Goal: Task Accomplishment & Management: Use online tool/utility

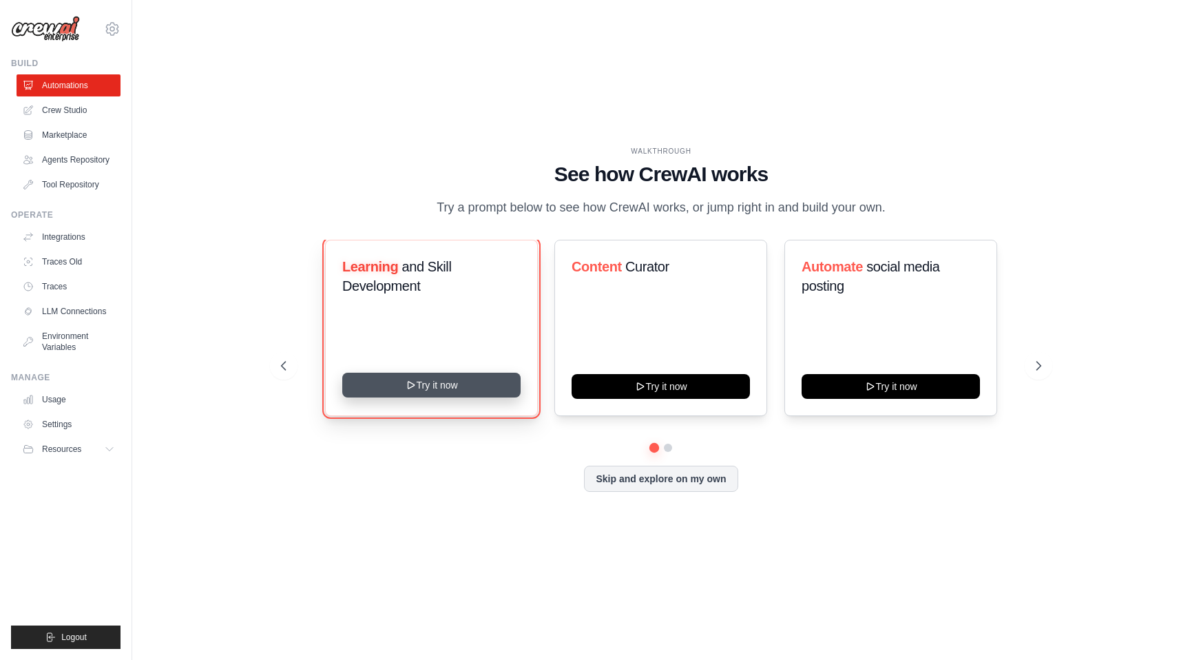
click at [437, 384] on button "Try it now" at bounding box center [431, 384] width 178 height 25
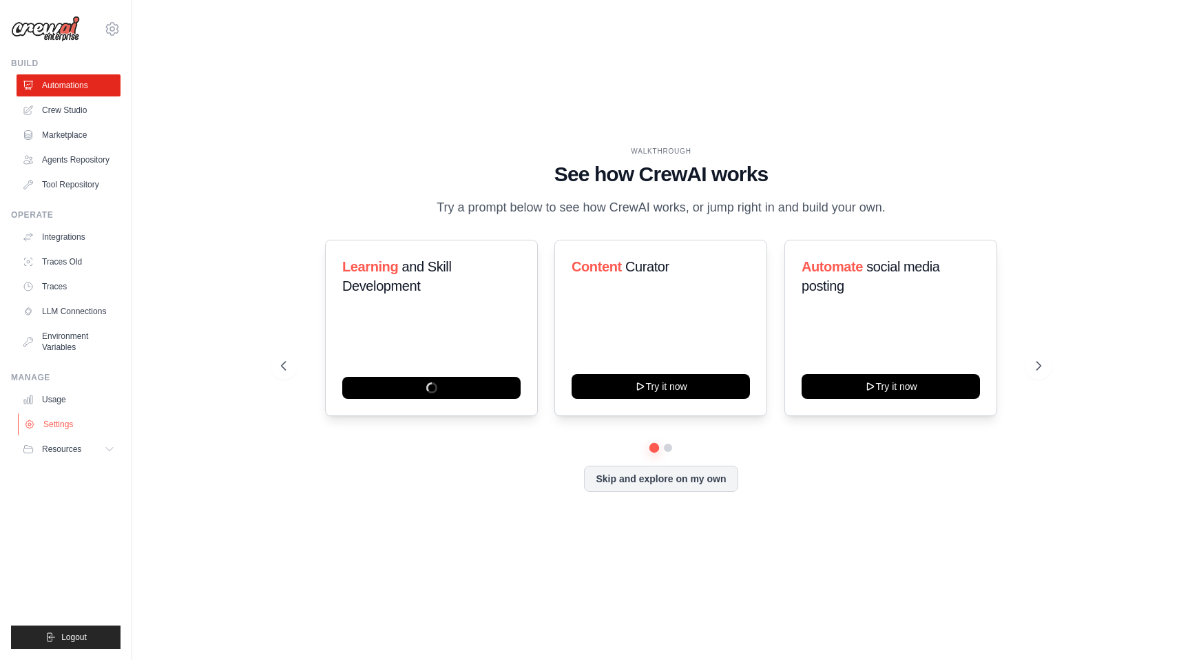
click at [88, 424] on link "Settings" at bounding box center [70, 424] width 104 height 22
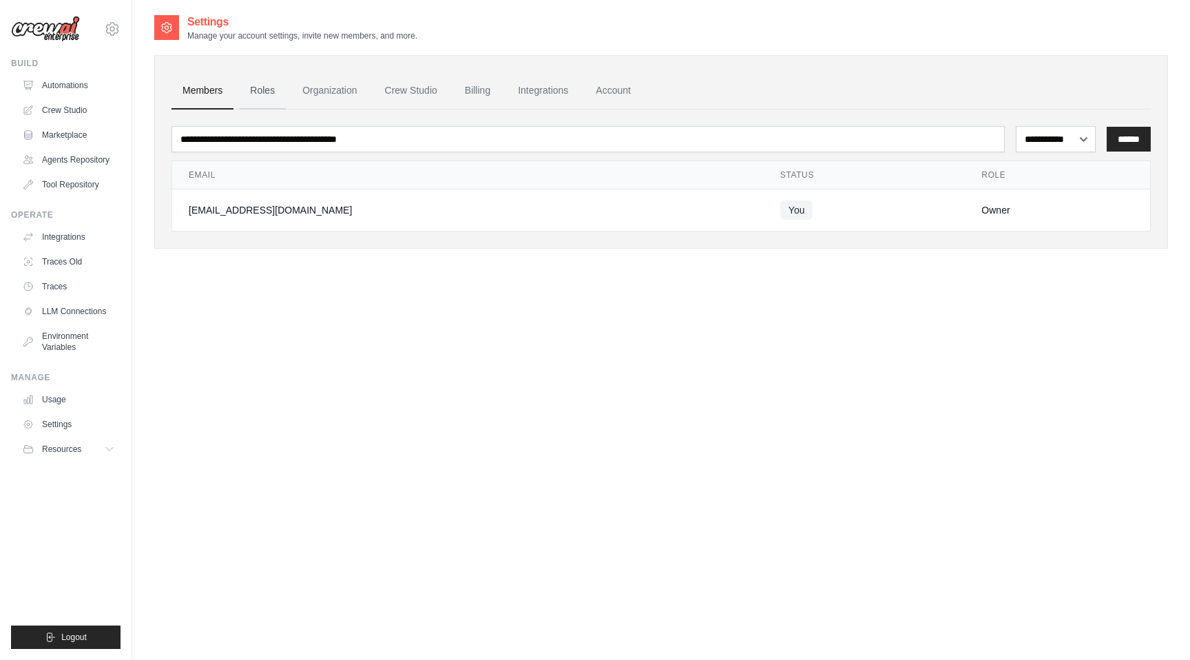
click at [265, 83] on link "Roles" at bounding box center [262, 90] width 47 height 37
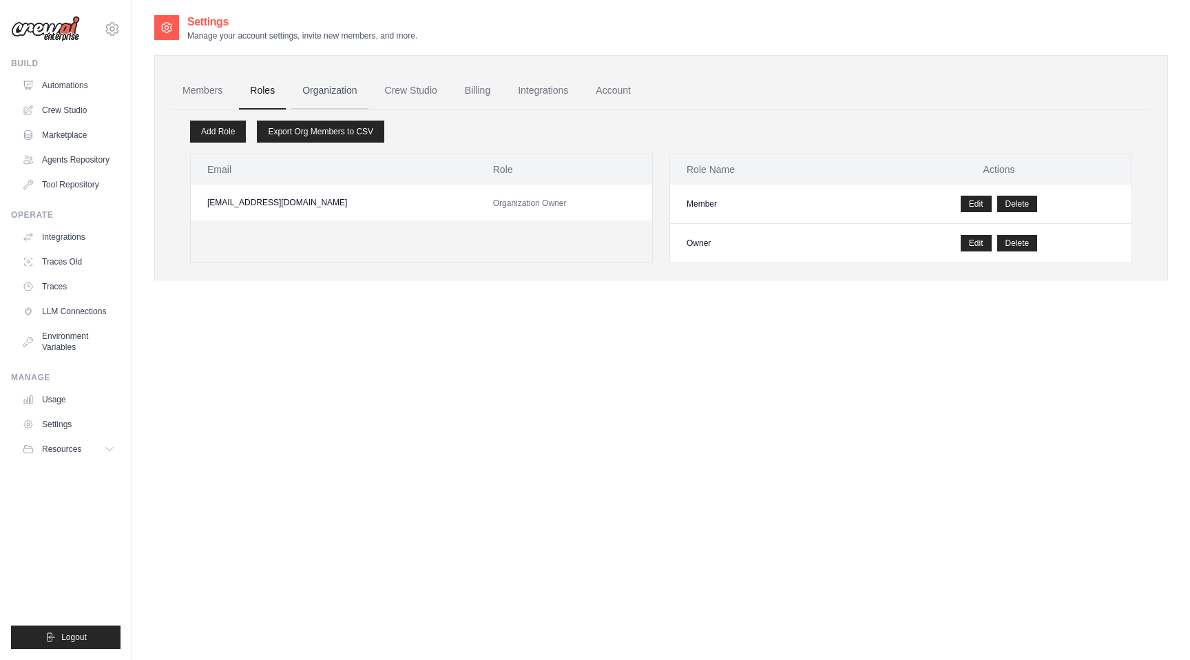
click at [337, 86] on link "Organization" at bounding box center [329, 90] width 76 height 37
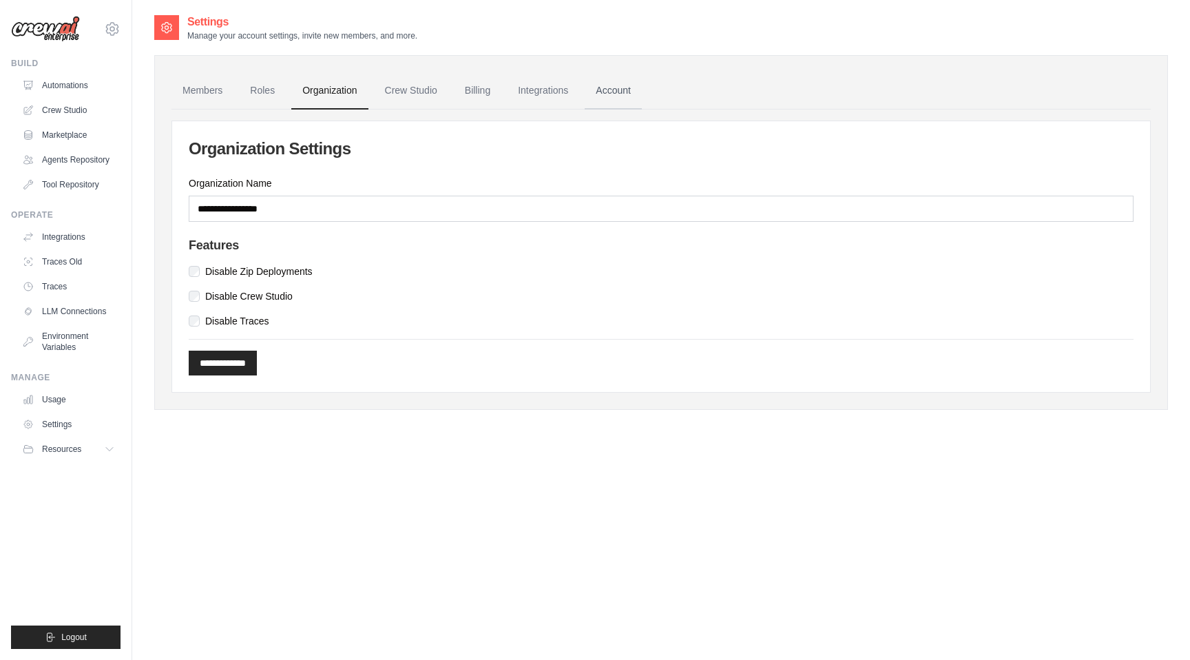
click at [591, 84] on link "Account" at bounding box center [612, 90] width 57 height 37
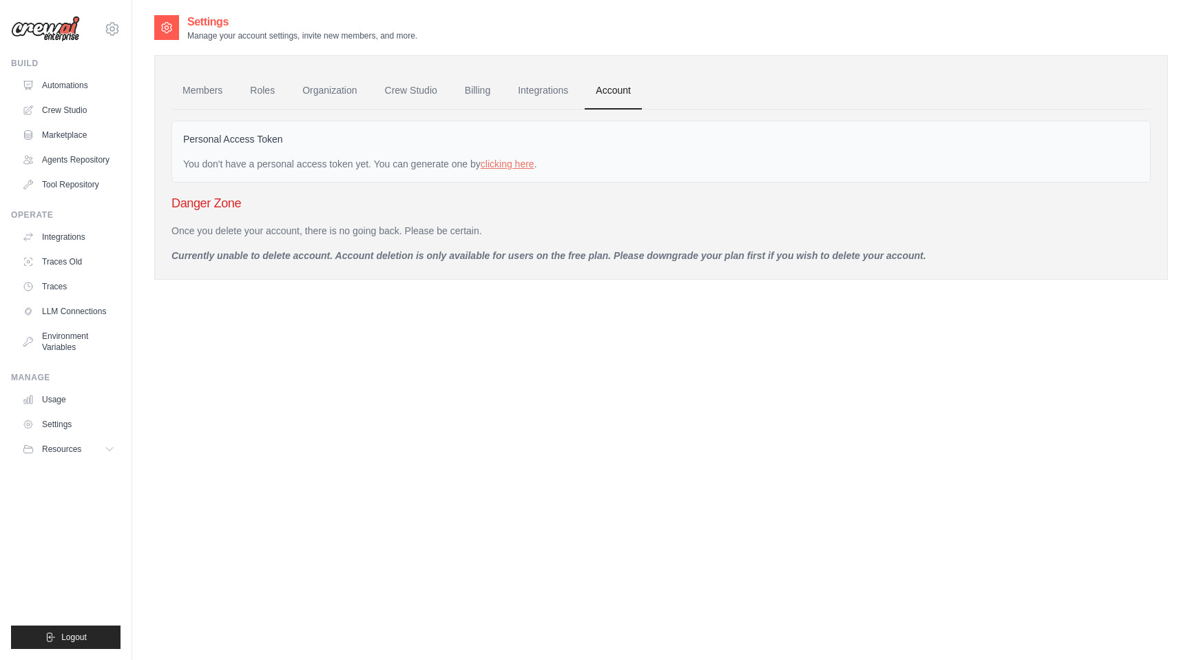
click at [310, 320] on div "Settings Manage your account settings, invite new members, and more. Members Ro…" at bounding box center [660, 344] width 1013 height 660
click at [255, 92] on link "Roles" at bounding box center [262, 90] width 47 height 37
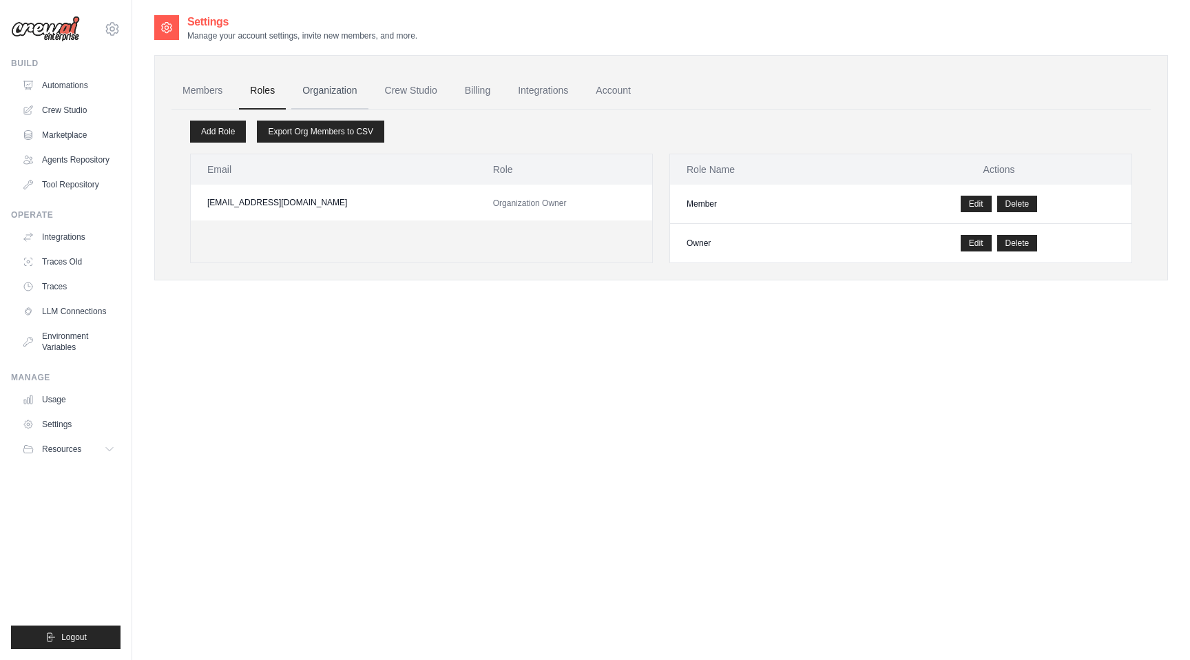
click at [306, 93] on link "Organization" at bounding box center [329, 90] width 76 height 37
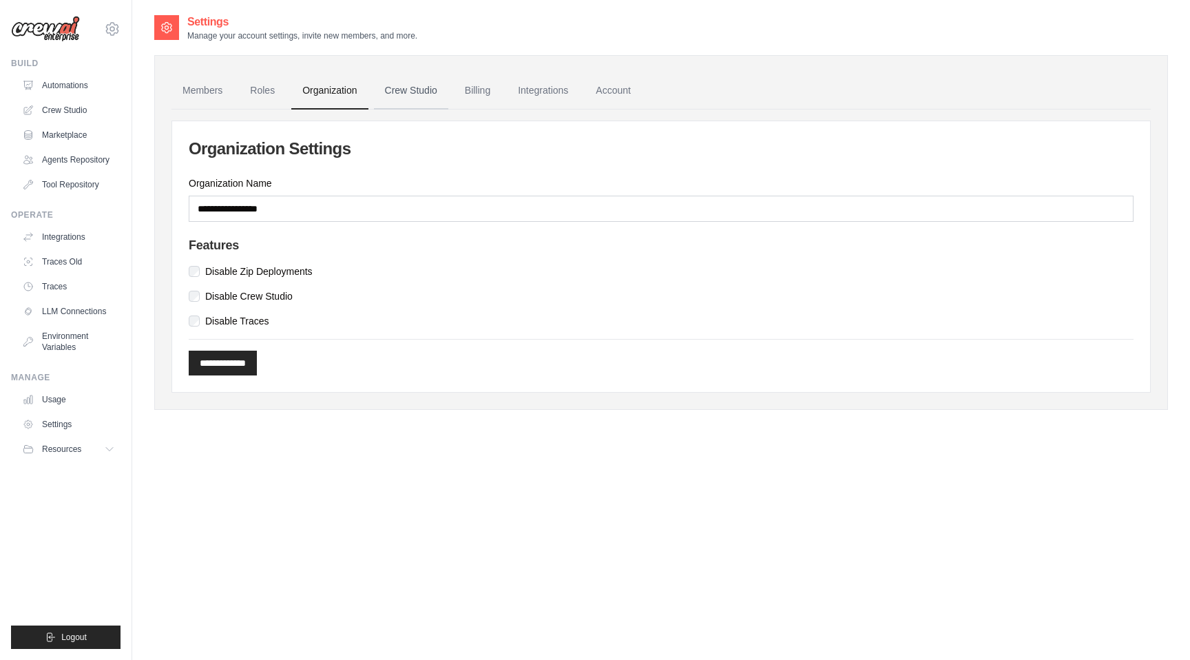
click at [382, 99] on link "Crew Studio" at bounding box center [411, 90] width 74 height 37
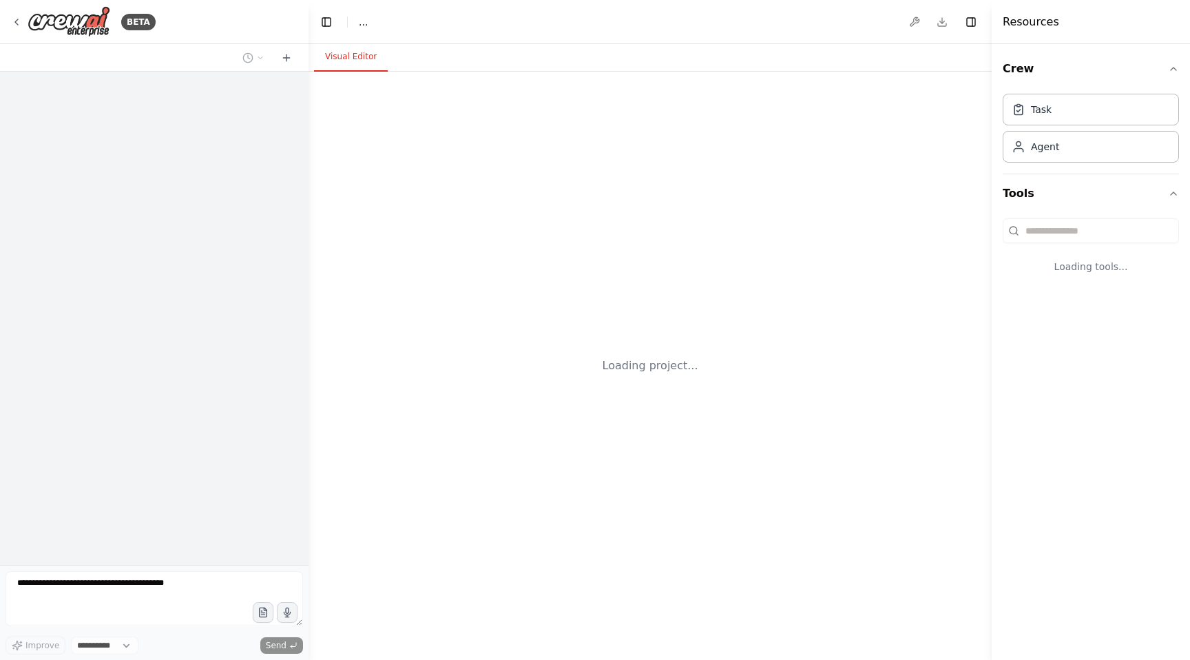
select select "****"
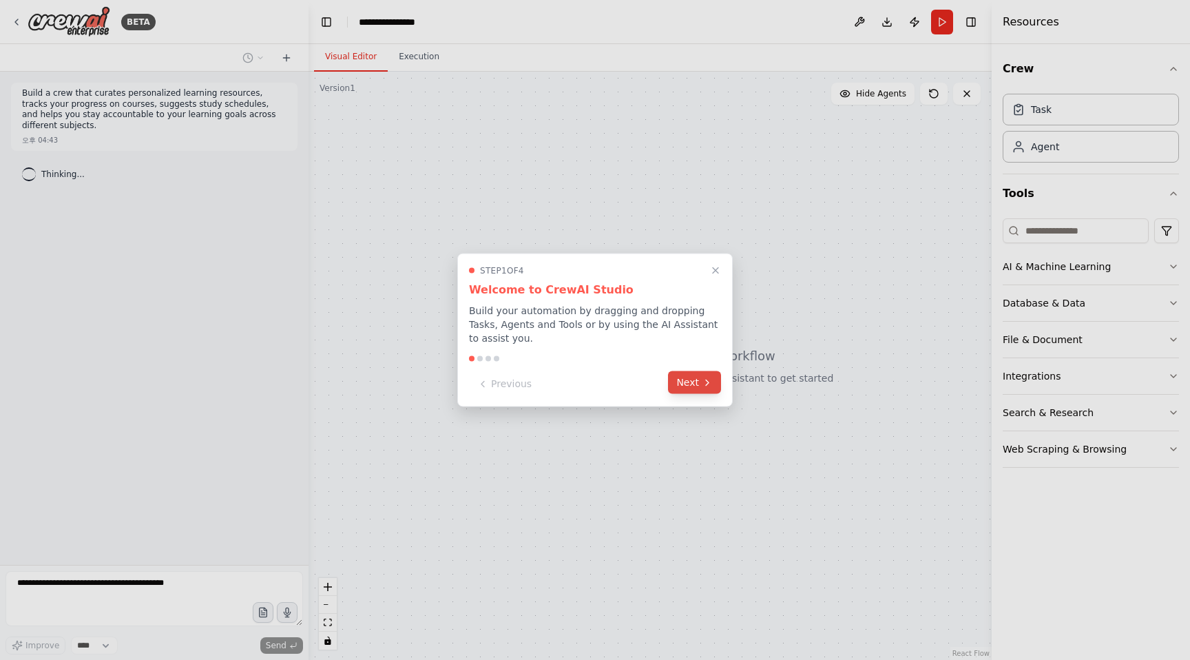
click at [699, 383] on button "Next" at bounding box center [694, 382] width 53 height 23
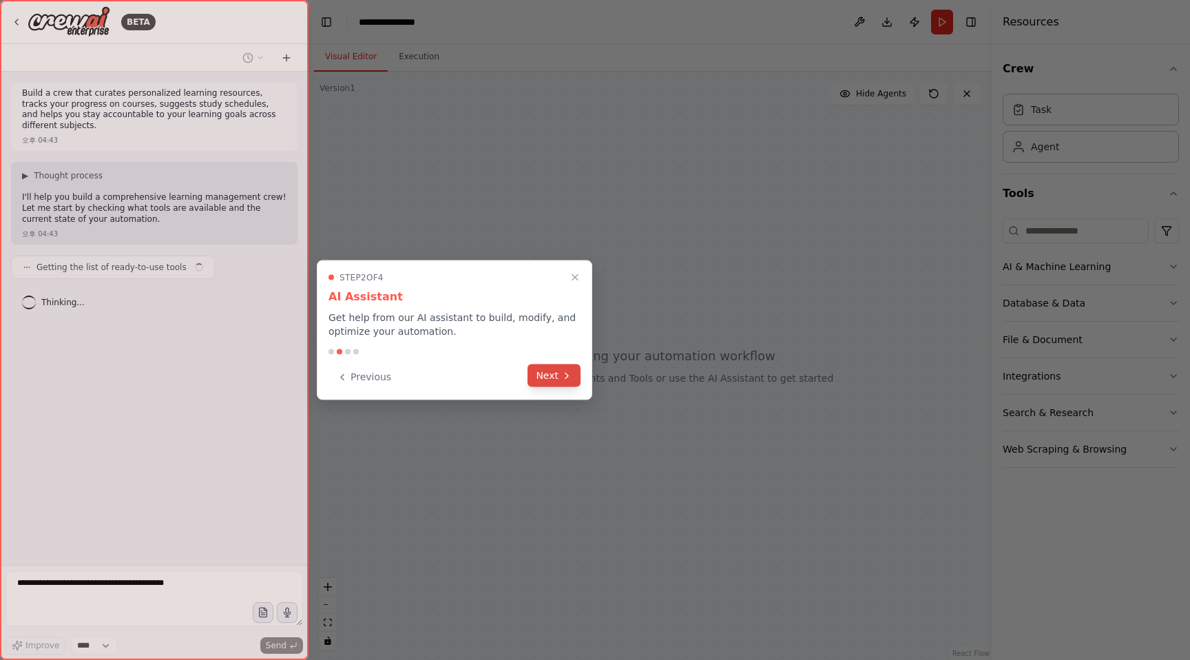
click at [545, 377] on button "Next" at bounding box center [553, 375] width 53 height 23
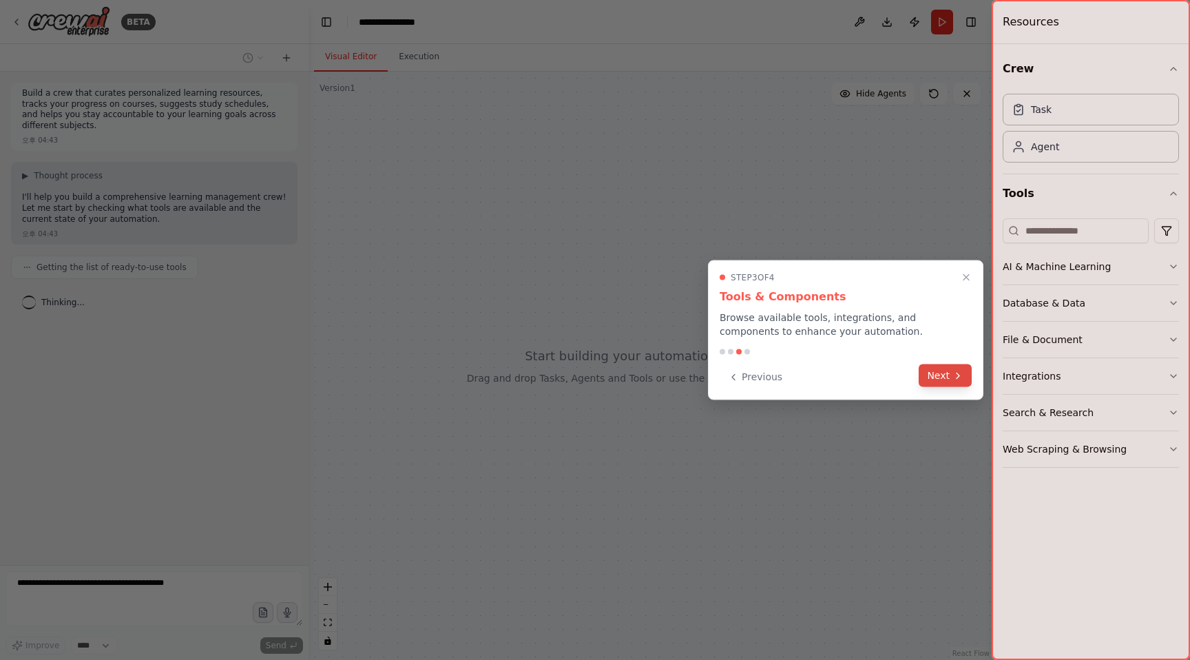
click at [952, 381] on button "Next" at bounding box center [944, 375] width 53 height 23
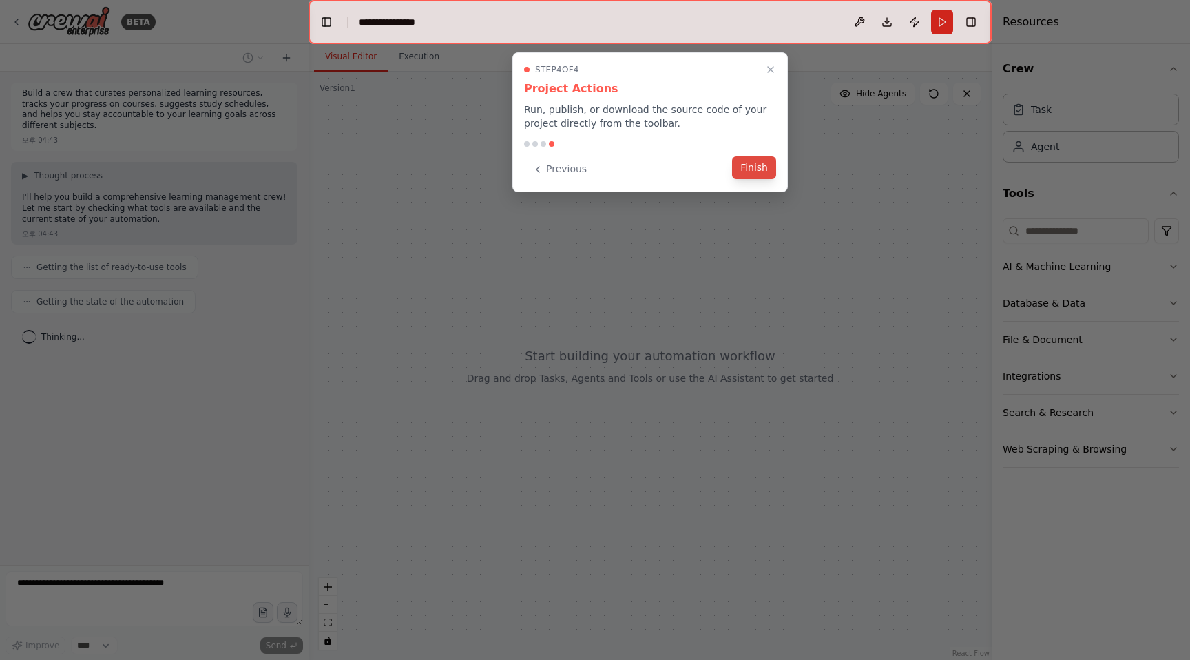
click at [740, 173] on button "Finish" at bounding box center [754, 167] width 44 height 23
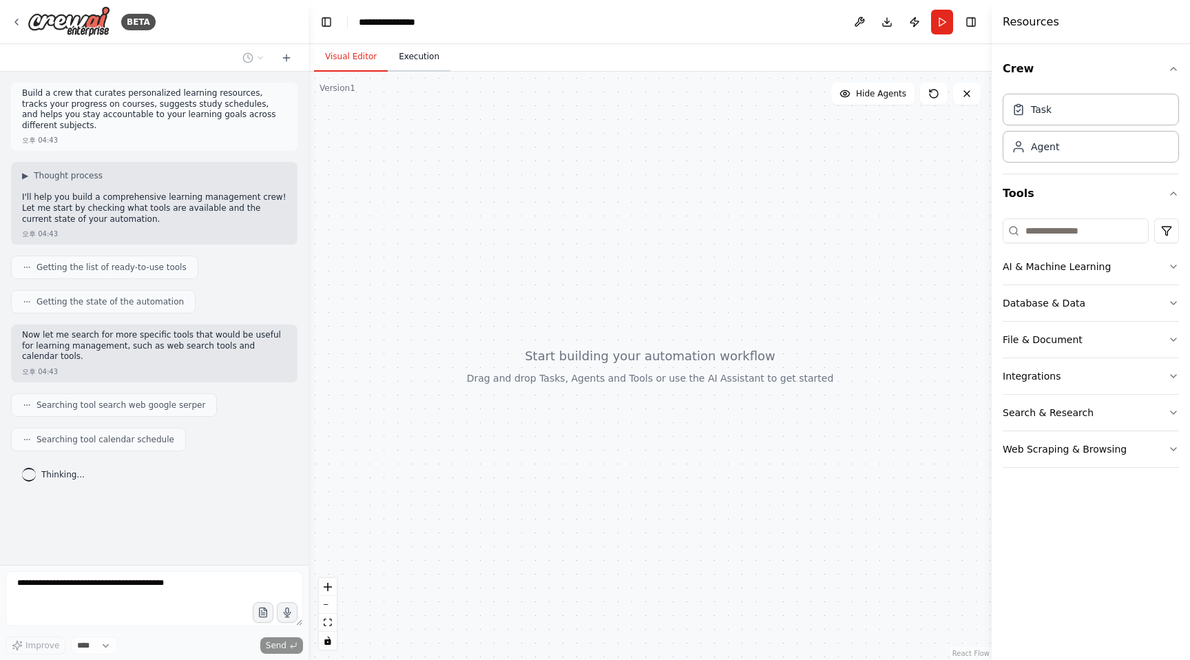
click at [410, 57] on button "Execution" at bounding box center [419, 57] width 63 height 29
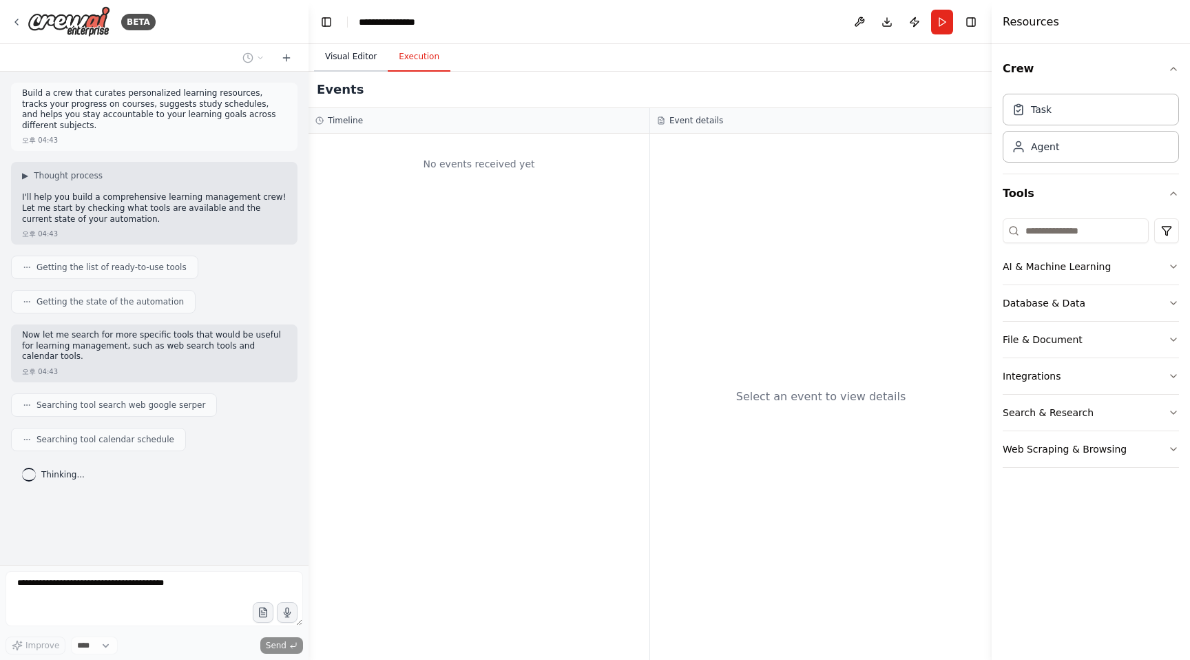
click at [350, 55] on button "Visual Editor" at bounding box center [351, 57] width 74 height 29
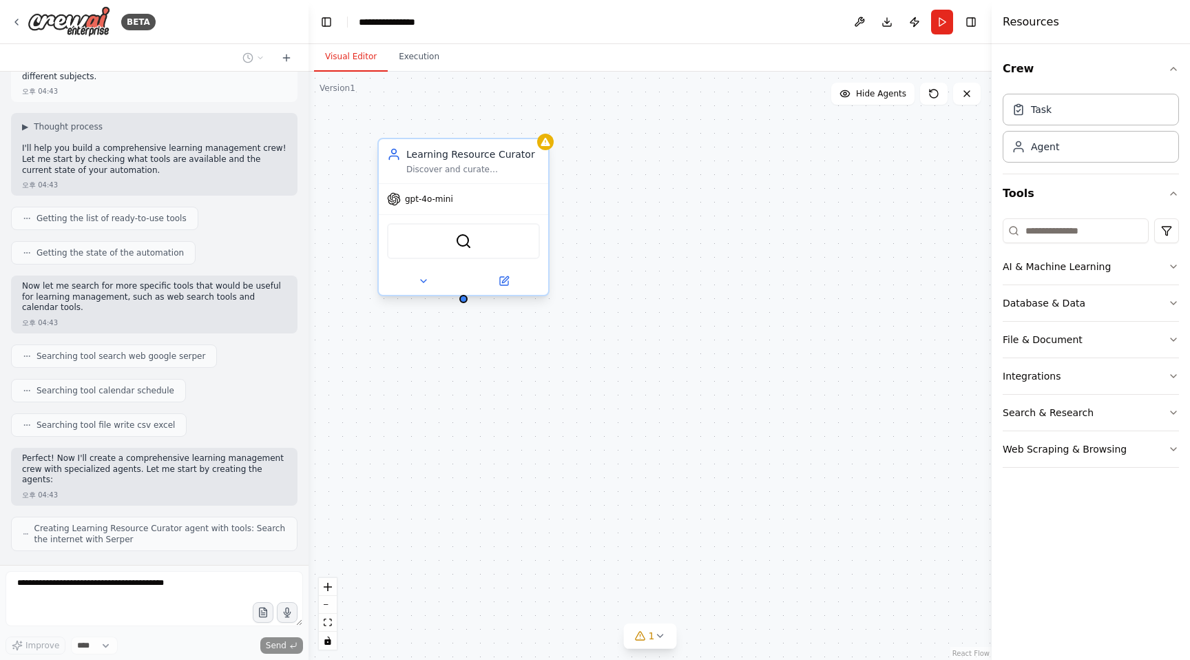
scroll to position [94, 0]
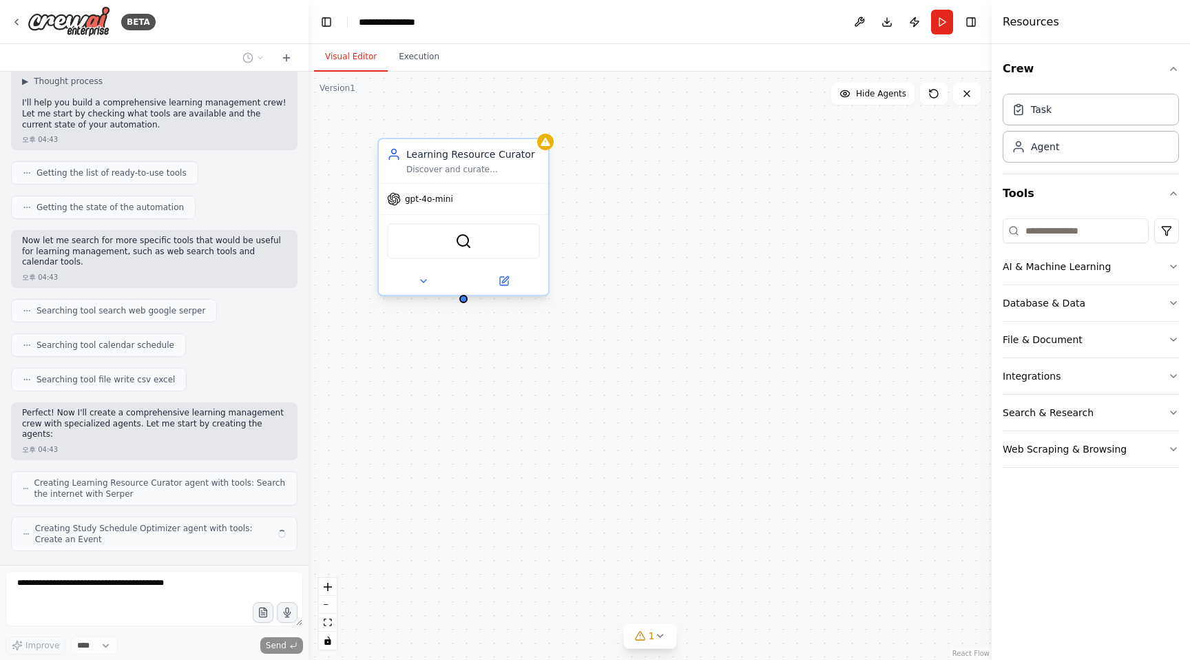
click at [444, 202] on span "gpt-4o-mini" at bounding box center [429, 198] width 48 height 11
click at [657, 204] on div "gpt-4o-mini" at bounding box center [640, 199] width 66 height 14
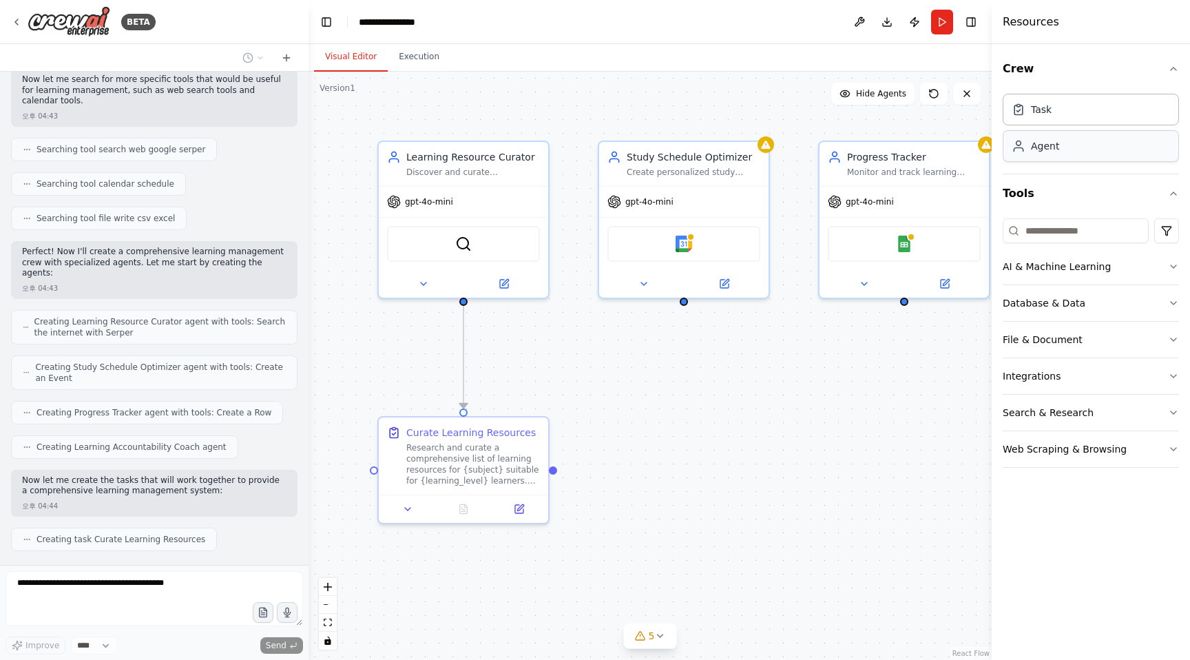
scroll to position [290, 0]
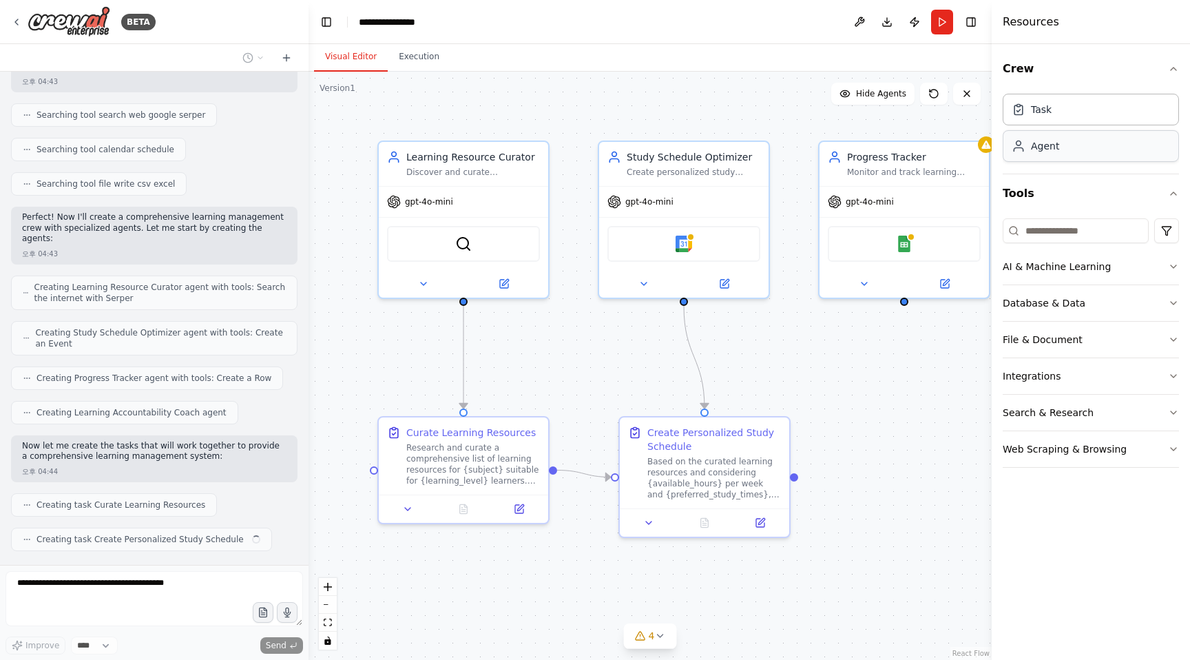
click at [1060, 151] on div "Agent" at bounding box center [1090, 146] width 176 height 32
click at [1066, 115] on div "Task" at bounding box center [1090, 109] width 176 height 32
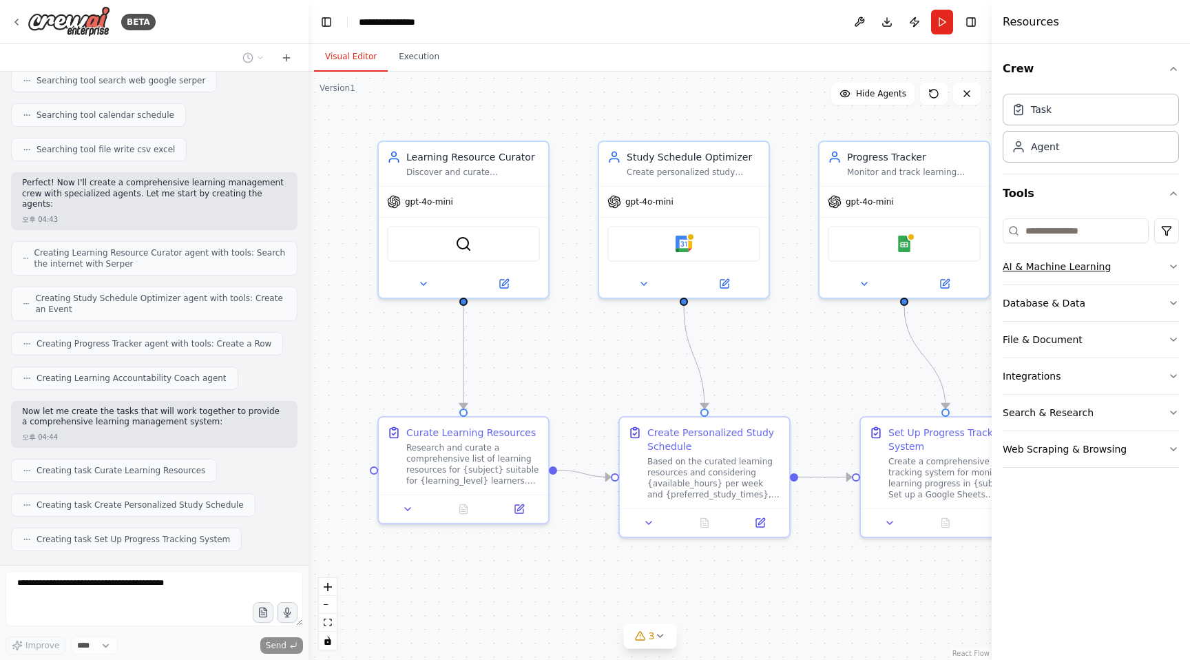
click at [1055, 266] on div "AI & Machine Learning" at bounding box center [1056, 267] width 108 height 14
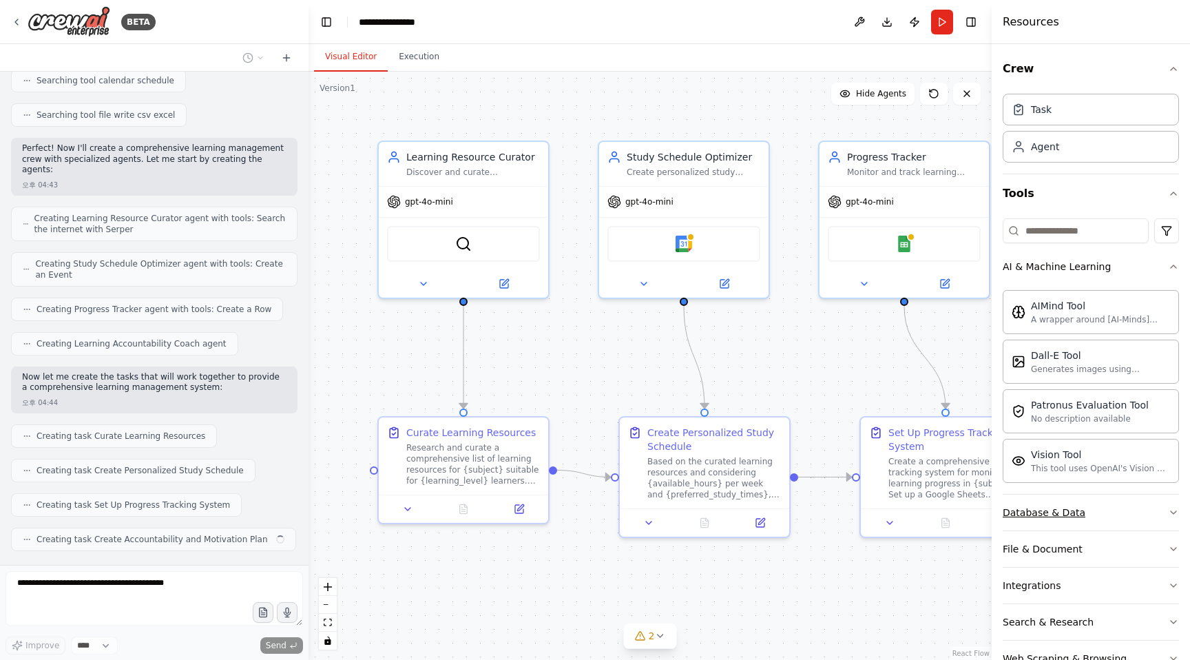
scroll to position [39, 0]
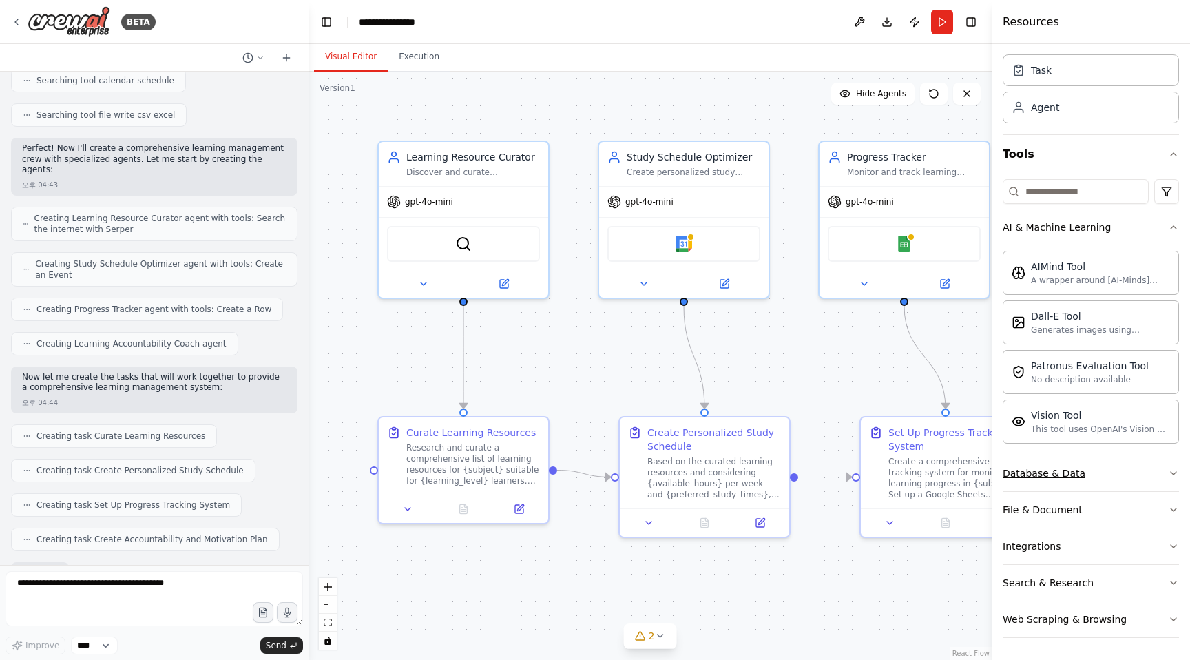
click at [1065, 481] on button "Database & Data" at bounding box center [1090, 473] width 176 height 36
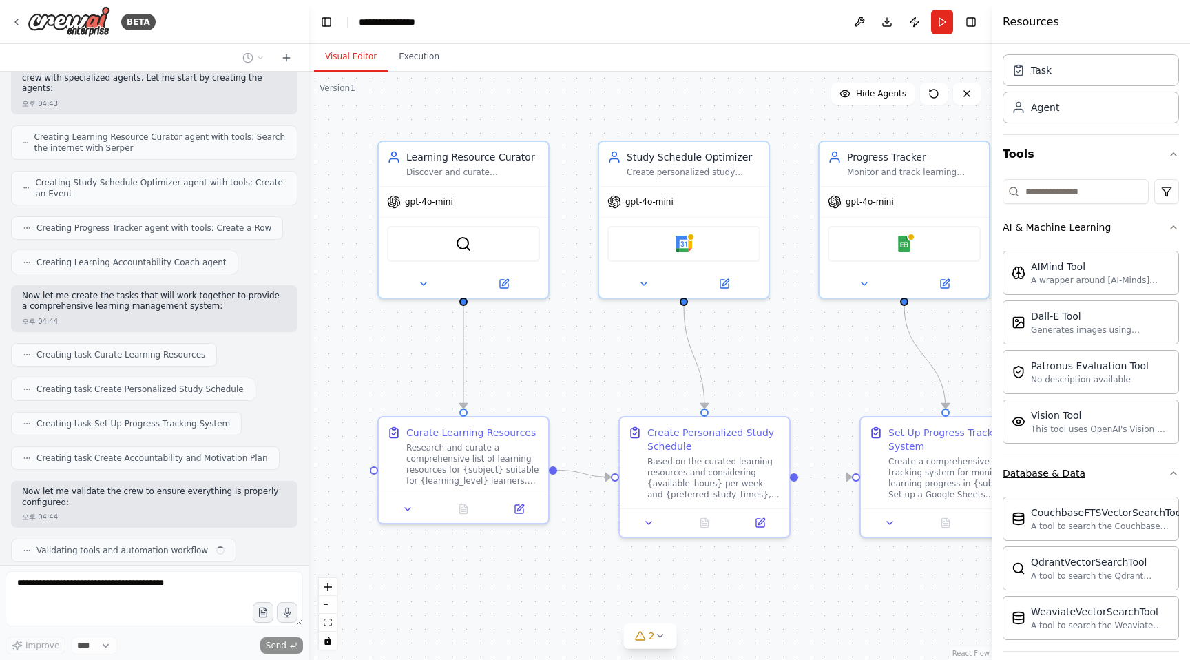
scroll to position [451, 0]
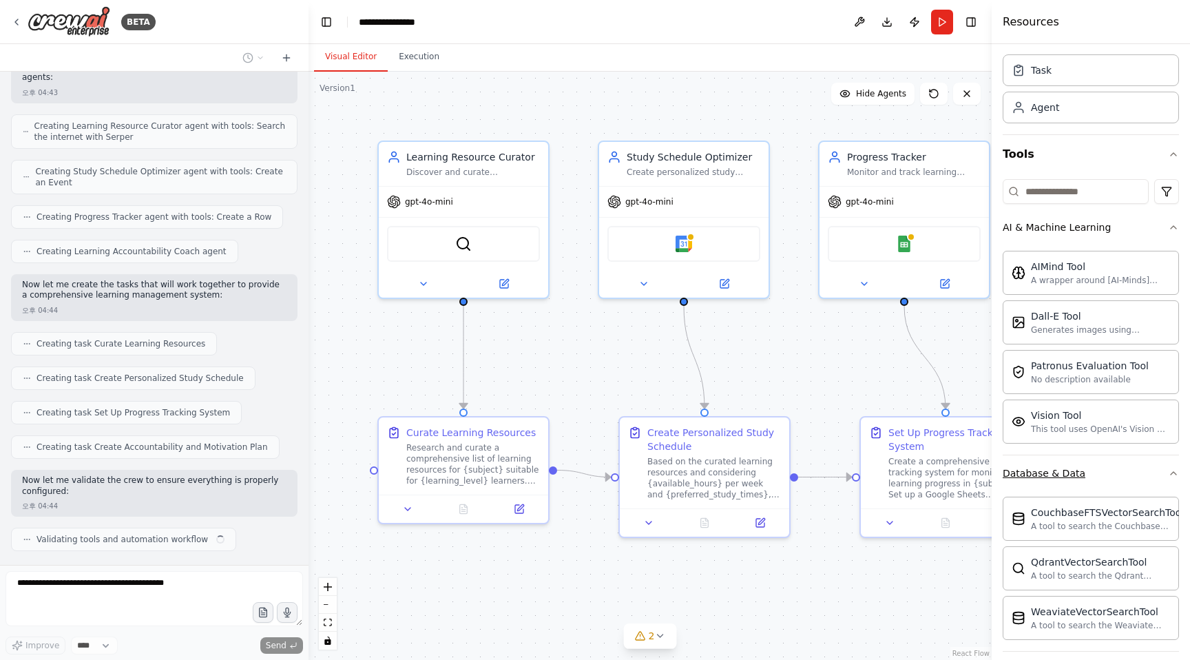
click at [1065, 481] on button "Database & Data" at bounding box center [1090, 473] width 176 height 36
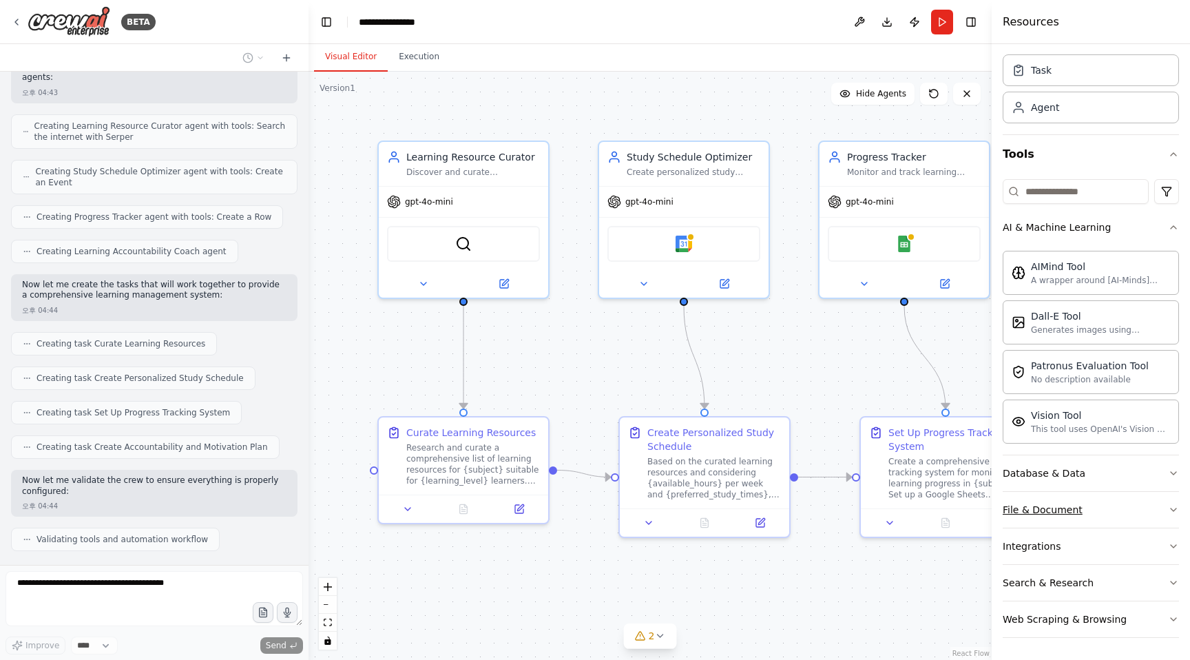
click at [1055, 512] on div "File & Document" at bounding box center [1042, 510] width 80 height 14
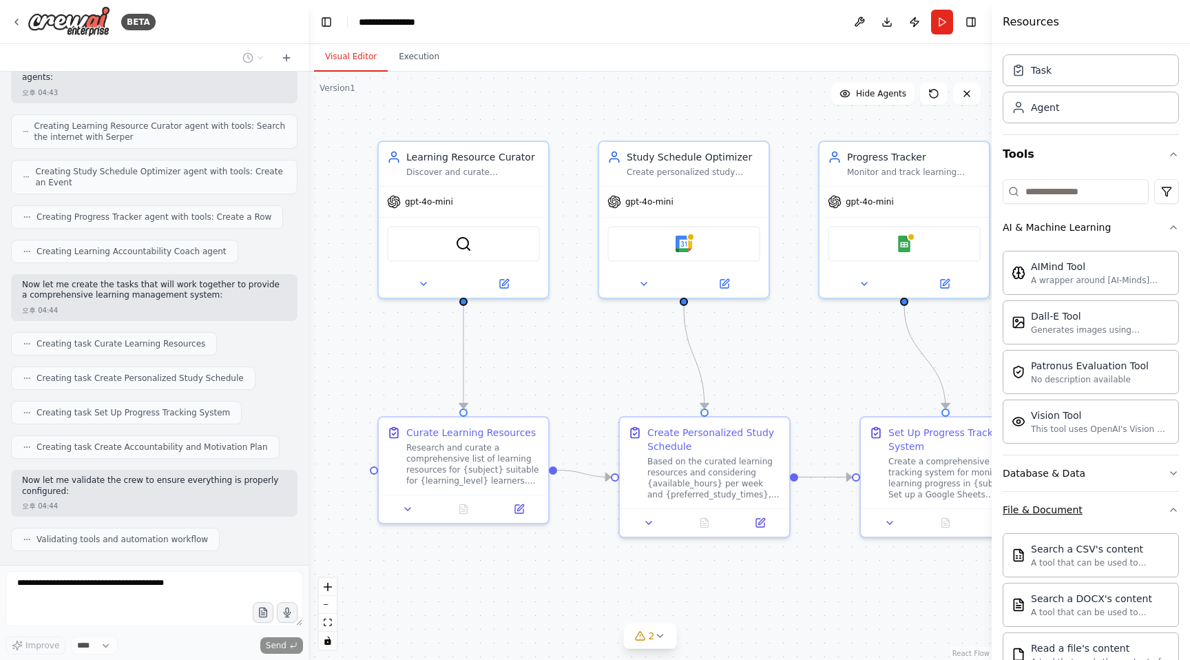
click at [1055, 512] on div "File & Document" at bounding box center [1042, 510] width 80 height 14
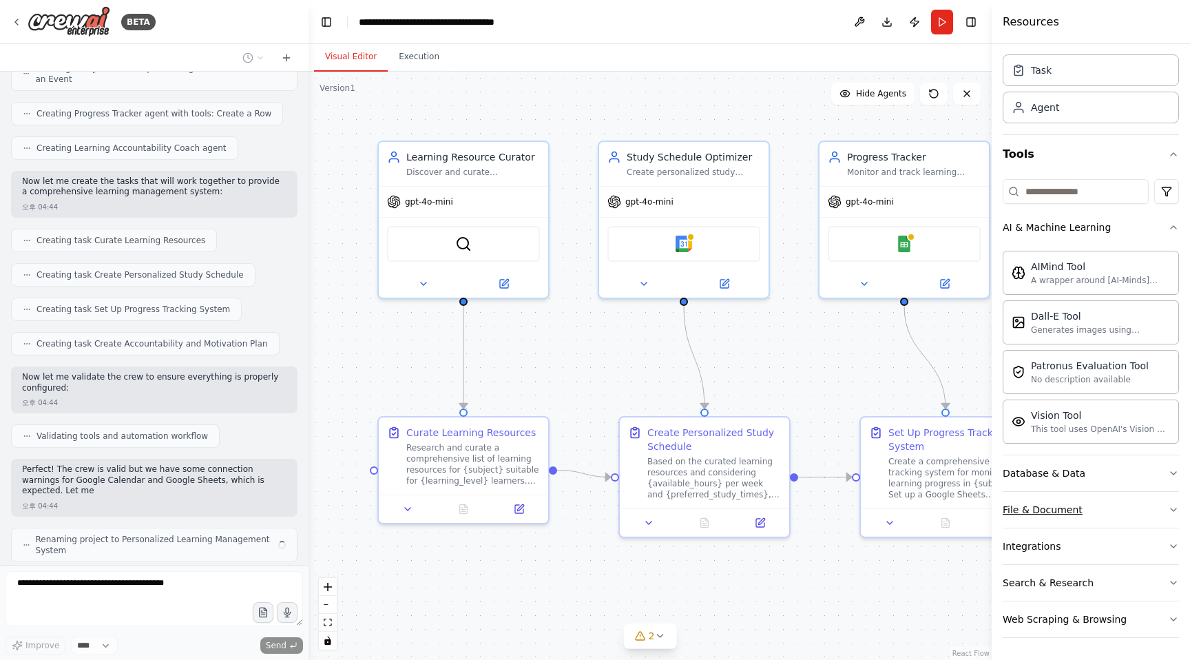
scroll to position [565, 0]
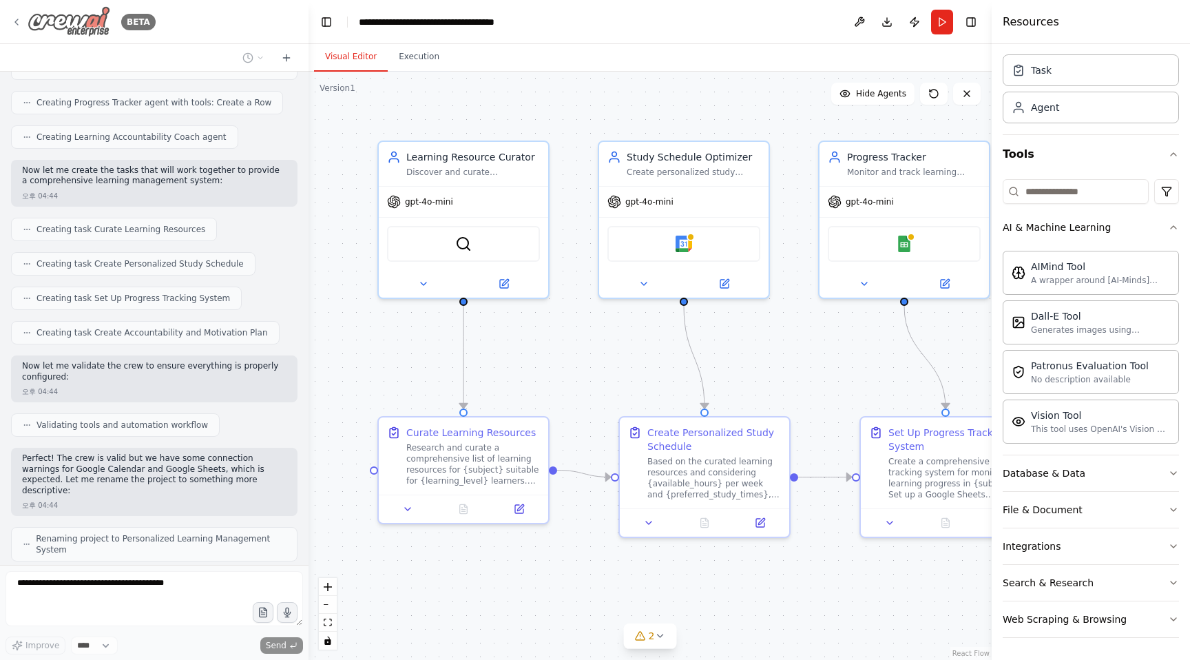
click at [56, 17] on img at bounding box center [69, 21] width 83 height 31
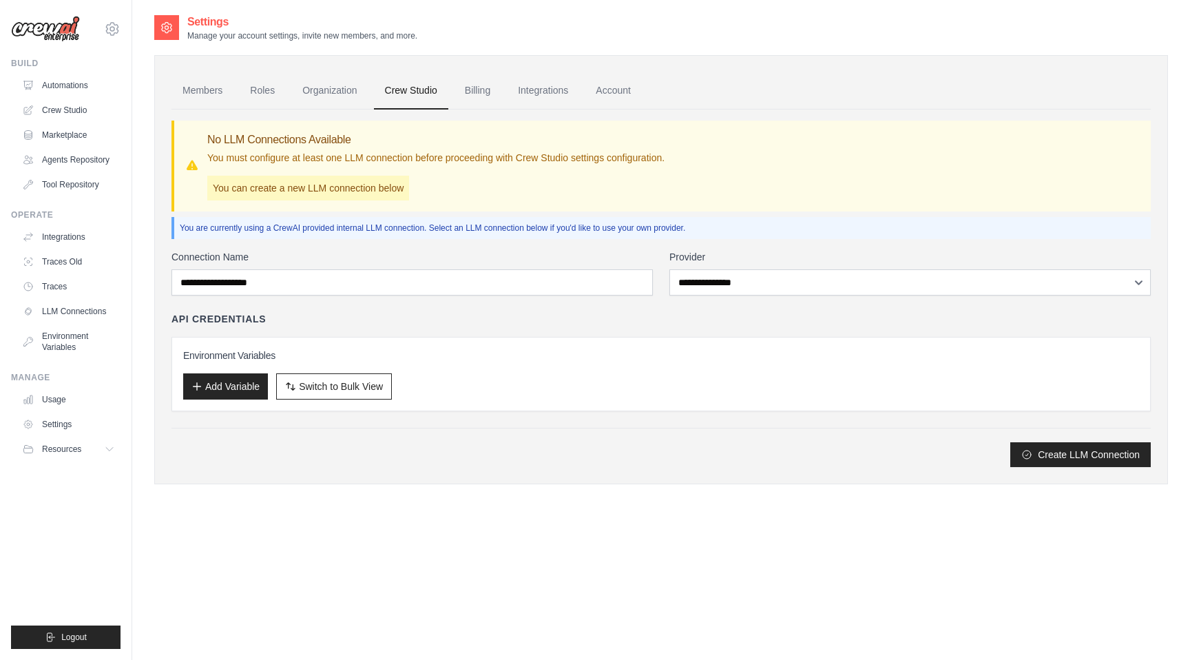
click at [25, 25] on img at bounding box center [45, 29] width 69 height 26
click at [52, 35] on img at bounding box center [45, 29] width 69 height 26
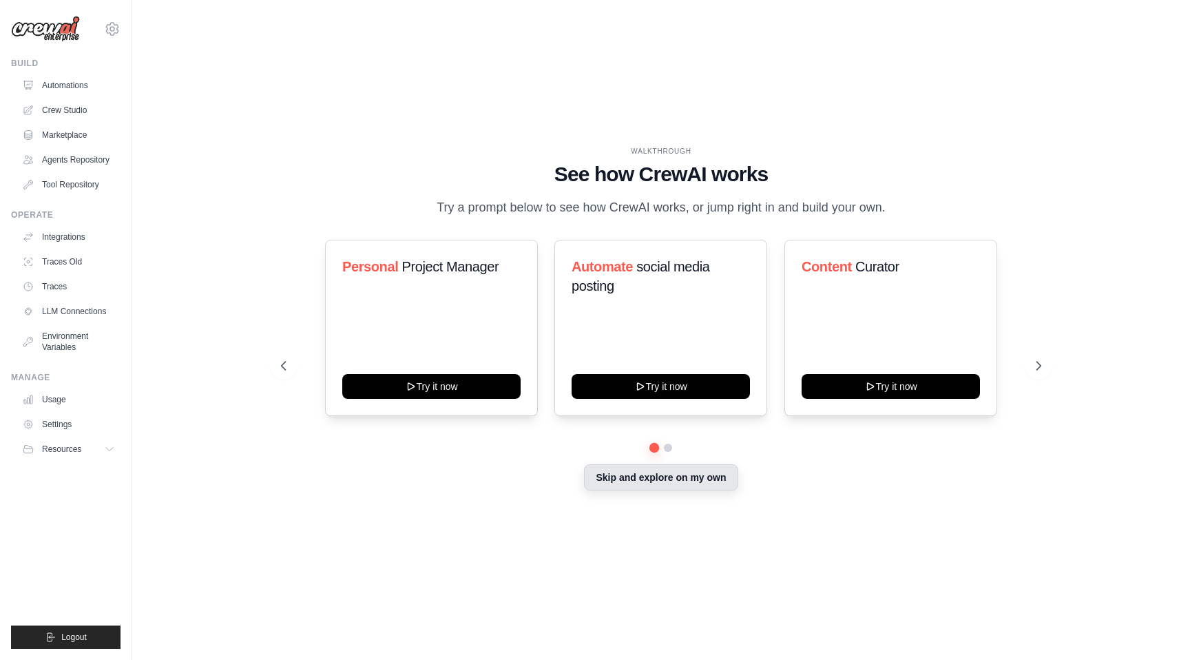
click at [666, 485] on button "Skip and explore on my own" at bounding box center [661, 477] width 154 height 26
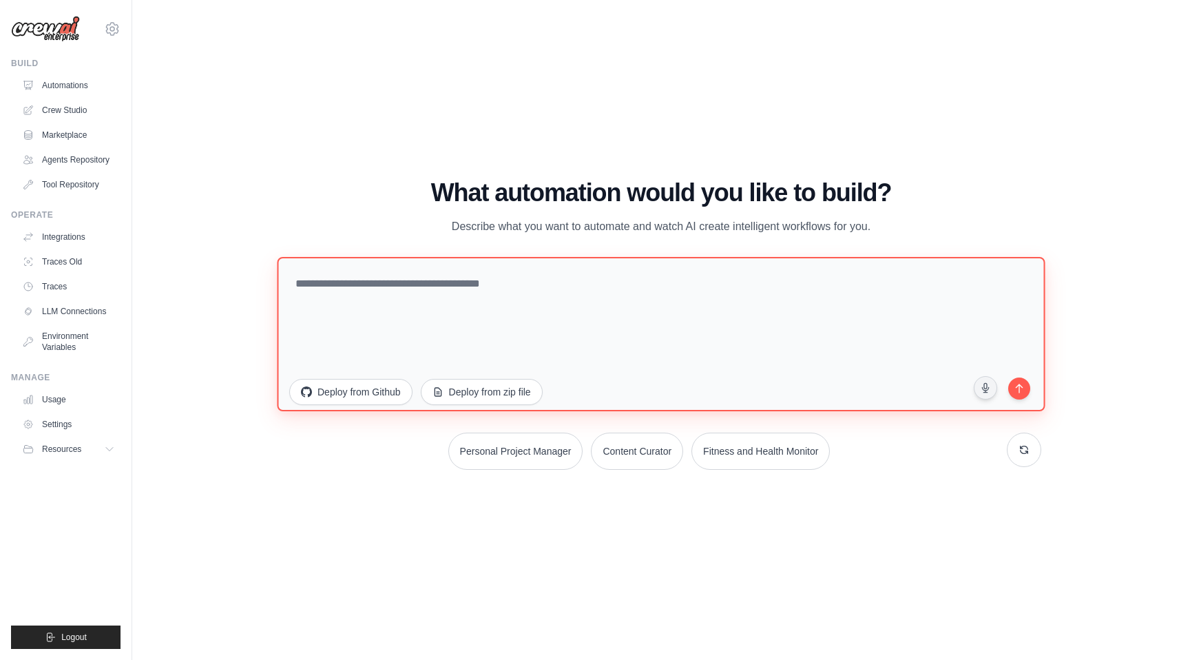
click at [614, 328] on textarea at bounding box center [661, 334] width 768 height 154
type textarea "*"
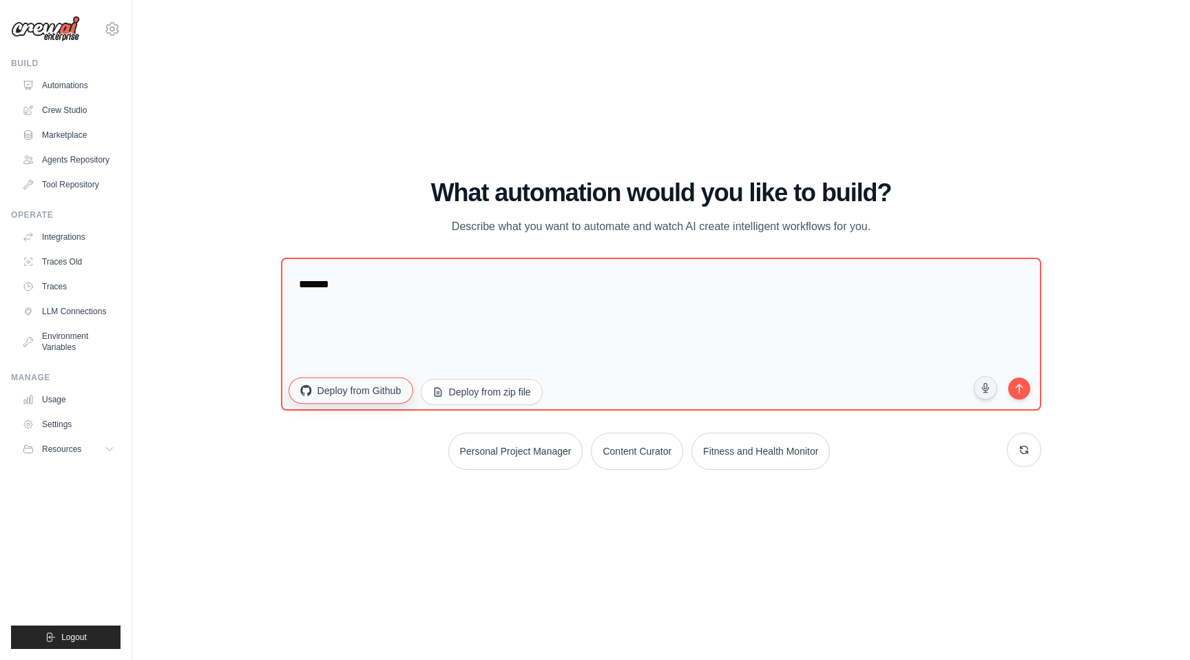
click at [357, 383] on button "Deploy from Github" at bounding box center [350, 390] width 124 height 26
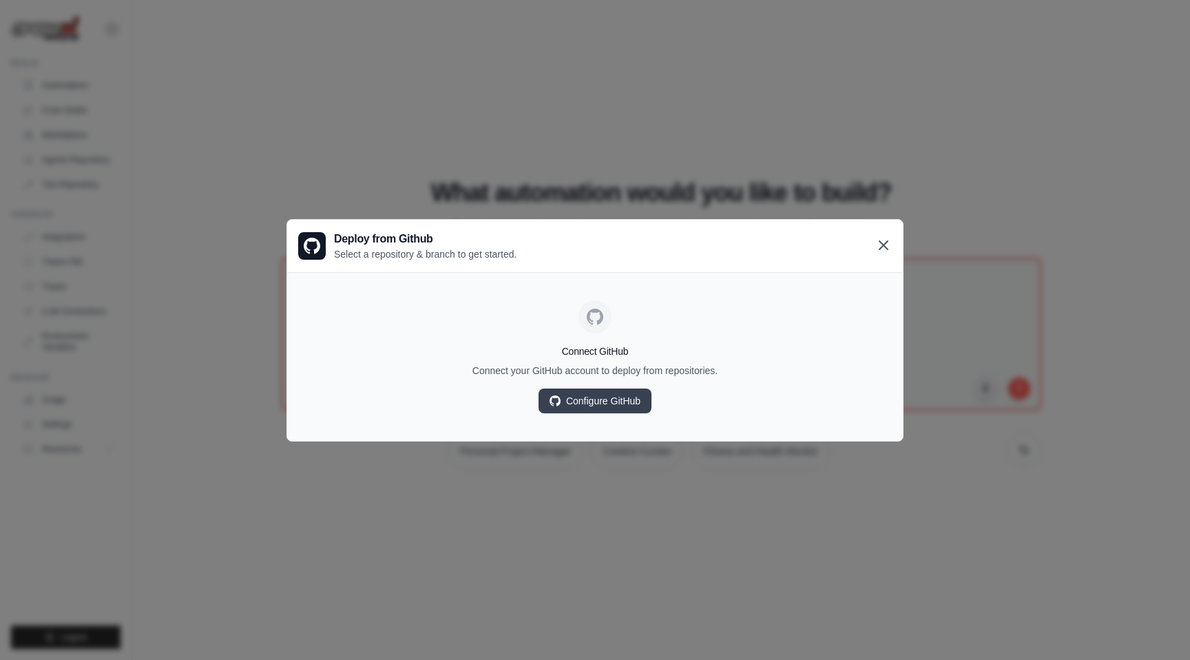
click at [887, 242] on icon at bounding box center [883, 245] width 8 height 8
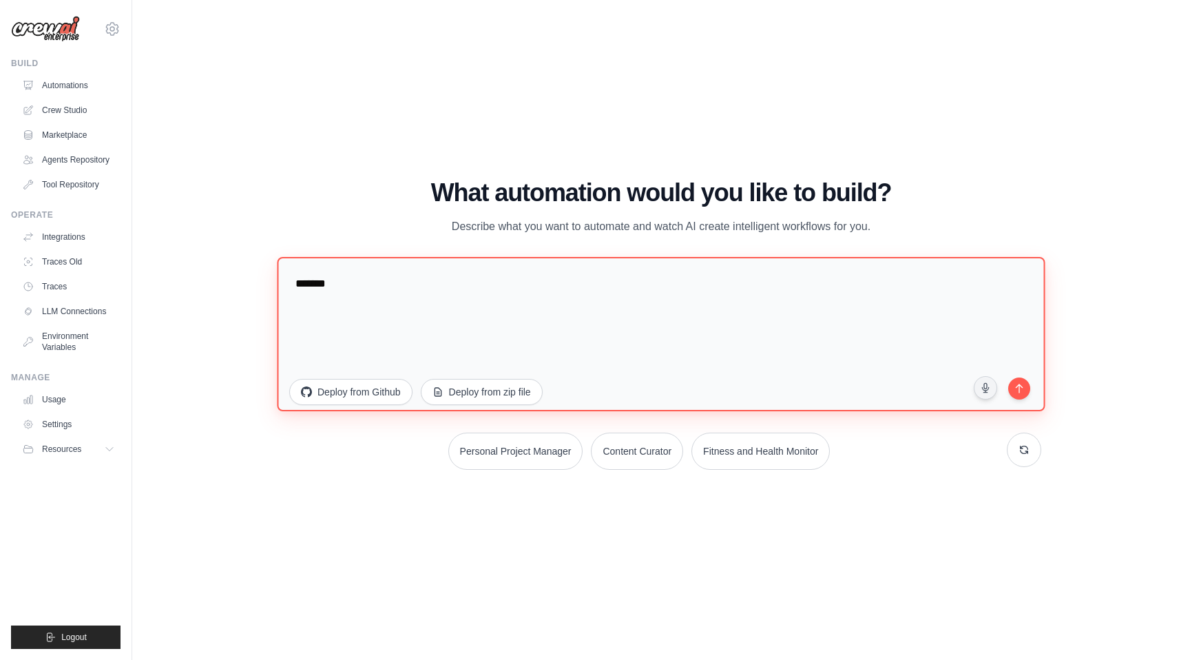
click at [467, 288] on textarea "******" at bounding box center [661, 334] width 768 height 154
click at [926, 285] on textarea "**********" at bounding box center [661, 334] width 768 height 154
click at [297, 282] on textarea "**********" at bounding box center [661, 334] width 768 height 154
type textarea "*"
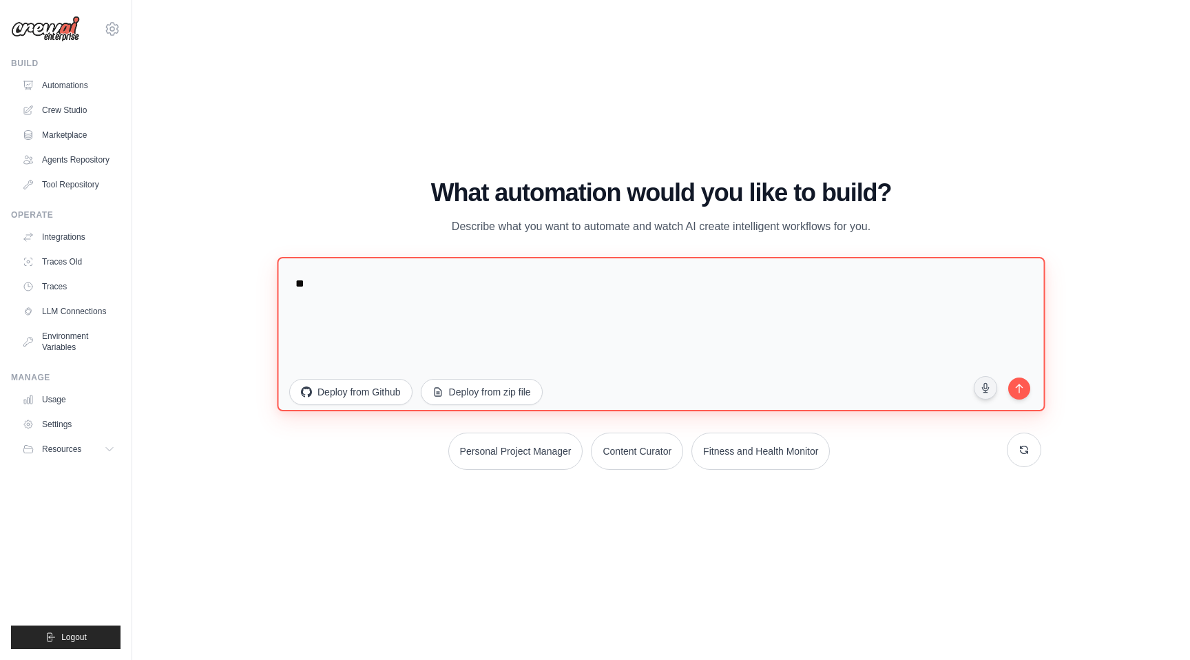
type textarea "*"
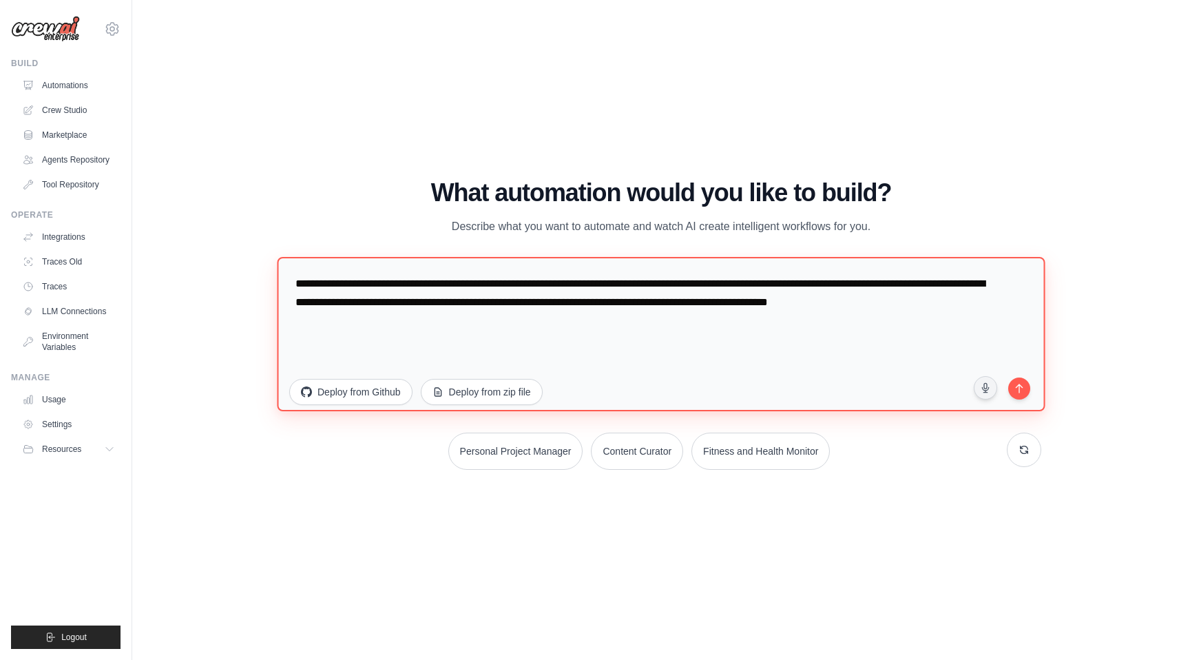
click at [313, 280] on textarea "**********" at bounding box center [661, 334] width 768 height 154
click at [405, 299] on textarea "**********" at bounding box center [661, 334] width 768 height 154
type textarea "**********"
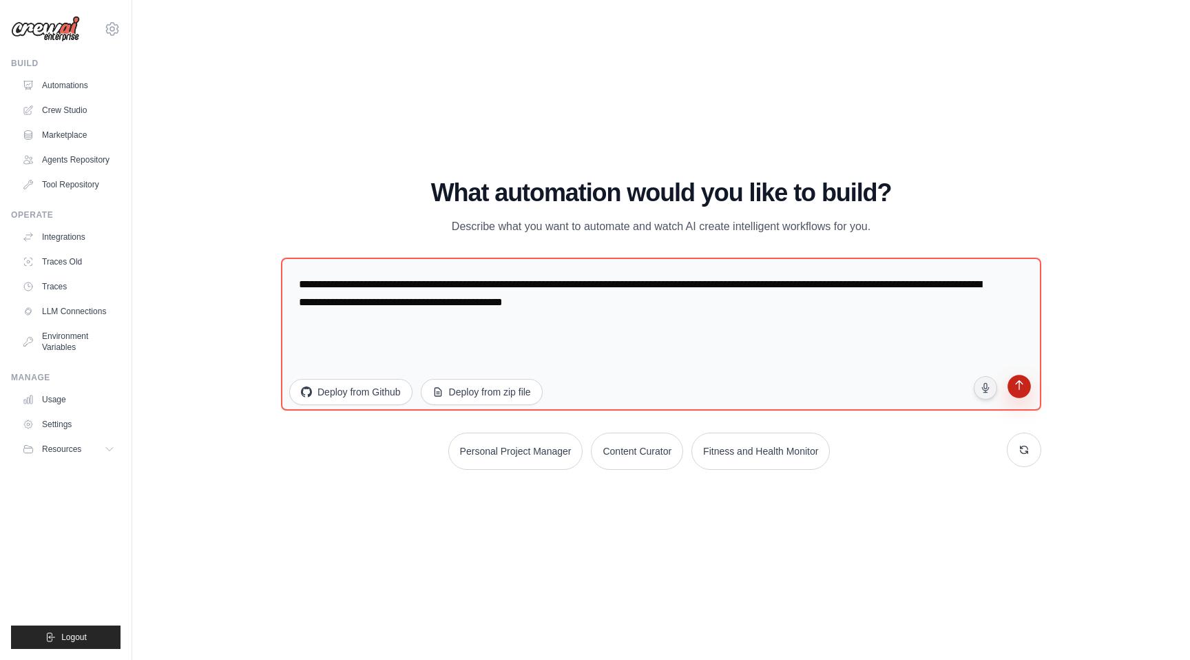
click at [1021, 390] on icon "submit" at bounding box center [1018, 386] width 13 height 13
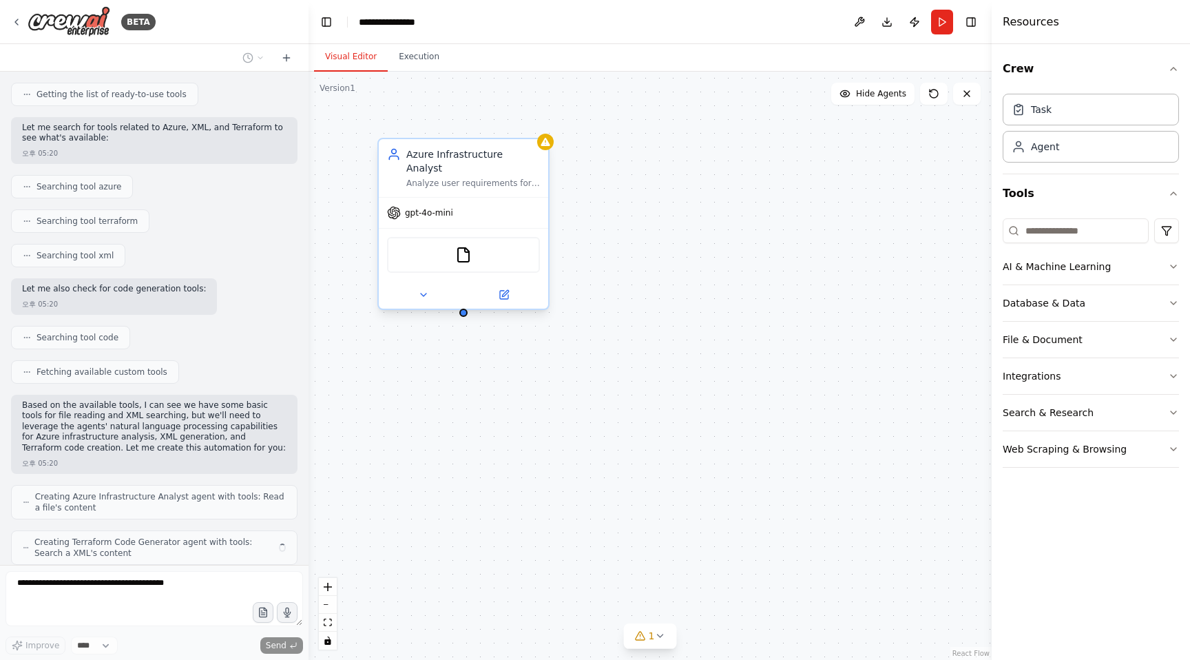
scroll to position [229, 0]
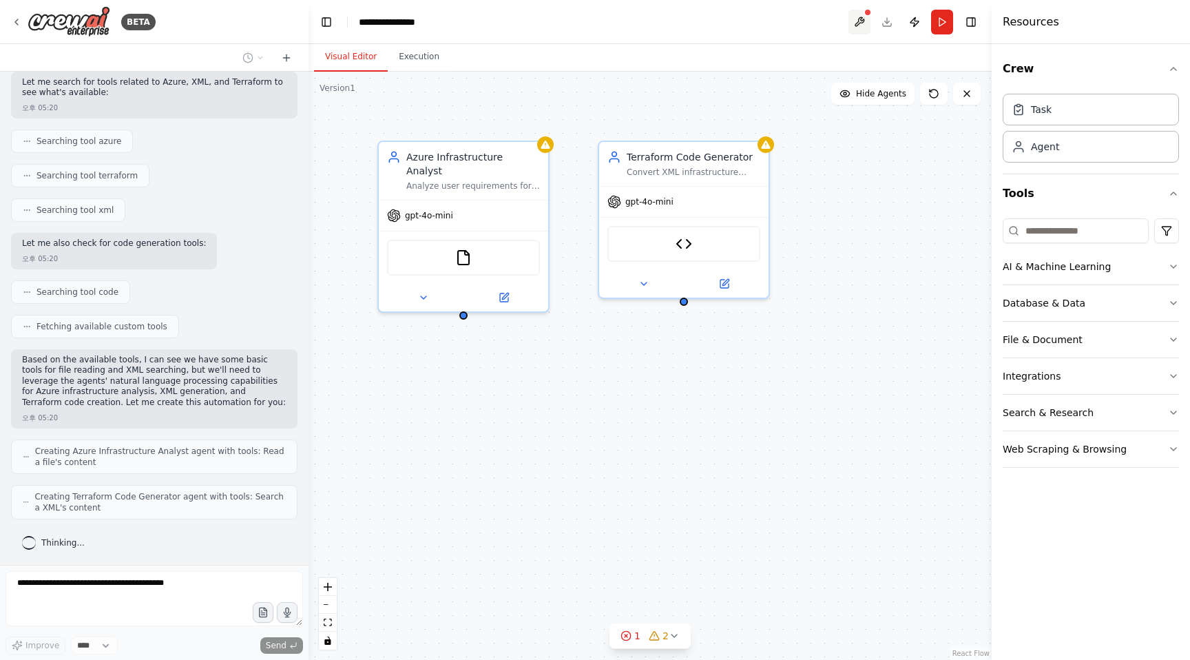
click at [858, 28] on button at bounding box center [859, 22] width 22 height 25
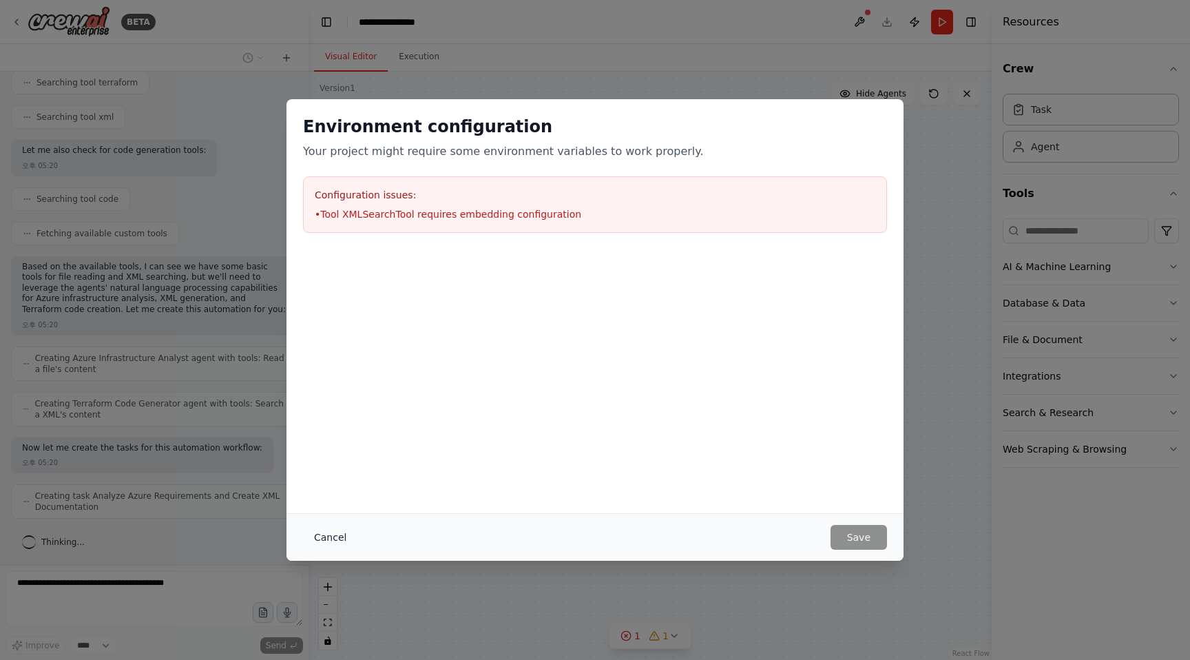
scroll to position [357, 0]
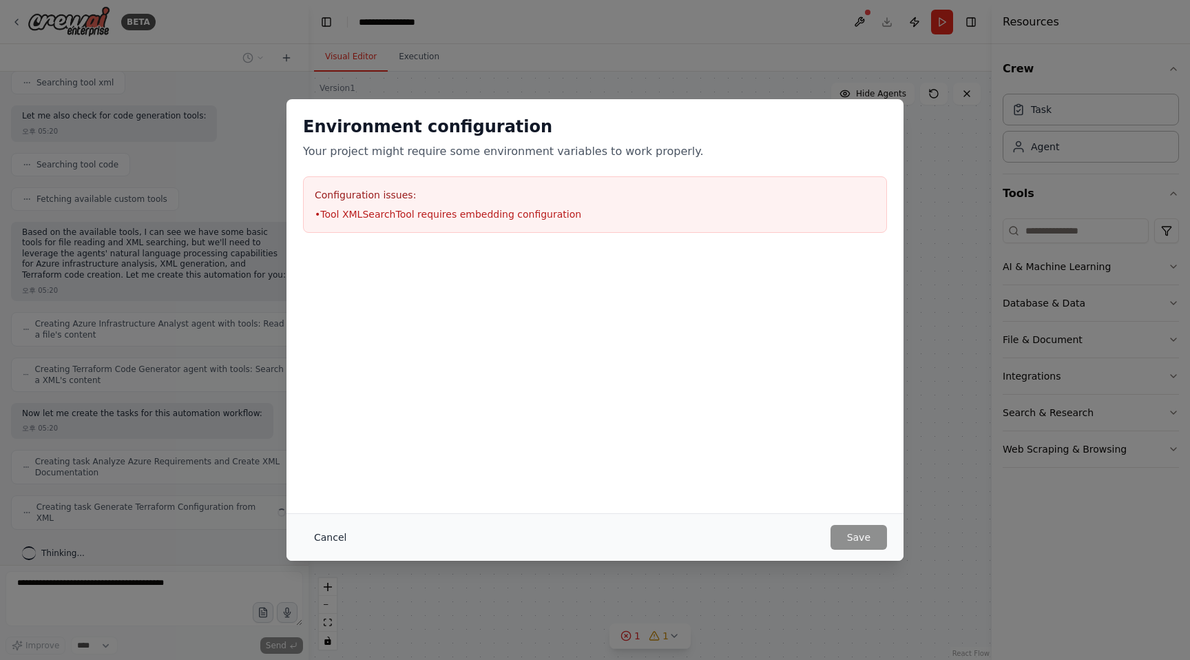
click at [322, 536] on button "Cancel" at bounding box center [330, 537] width 54 height 25
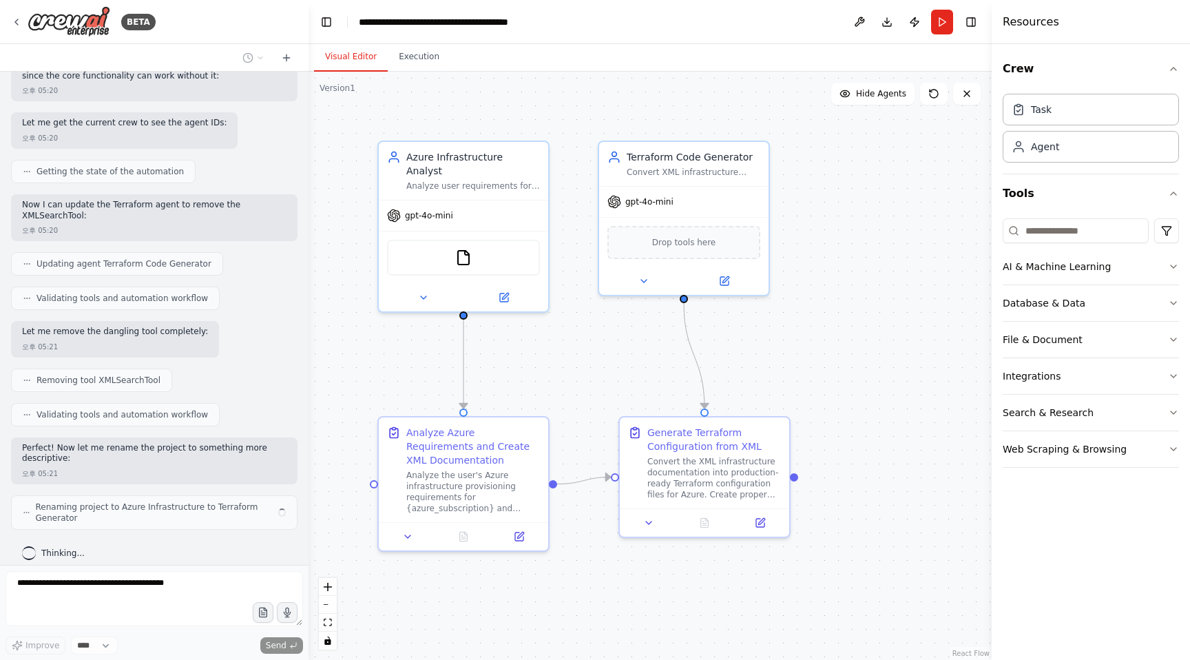
scroll to position [935, 0]
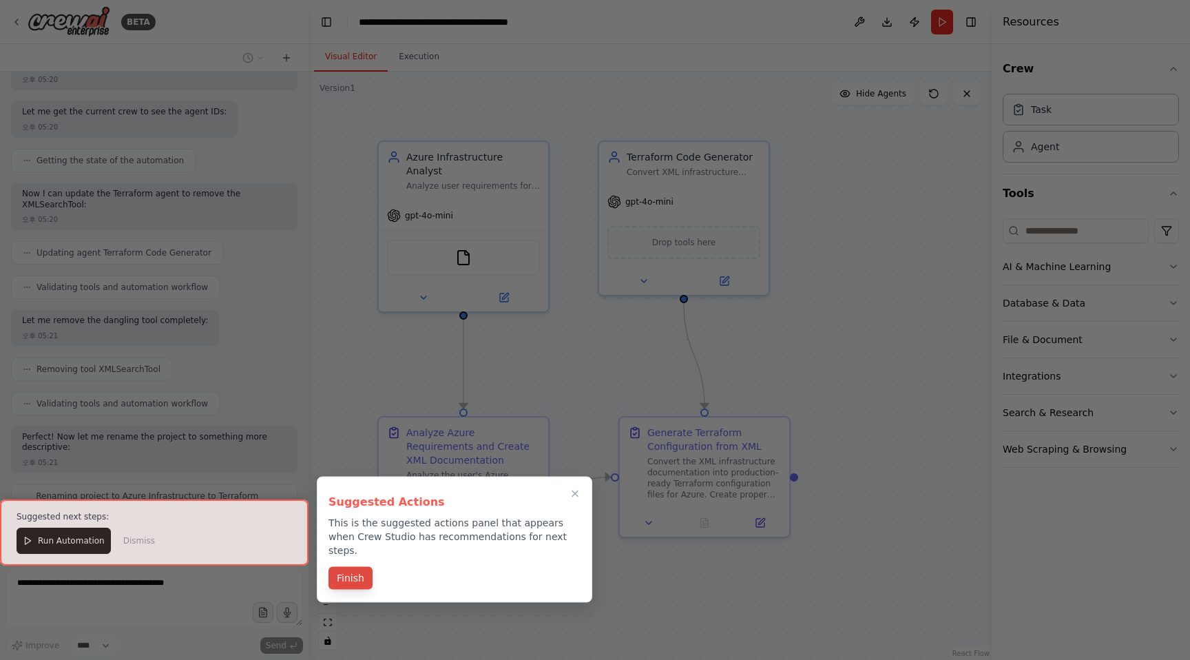
click at [341, 567] on button "Finish" at bounding box center [350, 578] width 44 height 23
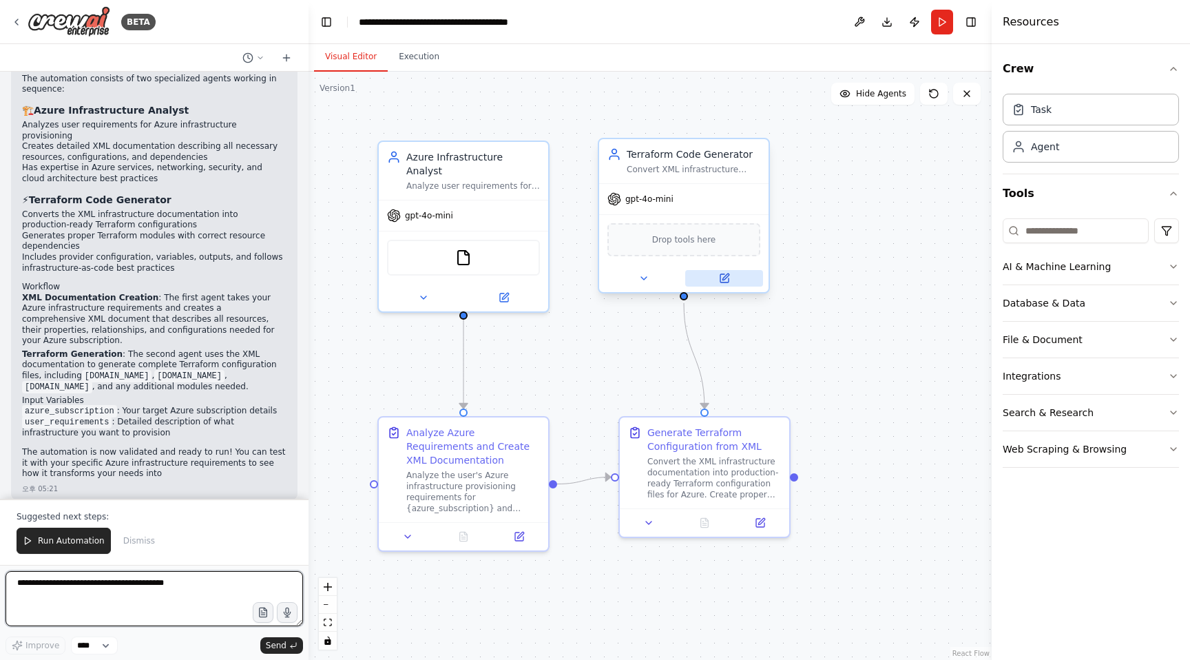
scroll to position [1442, 0]
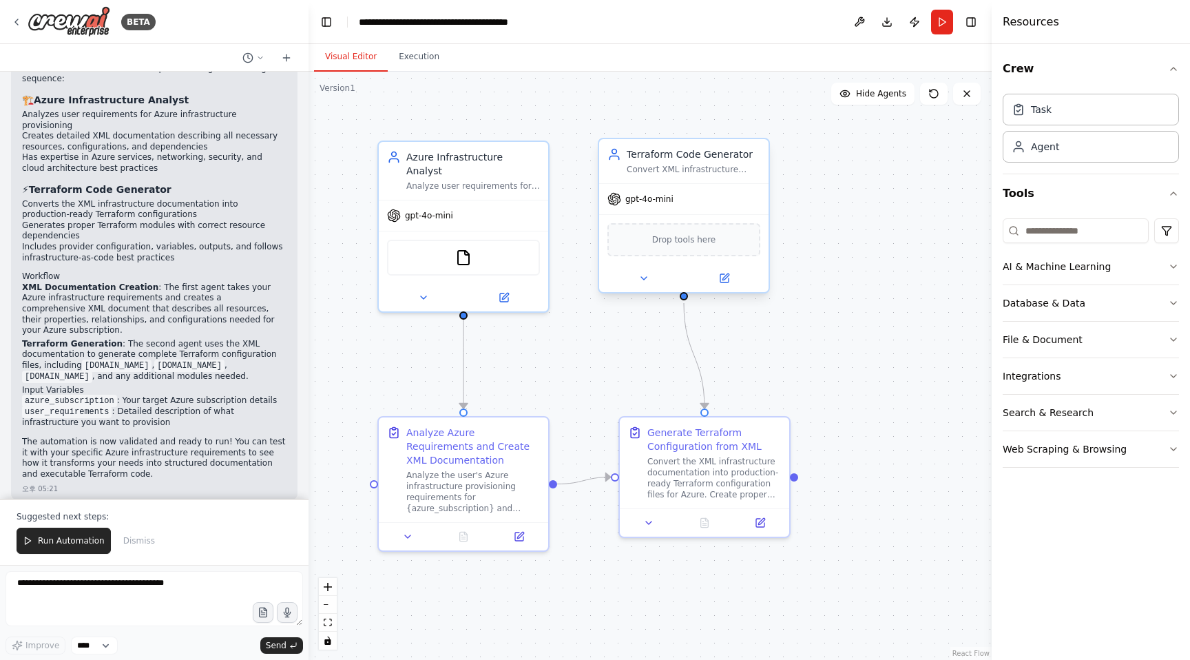
click at [684, 238] on span "Drop tools here" at bounding box center [684, 240] width 64 height 14
click at [1061, 387] on button "Integrations" at bounding box center [1090, 376] width 176 height 36
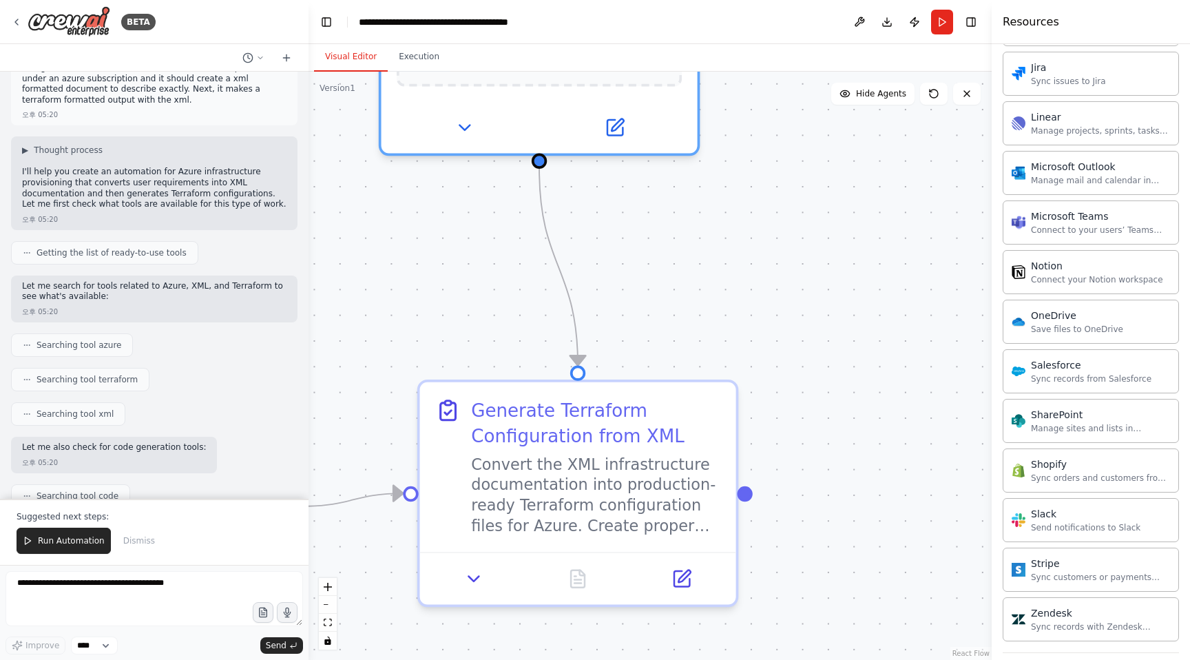
scroll to position [0, 0]
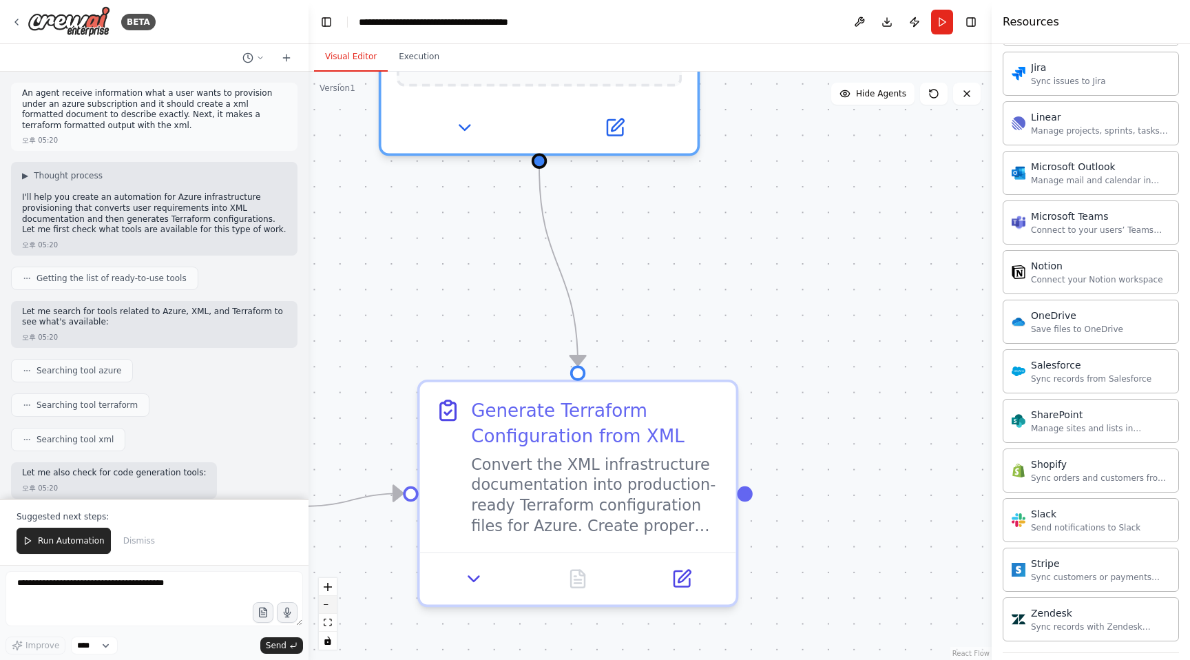
click at [324, 606] on button "zoom out" at bounding box center [328, 605] width 18 height 18
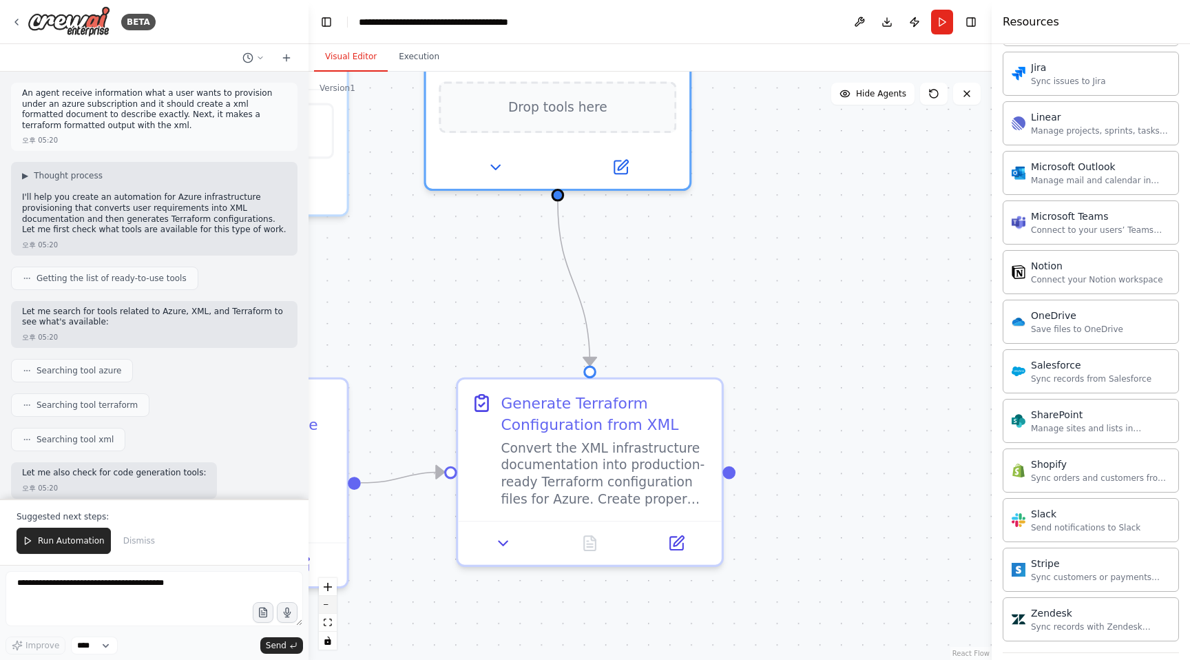
click at [324, 606] on button "zoom out" at bounding box center [328, 605] width 18 height 18
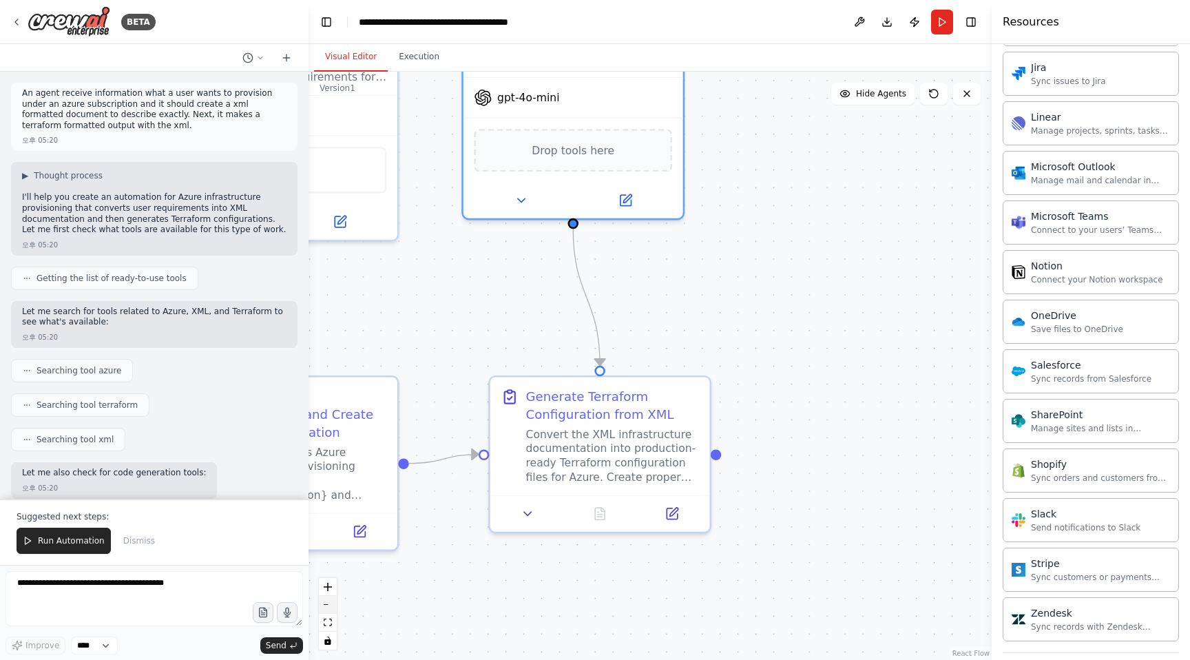
click at [324, 606] on button "zoom out" at bounding box center [328, 605] width 18 height 18
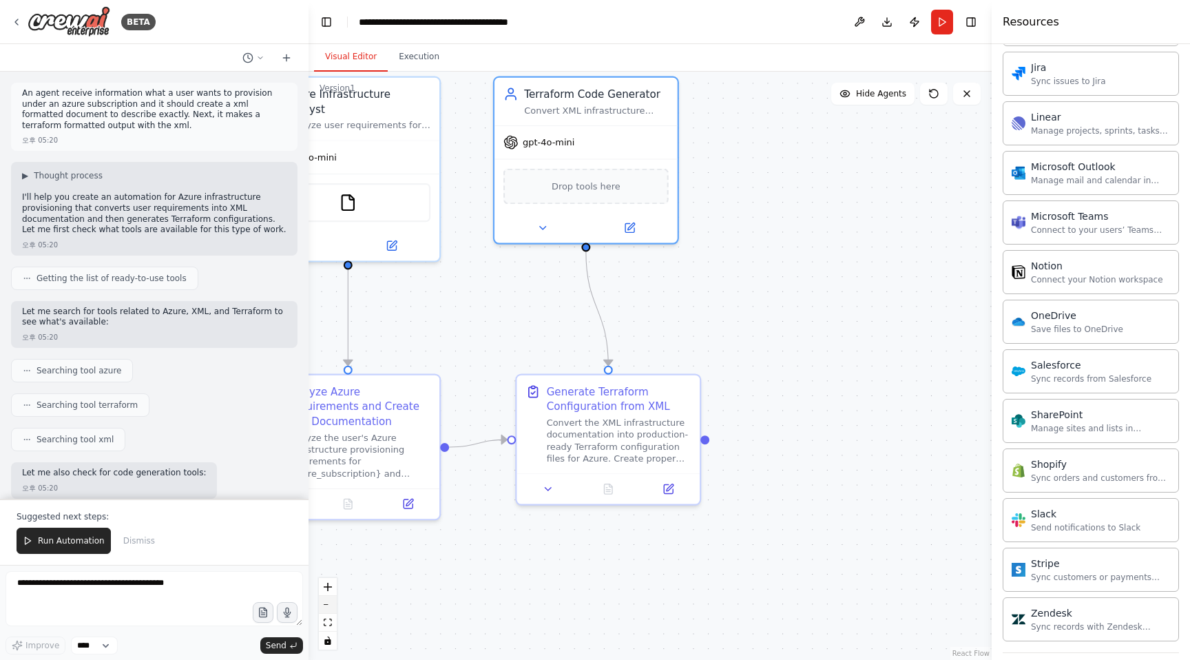
click at [324, 606] on button "zoom out" at bounding box center [328, 605] width 18 height 18
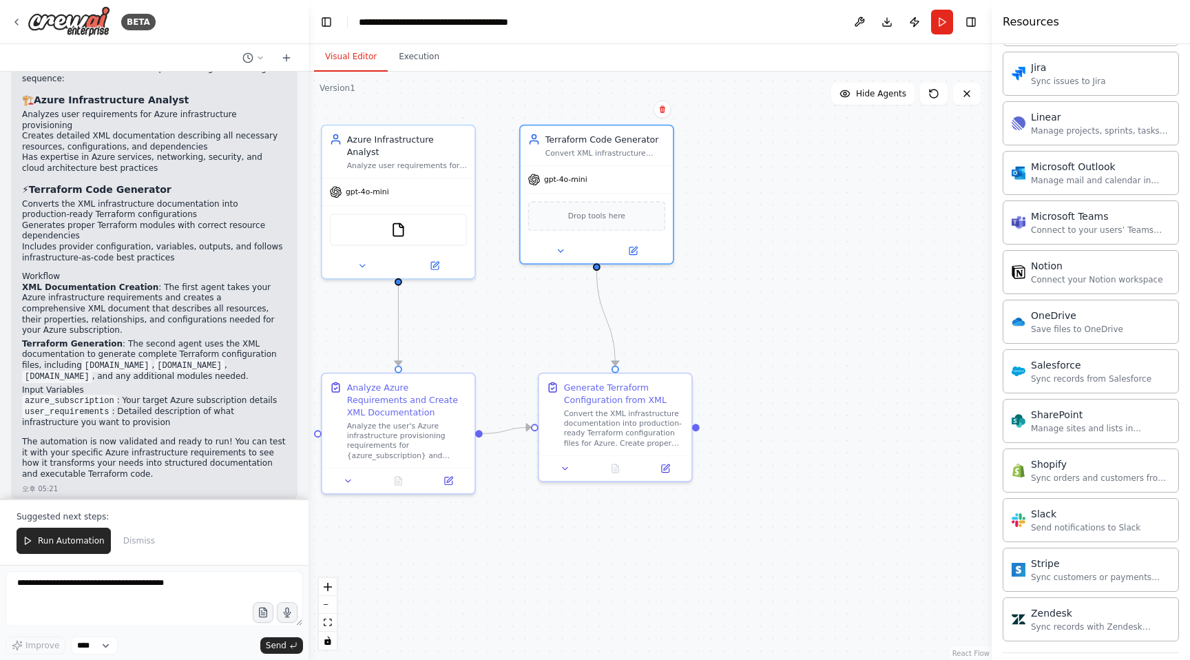
scroll to position [1442, 0]
click at [584, 215] on span "Drop tools here" at bounding box center [596, 213] width 57 height 12
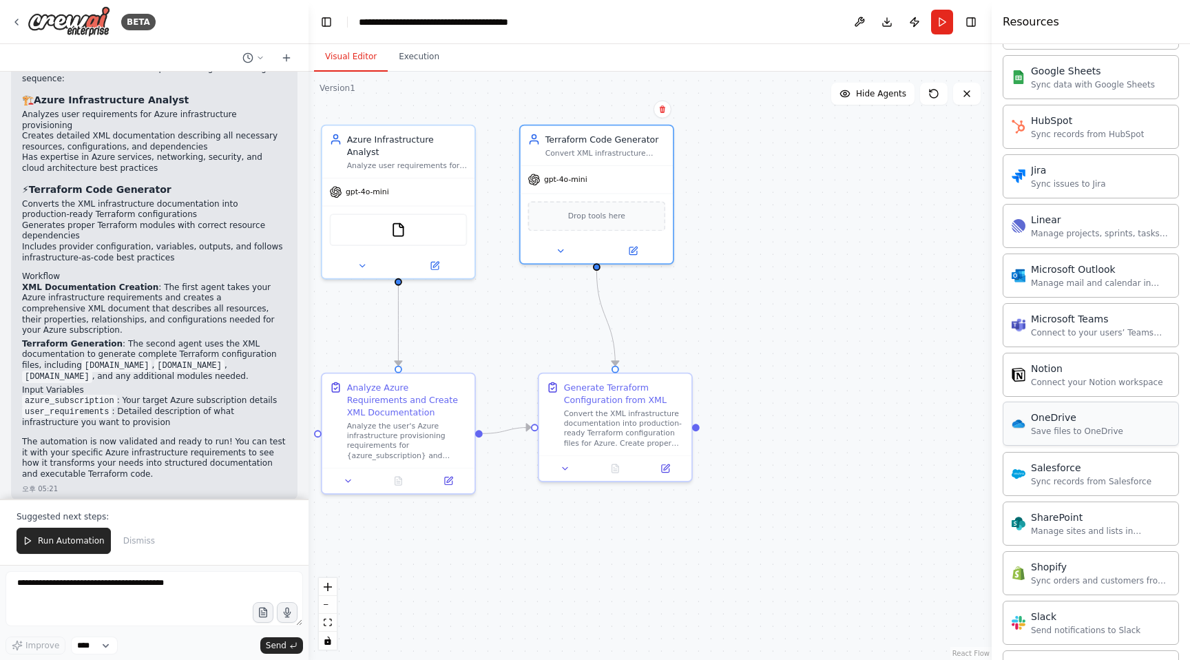
scroll to position [740, 0]
click at [333, 138] on icon at bounding box center [336, 139] width 8 height 3
click at [582, 140] on div "Terraform Code Generator" at bounding box center [605, 137] width 120 height 12
click at [844, 92] on icon at bounding box center [844, 93] width 9 height 6
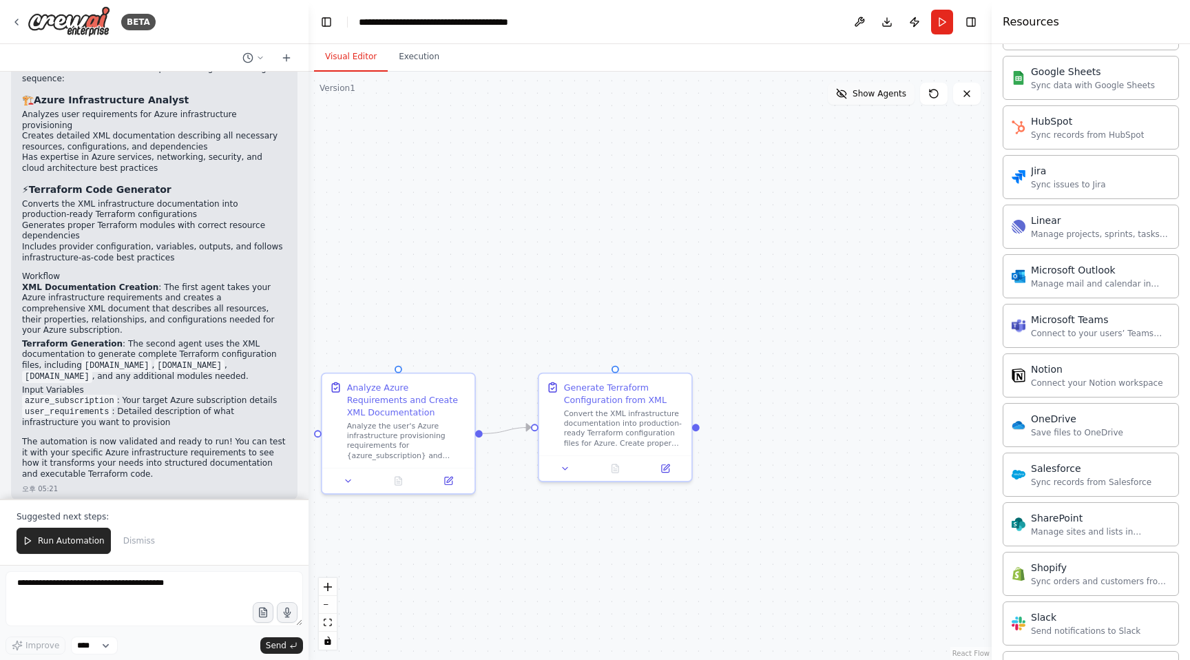
click at [844, 92] on icon at bounding box center [841, 93] width 11 height 11
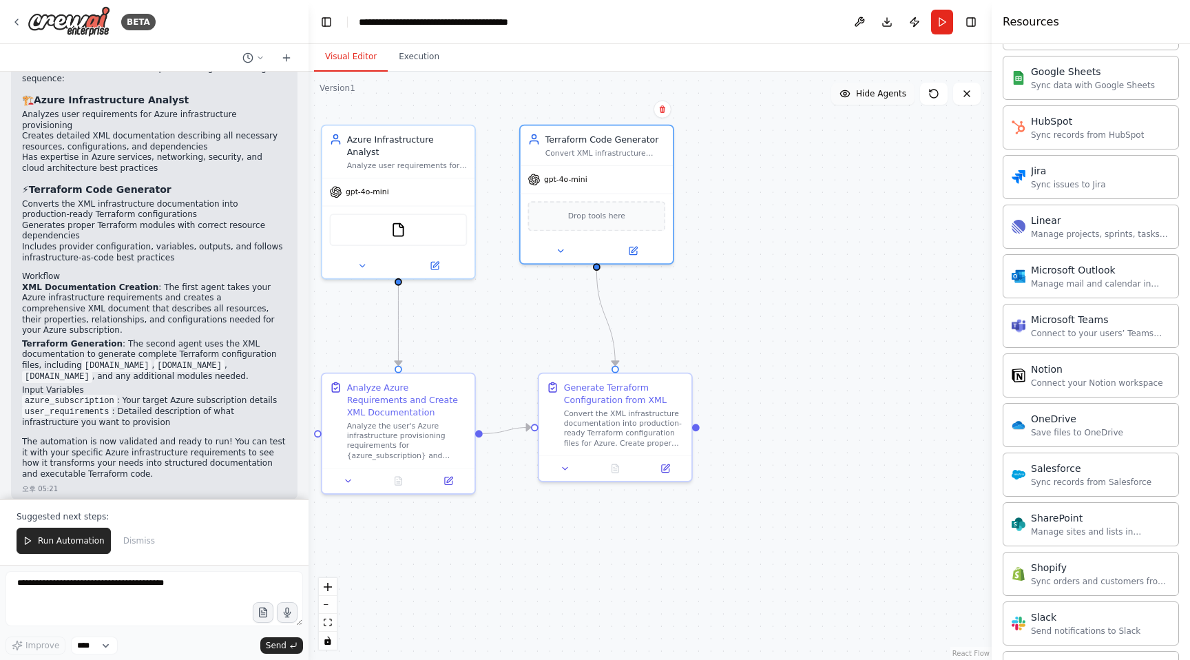
click at [844, 92] on icon at bounding box center [844, 93] width 9 height 6
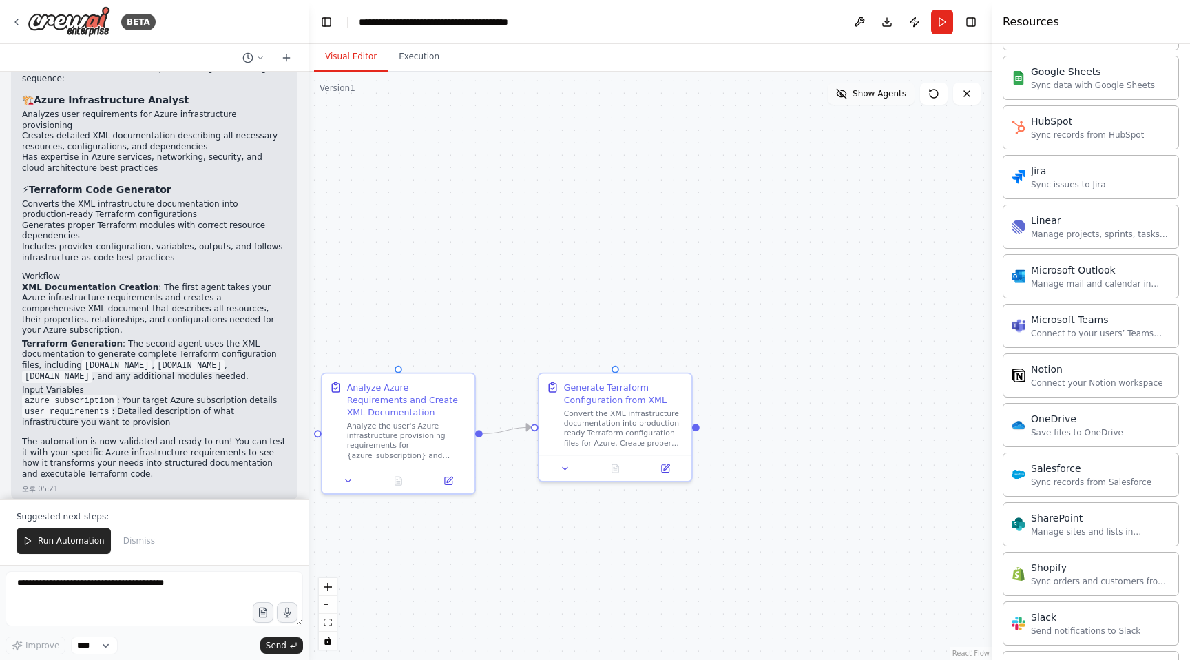
click at [844, 92] on icon at bounding box center [841, 93] width 11 height 11
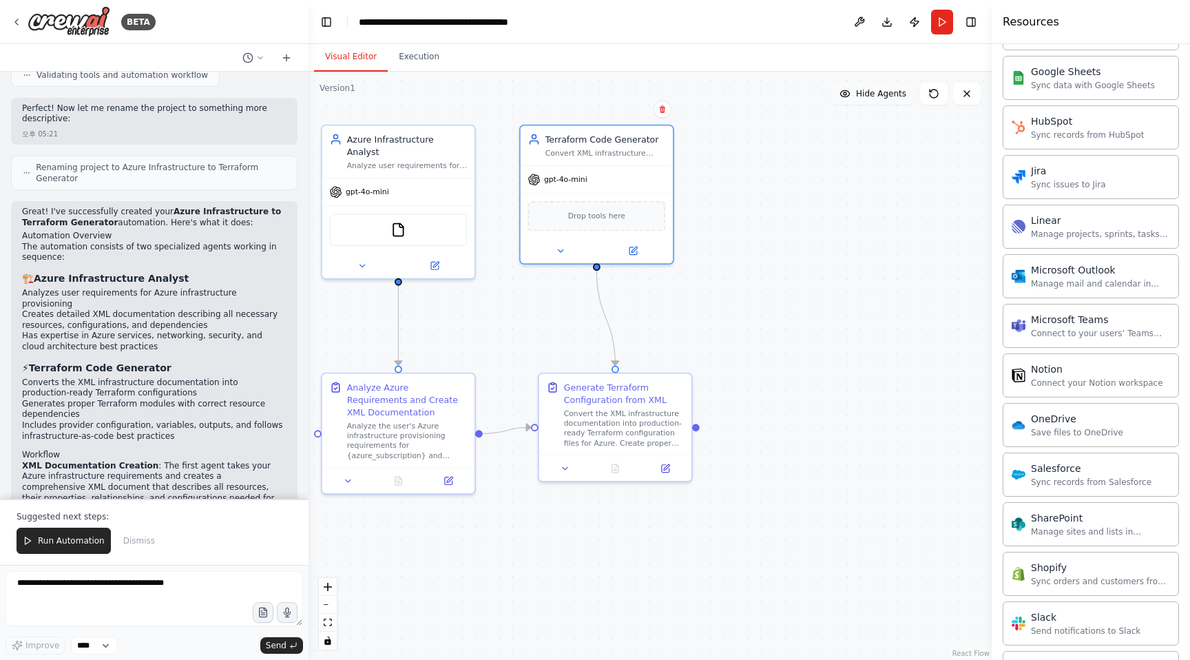
scroll to position [1266, 0]
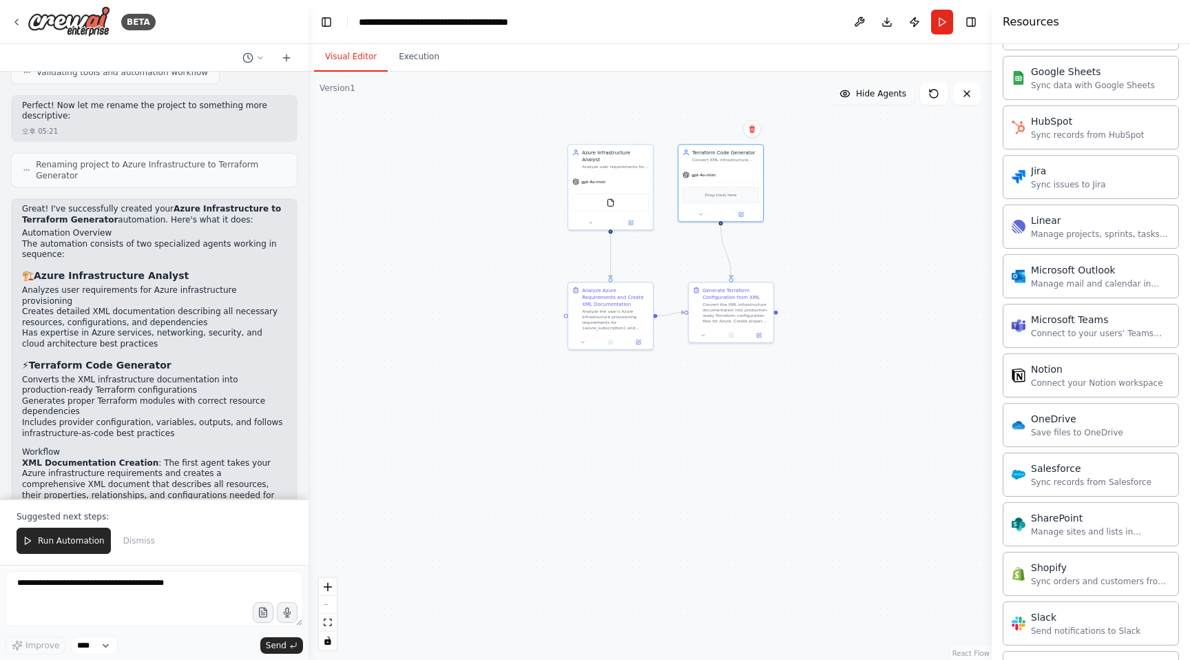
click at [833, 202] on div ".deletable-edge-delete-btn { width: 20px; height: 20px; border: 0px solid #ffff…" at bounding box center [649, 366] width 683 height 588
click at [788, 234] on div ".deletable-edge-delete-btn { width: 20px; height: 20px; border: 0px solid #ffff…" at bounding box center [649, 366] width 683 height 588
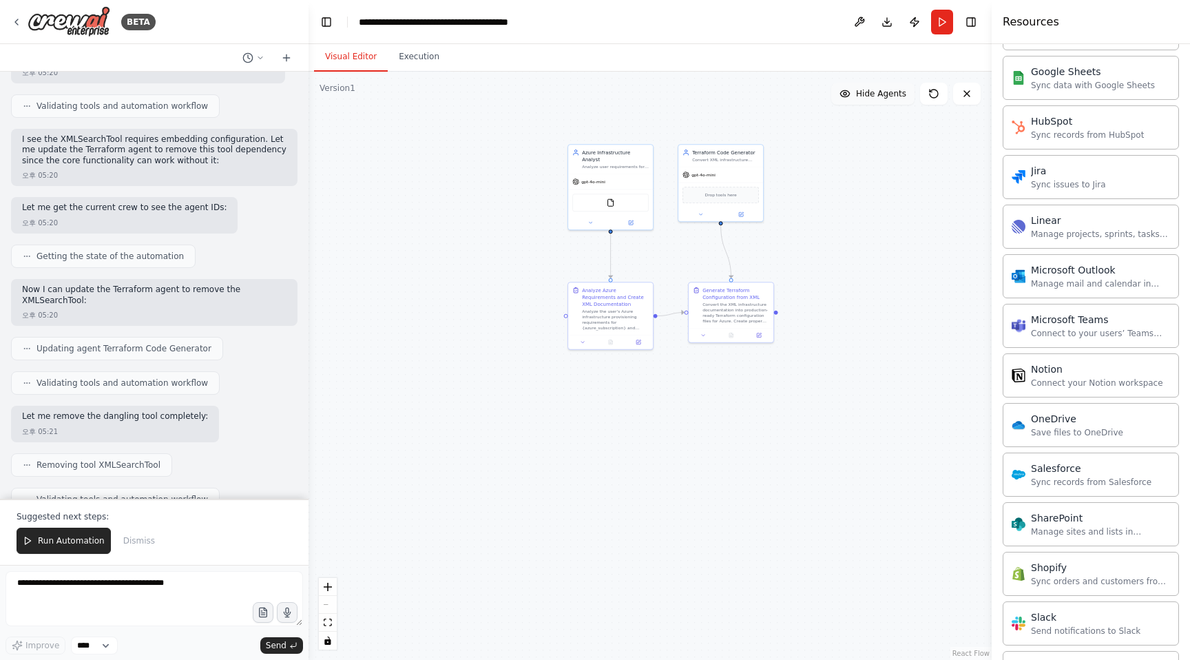
scroll to position [830, 0]
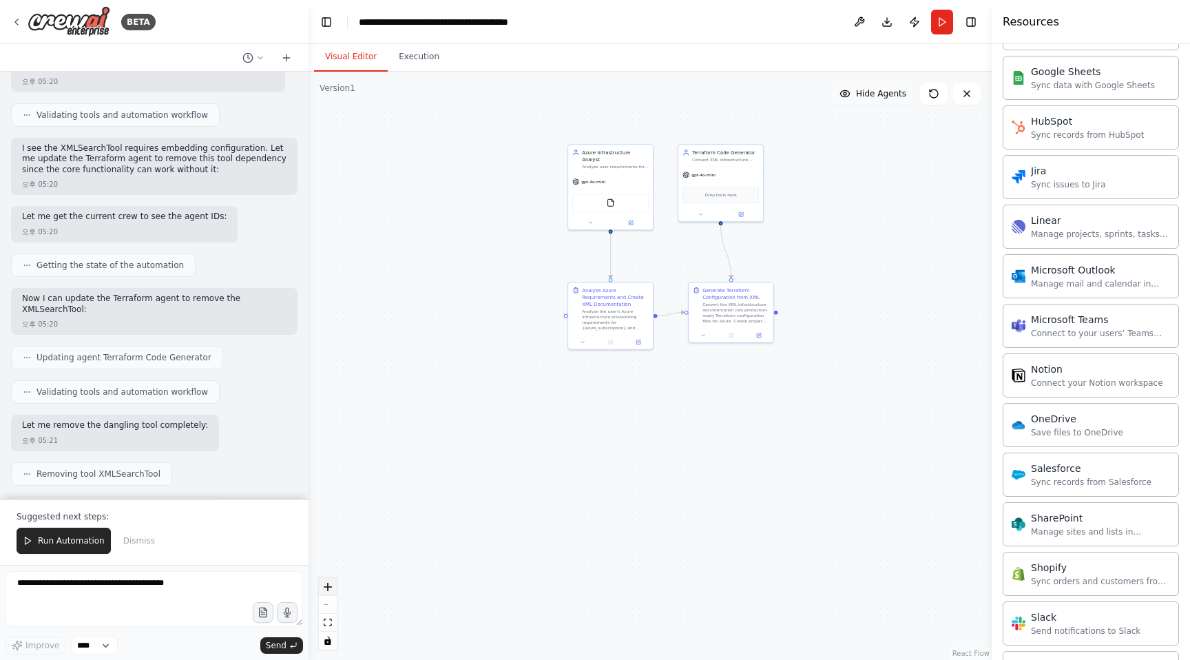
click at [331, 588] on icon "zoom in" at bounding box center [328, 586] width 8 height 8
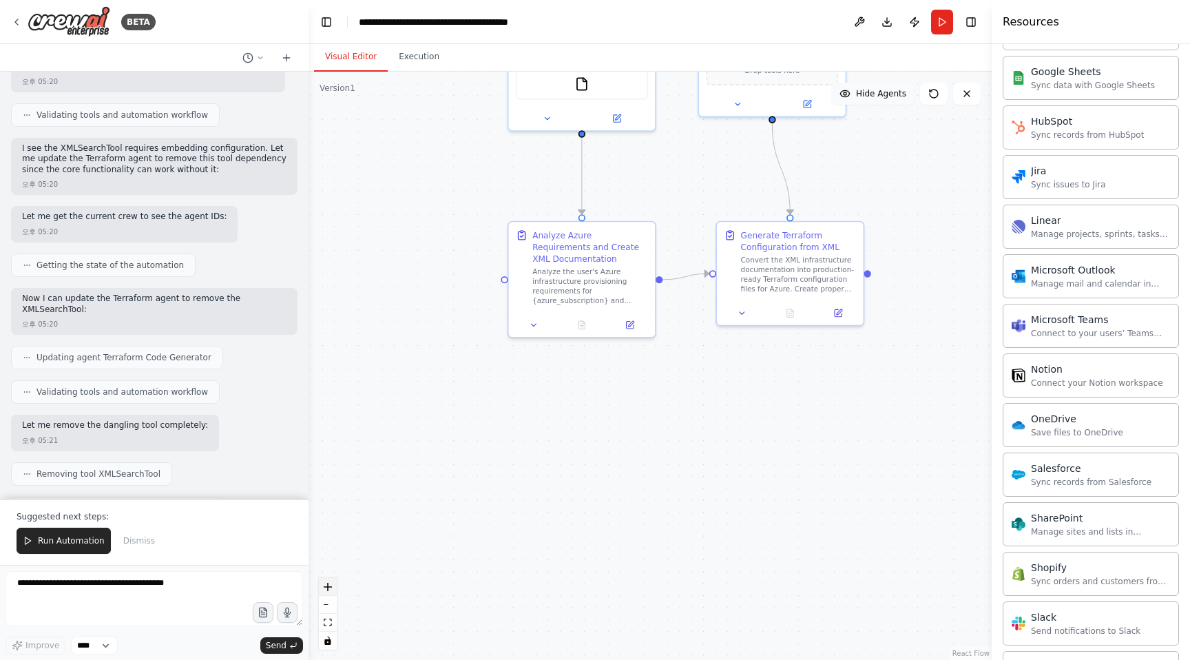
click at [331, 588] on icon "zoom in" at bounding box center [328, 586] width 8 height 8
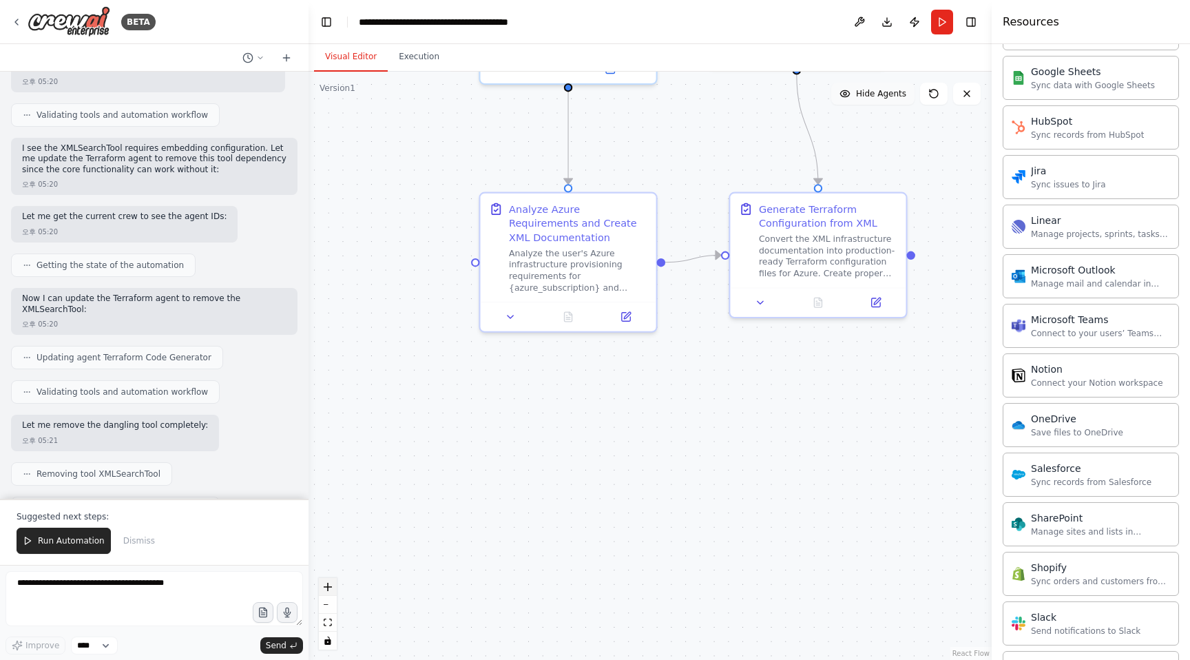
click at [331, 588] on icon "zoom in" at bounding box center [328, 586] width 8 height 8
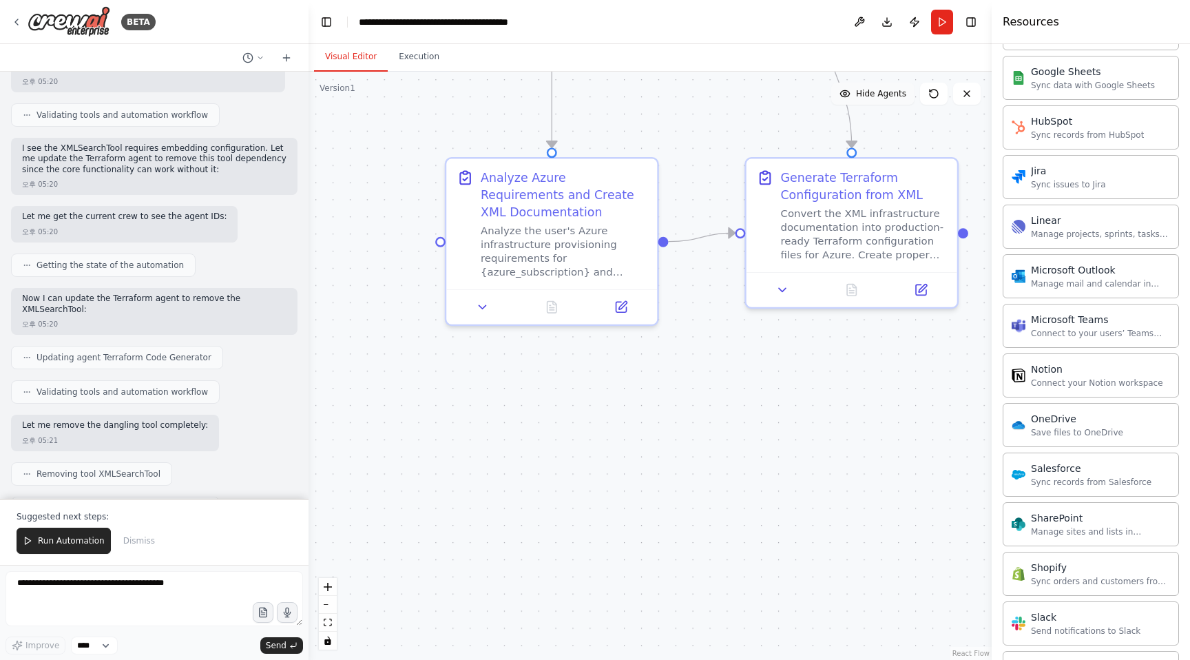
click at [629, 377] on div ".deletable-edge-delete-btn { width: 20px; height: 20px; border: 0px solid #ffff…" at bounding box center [649, 366] width 683 height 588
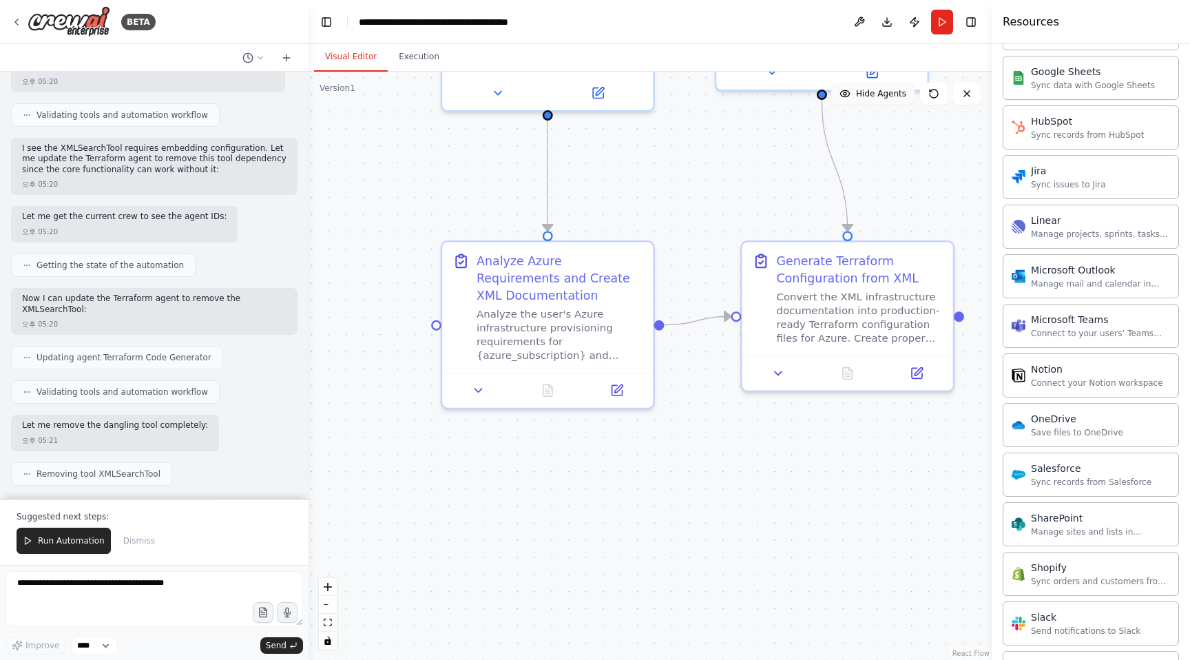
drag, startPoint x: 635, startPoint y: 471, endPoint x: 609, endPoint y: 659, distance: 189.8
click at [610, 659] on div ".deletable-edge-delete-btn { width: 20px; height: 20px; border: 0px solid #ffff…" at bounding box center [649, 366] width 683 height 588
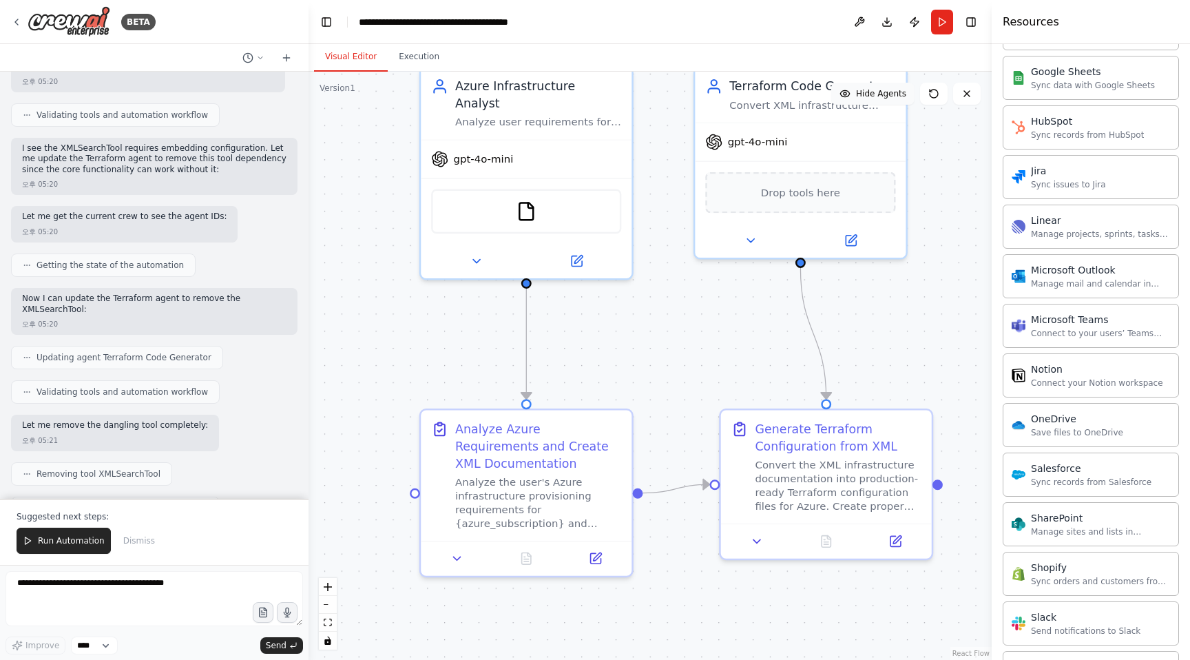
drag, startPoint x: 668, startPoint y: 322, endPoint x: 663, endPoint y: 427, distance: 104.8
click at [665, 428] on div ".deletable-edge-delete-btn { width: 20px; height: 20px; border: 0px solid #ffff…" at bounding box center [649, 366] width 683 height 588
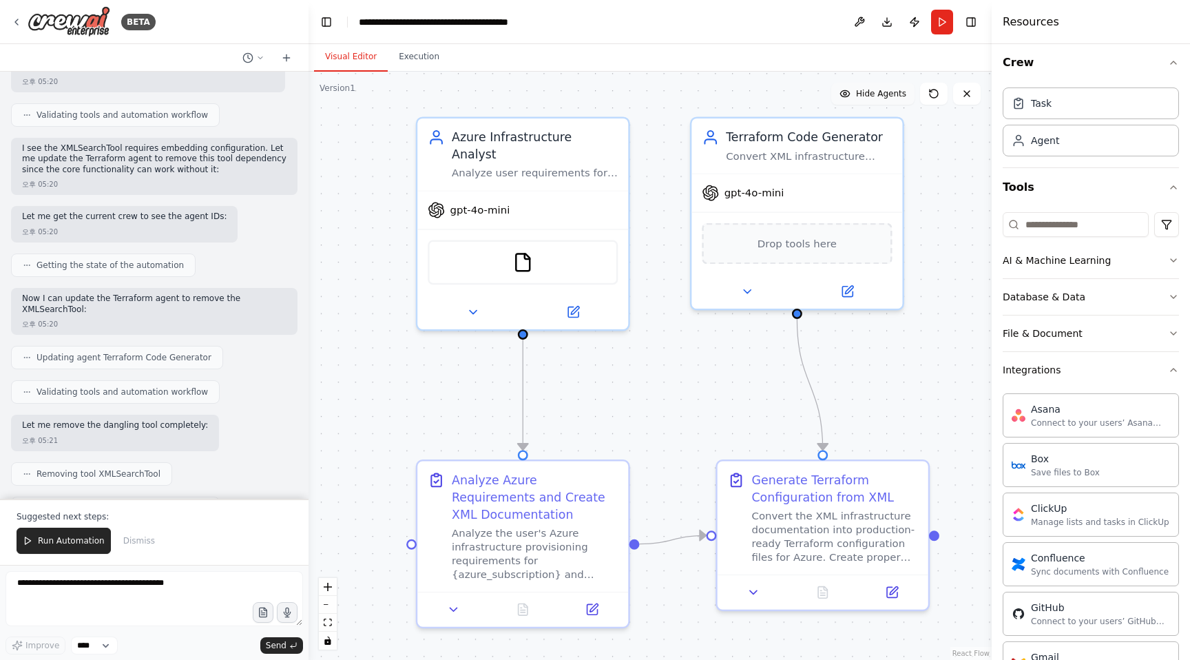
scroll to position [6, 0]
click at [1051, 259] on div "AI & Machine Learning" at bounding box center [1056, 261] width 108 height 14
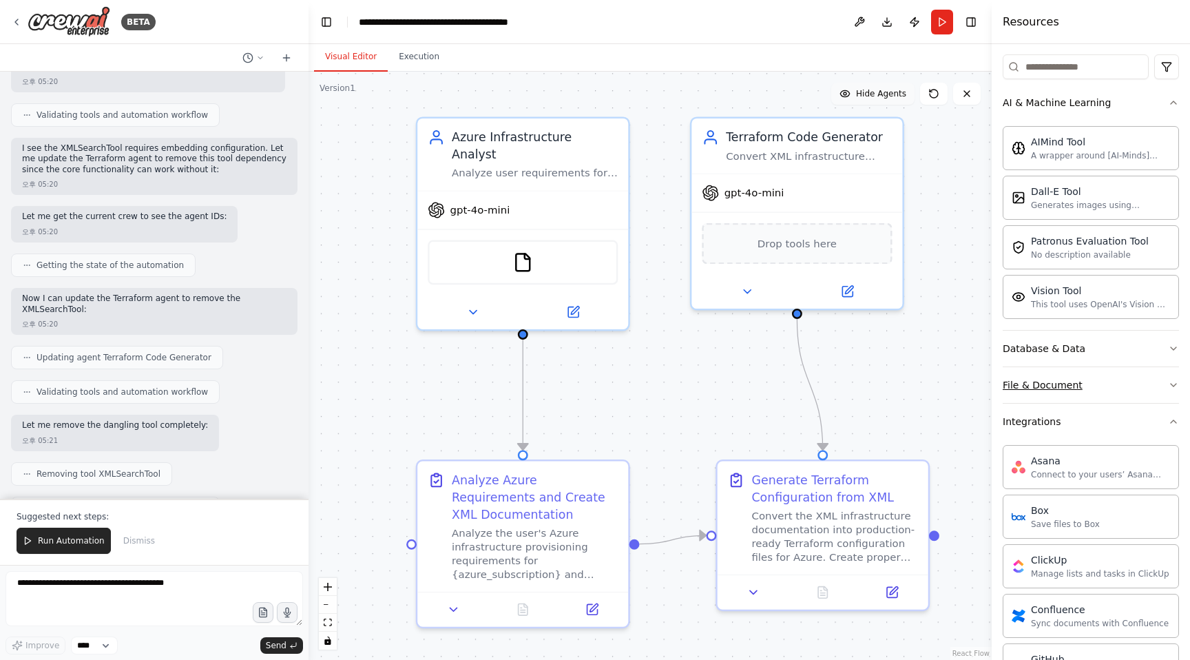
scroll to position [165, 0]
click at [1047, 350] on div "Database & Data" at bounding box center [1043, 347] width 83 height 14
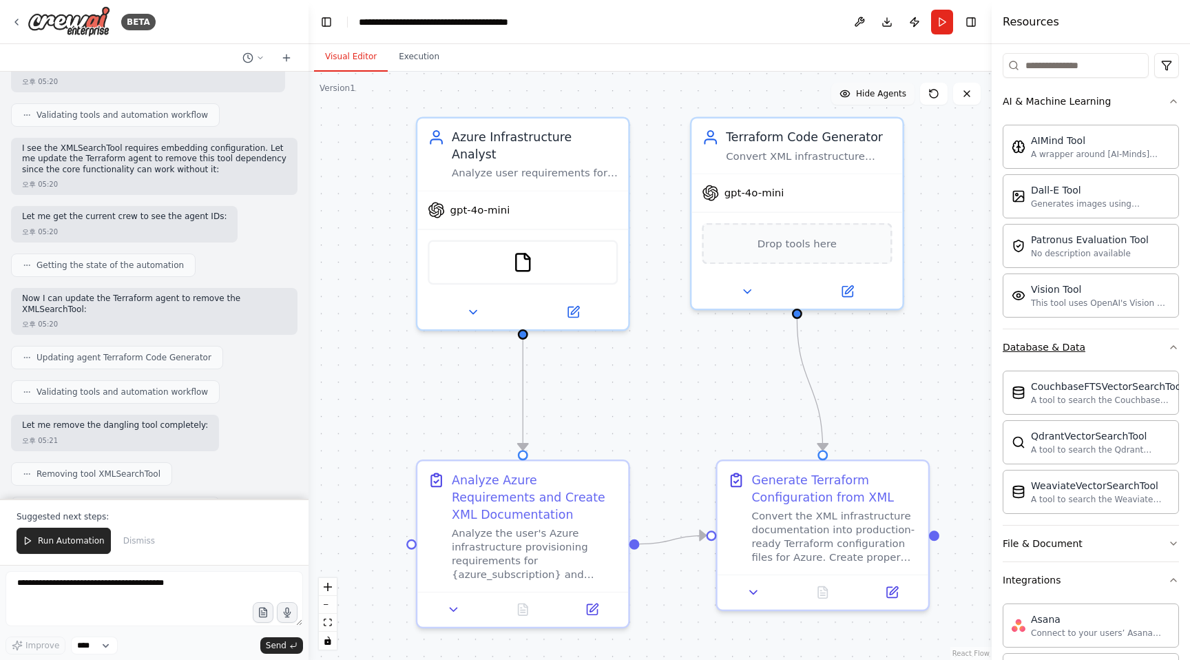
click at [1047, 350] on div "Database & Data" at bounding box center [1043, 347] width 83 height 14
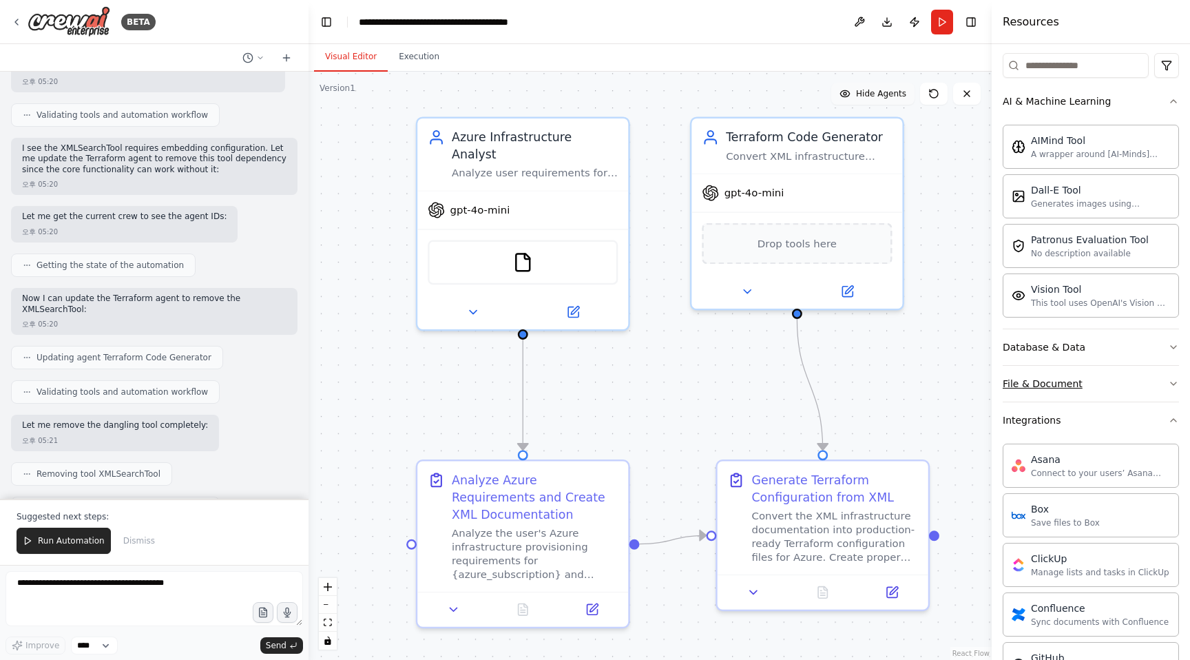
click at [1031, 375] on button "File & Document" at bounding box center [1090, 384] width 176 height 36
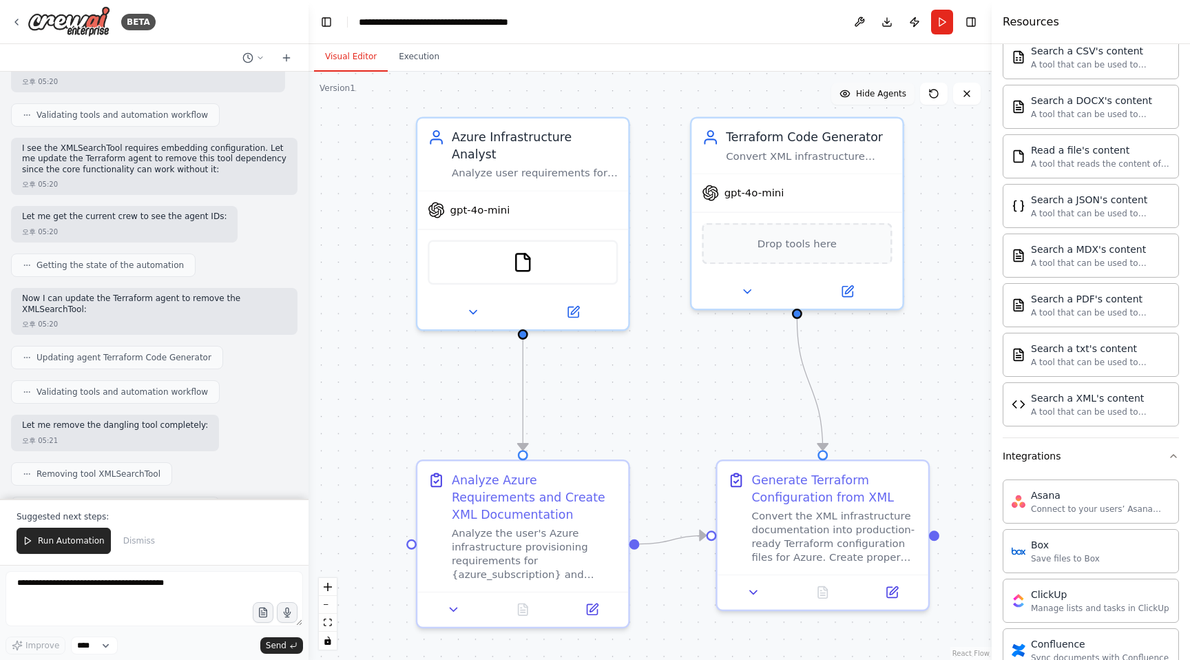
scroll to position [538, 0]
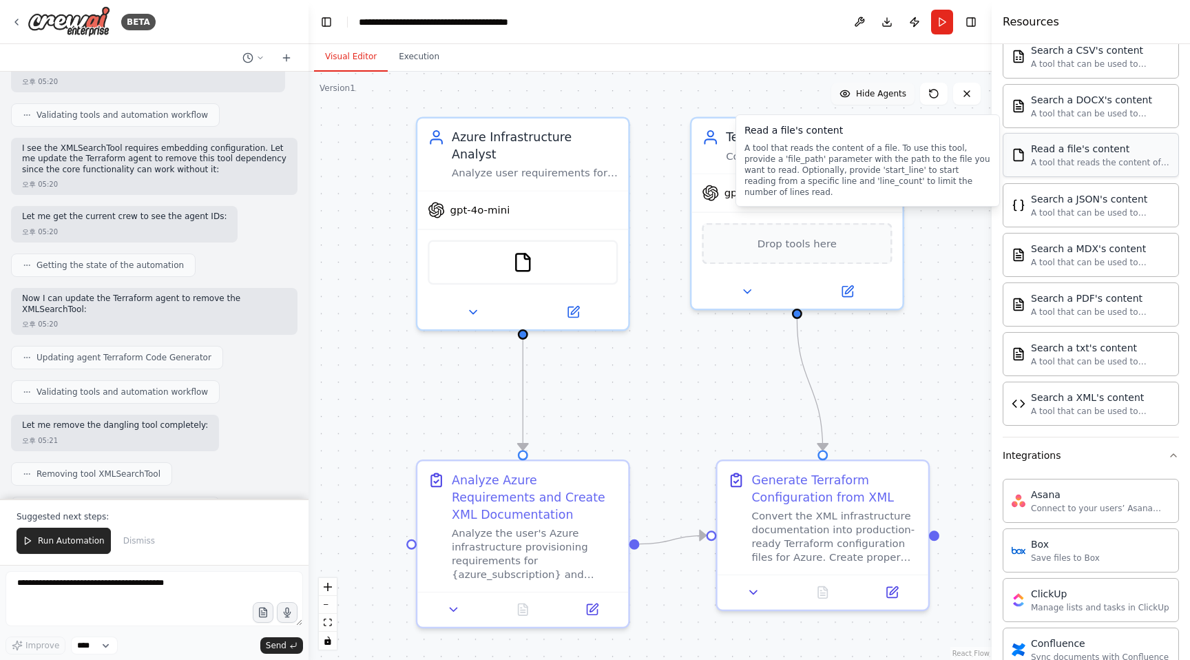
click at [1093, 174] on div "Read a file's content A tool that reads the content of a file. To use this tool…" at bounding box center [1090, 155] width 176 height 44
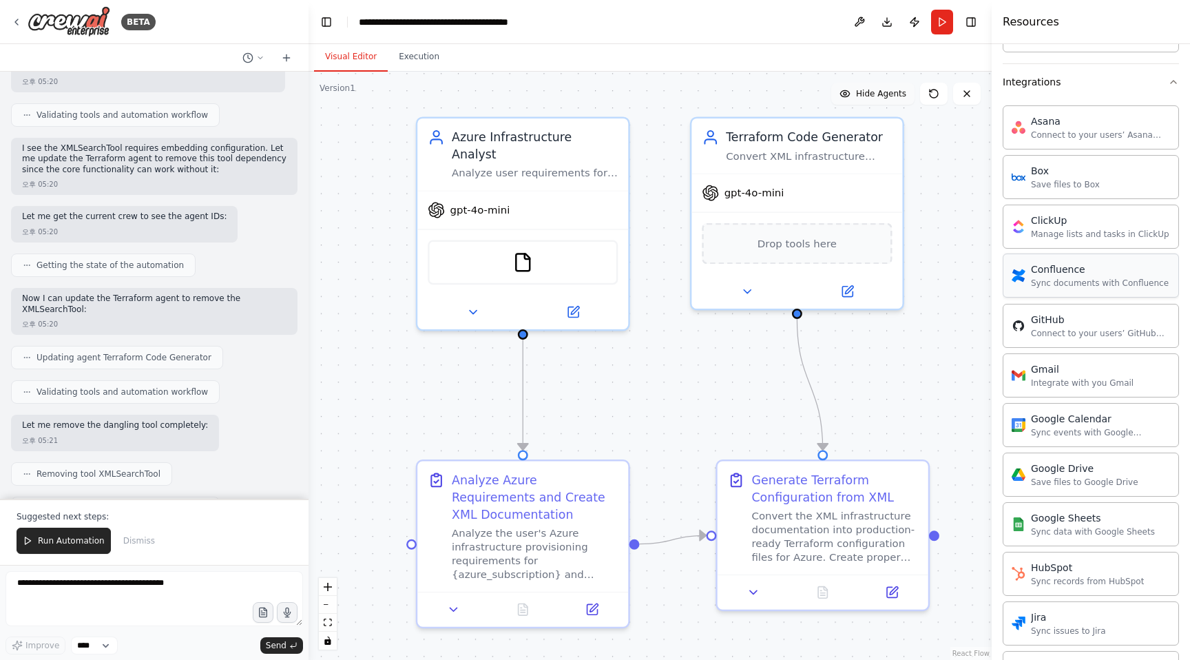
scroll to position [912, 0]
click at [1057, 322] on div "GitHub" at bounding box center [1100, 317] width 139 height 14
click at [1044, 339] on div "GitHub Connect to your users’ GitHub accounts" at bounding box center [1090, 324] width 176 height 44
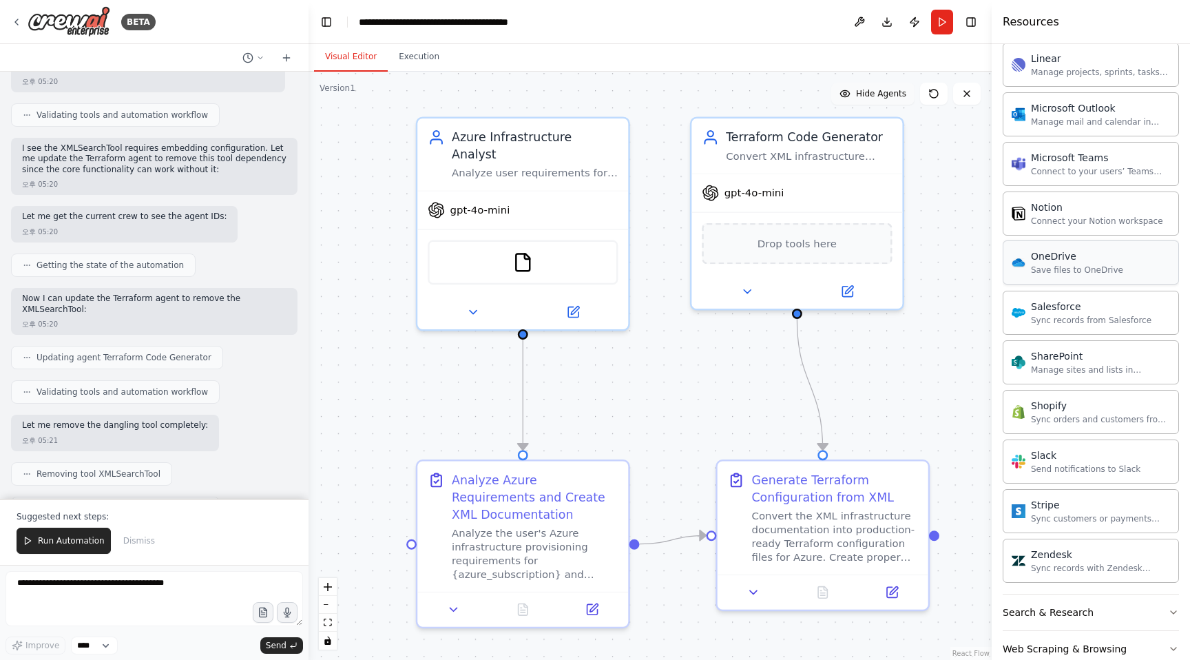
scroll to position [1548, 0]
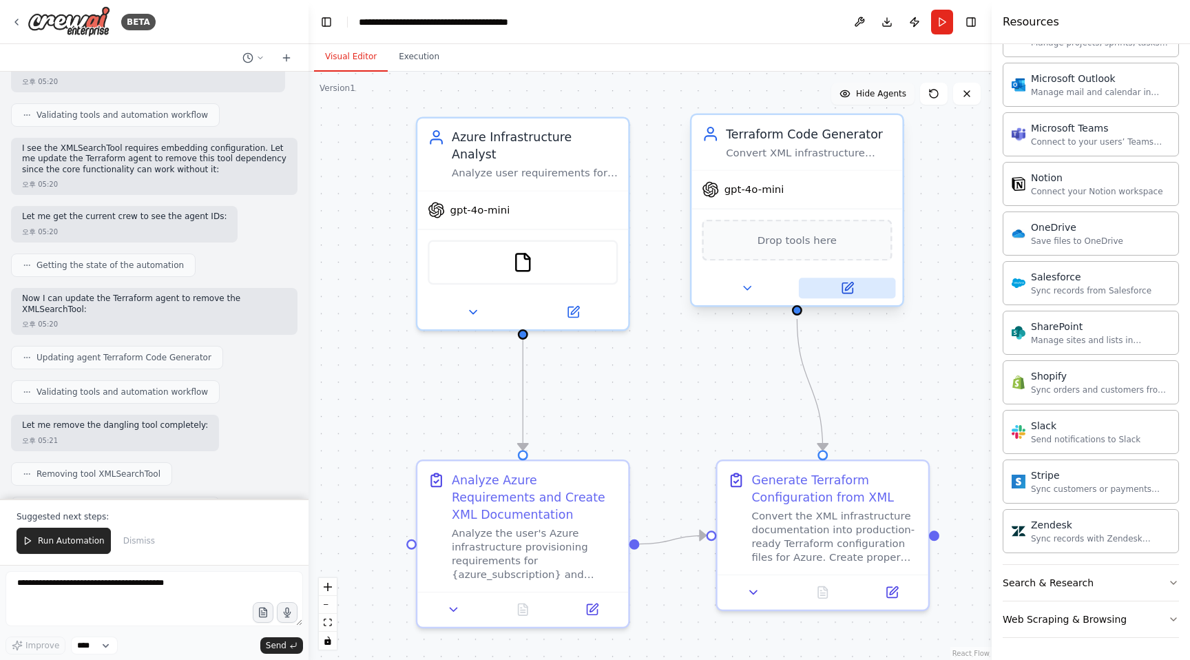
click at [846, 288] on icon at bounding box center [849, 286] width 8 height 8
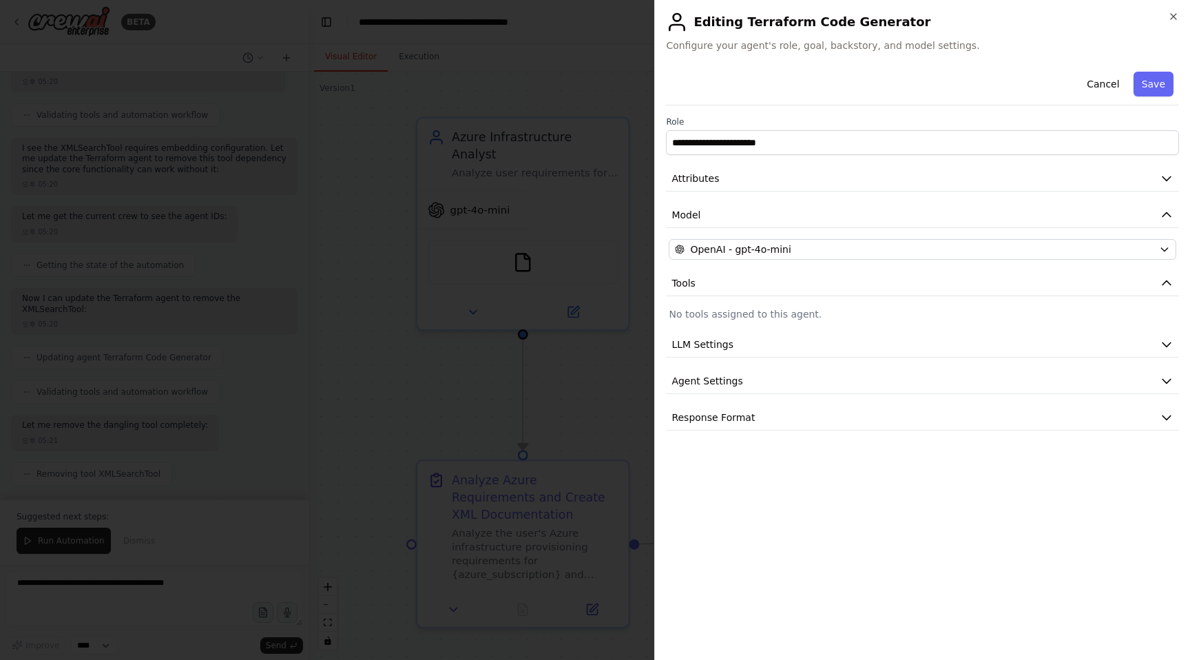
click at [778, 527] on div "**********" at bounding box center [922, 357] width 513 height 582
click at [983, 283] on button "Tools" at bounding box center [922, 283] width 513 height 25
click at [930, 338] on button "LLM Settings" at bounding box center [922, 344] width 513 height 25
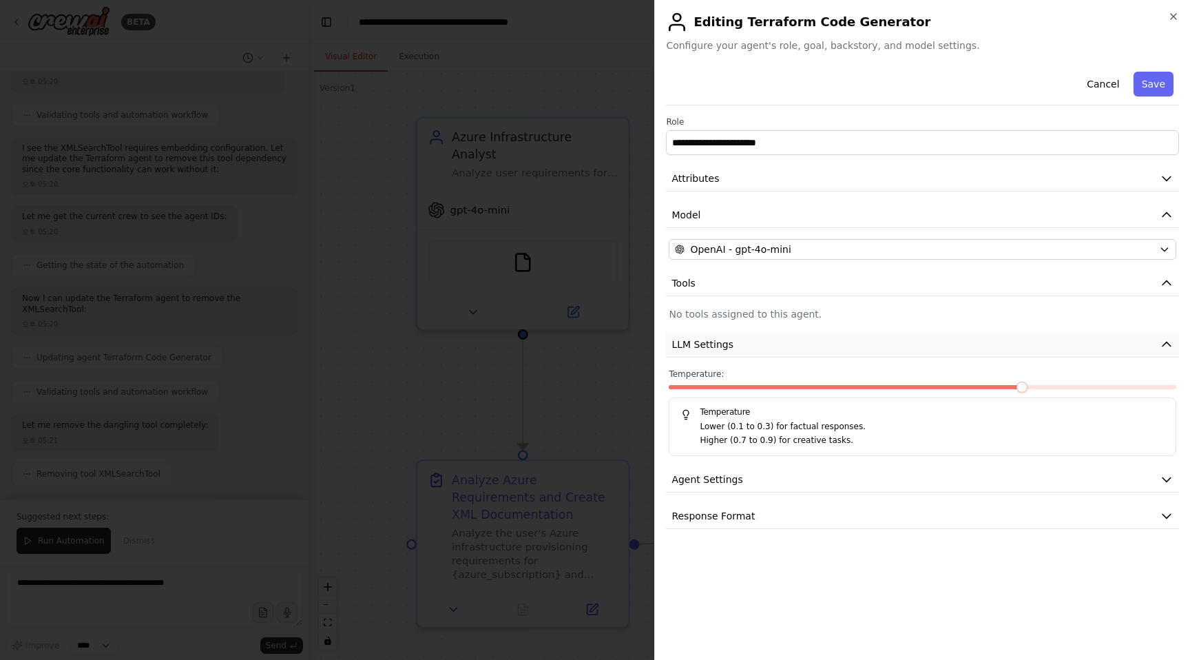
click at [930, 338] on button "LLM Settings" at bounding box center [922, 344] width 513 height 25
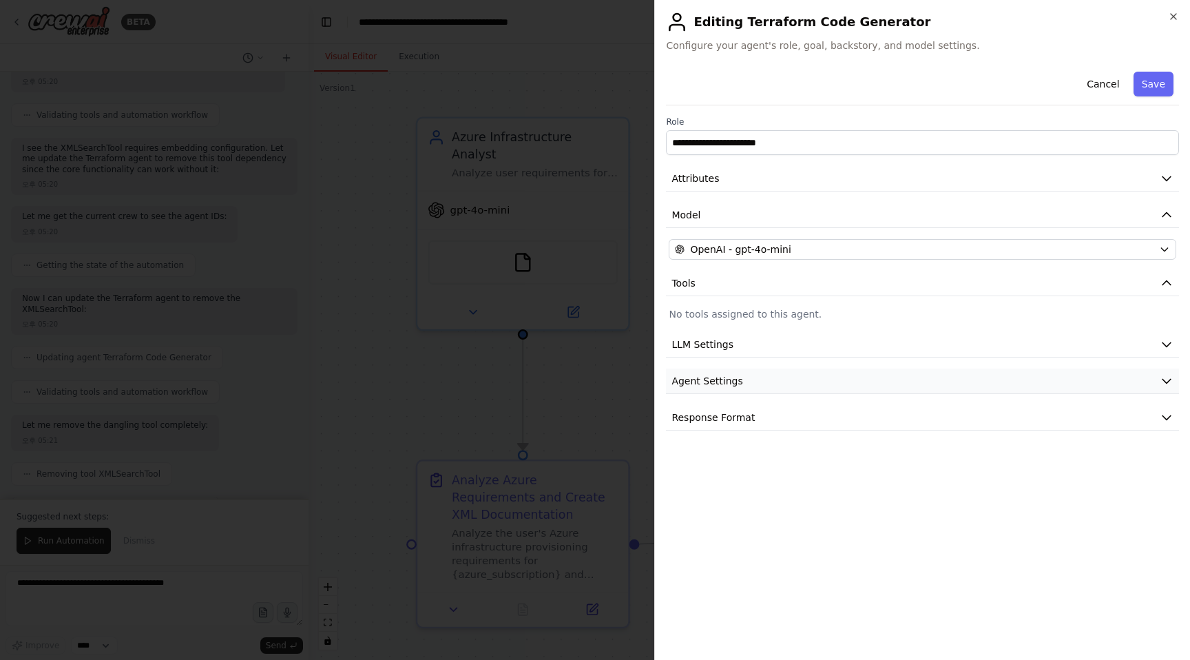
click at [864, 383] on button "Agent Settings" at bounding box center [922, 380] width 513 height 25
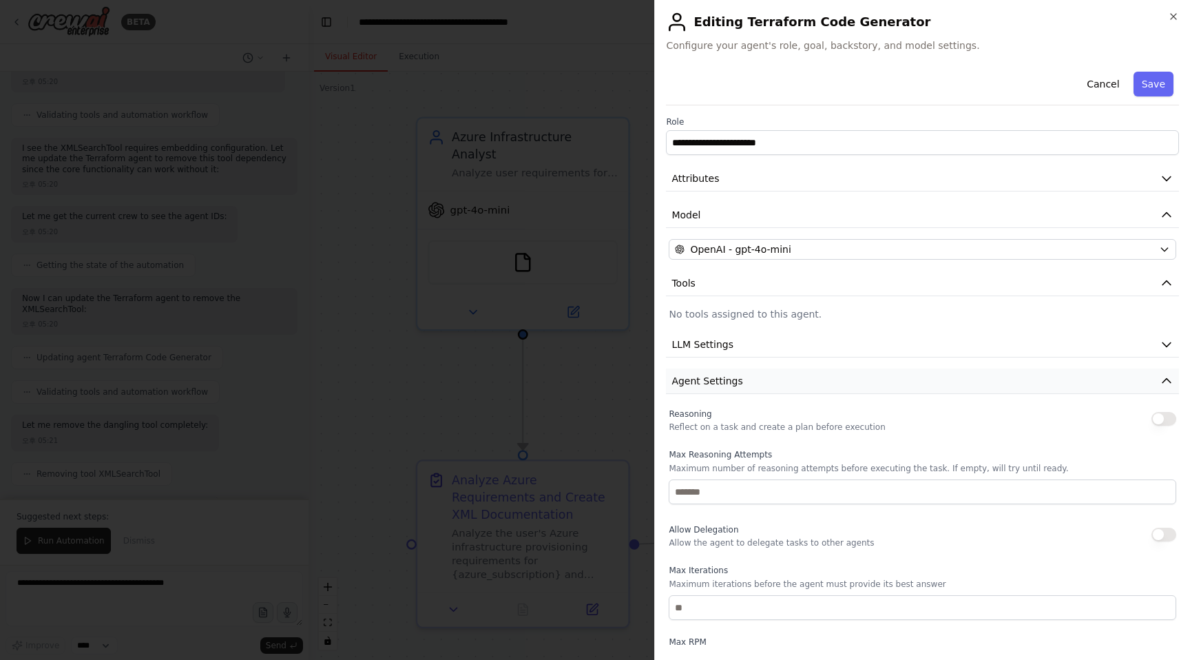
scroll to position [1442, 0]
click at [734, 344] on button "LLM Settings" at bounding box center [922, 344] width 513 height 25
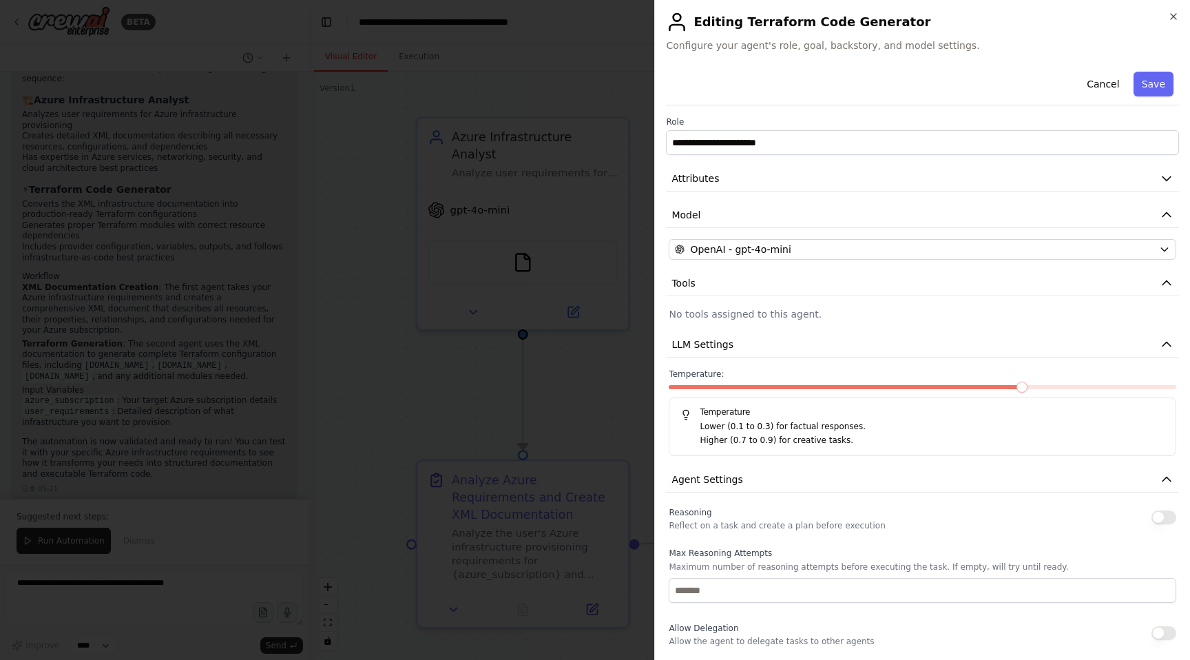
click at [668, 461] on div "**********" at bounding box center [922, 482] width 513 height 832
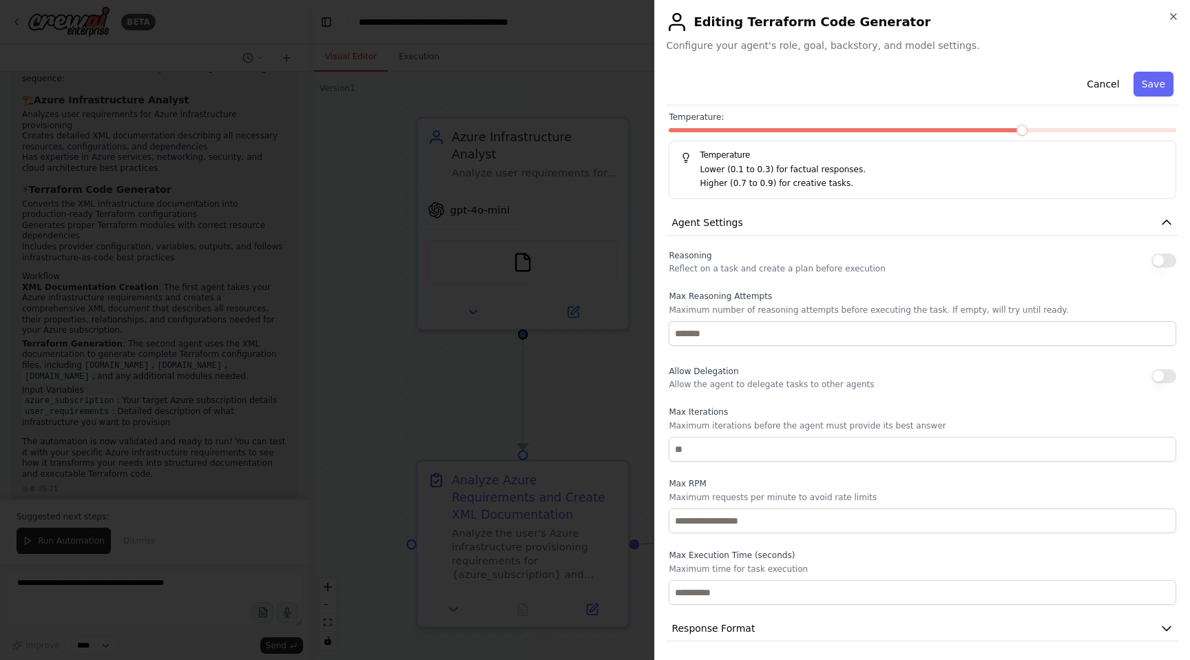
scroll to position [260, 0]
click at [905, 266] on div "Reasoning Reflect on a task and create a plan before execution" at bounding box center [921, 257] width 507 height 28
click at [1170, 256] on button "button" at bounding box center [1163, 257] width 25 height 14
click at [1169, 257] on button "button" at bounding box center [1163, 257] width 25 height 14
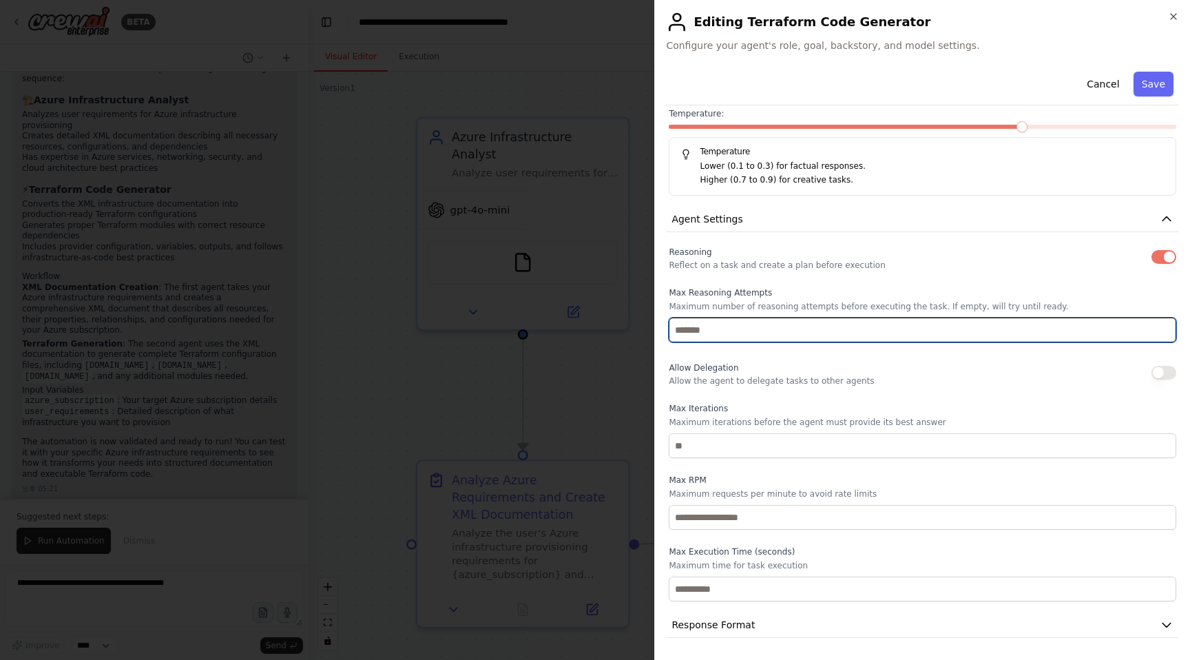
click at [819, 333] on input "number" at bounding box center [921, 329] width 507 height 25
type input "*"
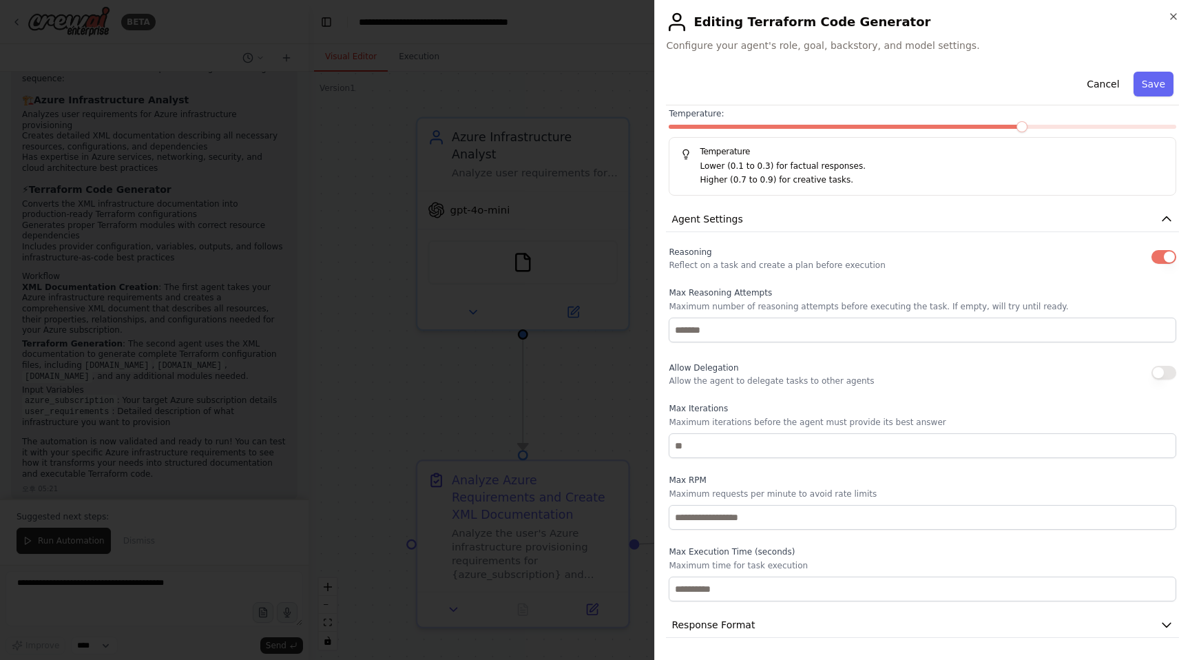
click at [776, 410] on label "Max Iterations" at bounding box center [921, 408] width 507 height 11
click at [668, 289] on div "Reasoning Reflect on a task and create a plan before execution Max Reasoning At…" at bounding box center [922, 422] width 513 height 358
click at [740, 295] on label "Max Reasoning Attempts" at bounding box center [921, 292] width 507 height 11
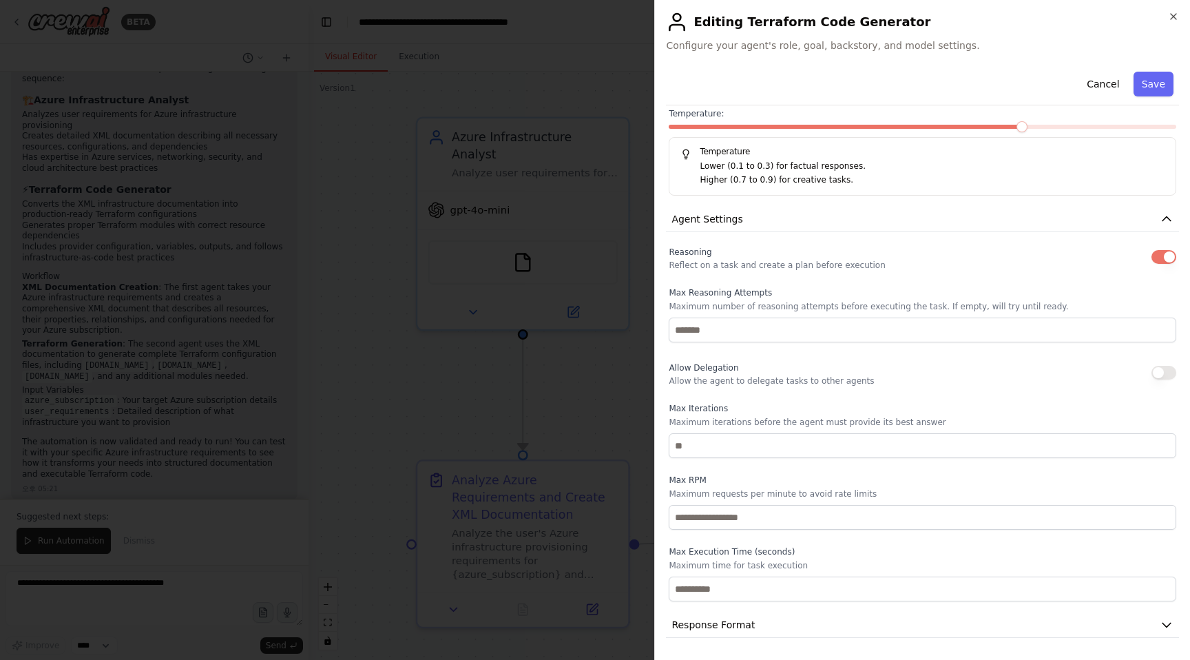
click at [705, 390] on div "Reasoning Reflect on a task and create a plan before execution Max Reasoning At…" at bounding box center [921, 422] width 507 height 358
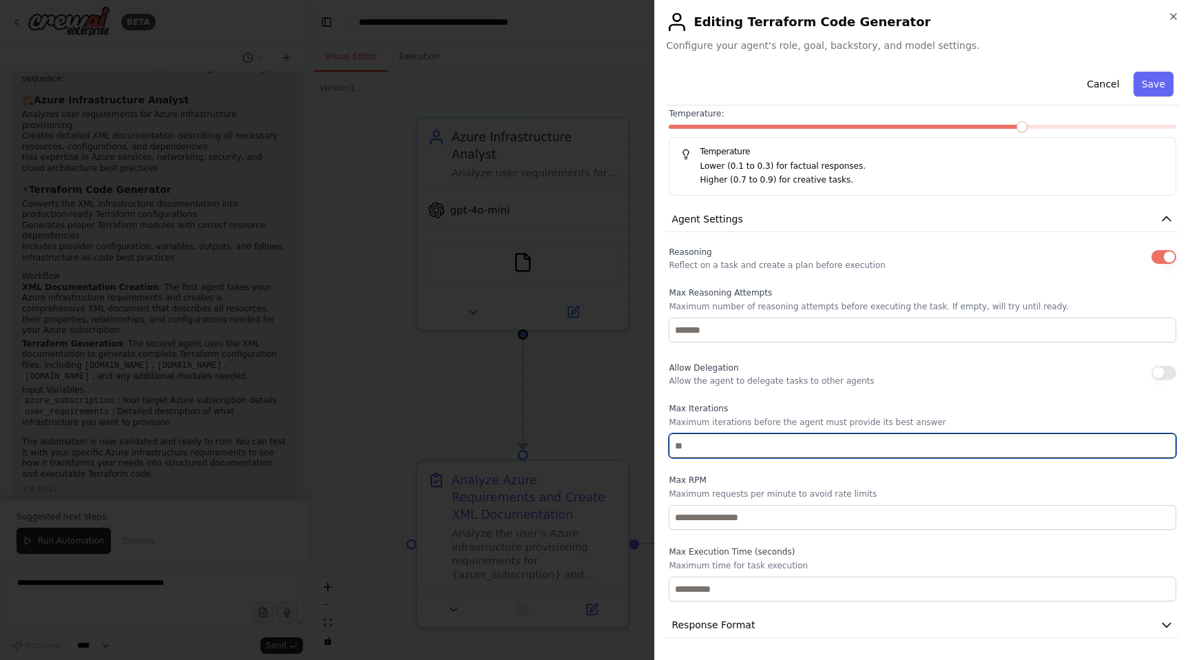
click at [688, 451] on input "number" at bounding box center [921, 445] width 507 height 25
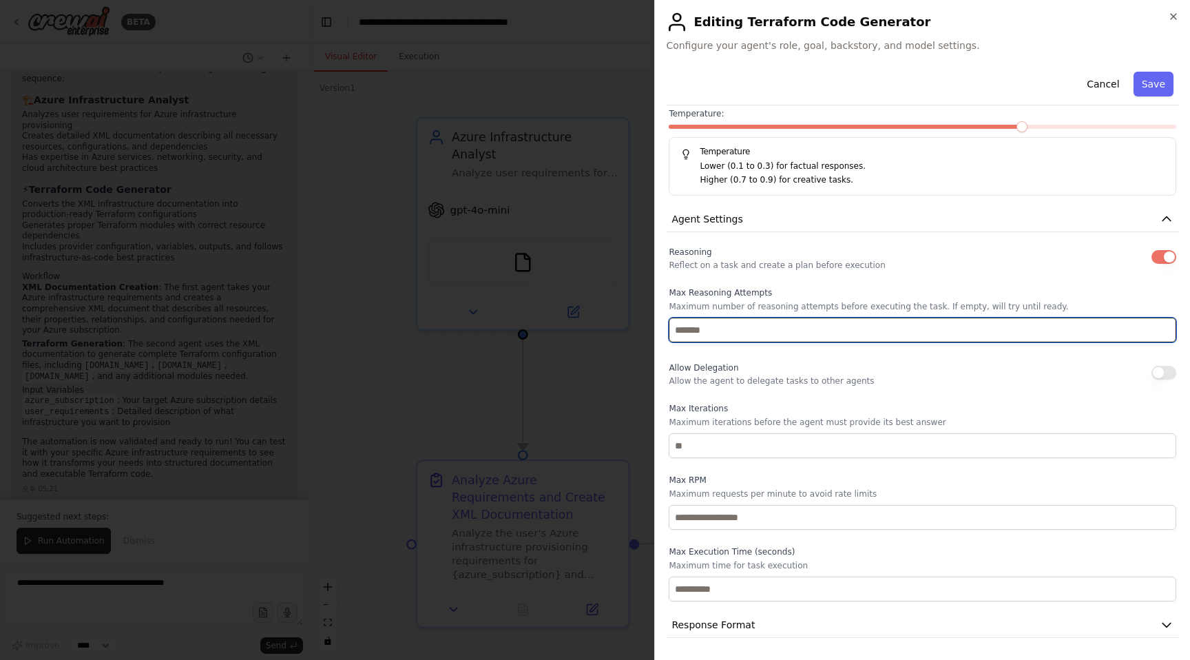
click at [692, 329] on input "*" at bounding box center [921, 329] width 507 height 25
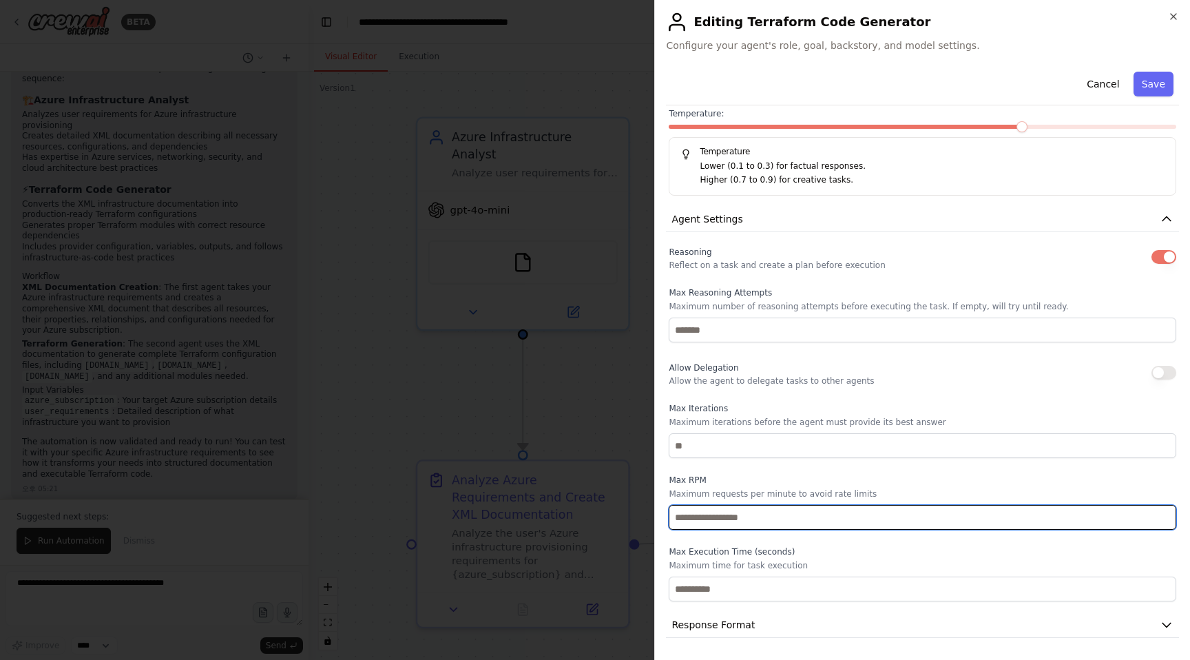
click at [681, 518] on input "number" at bounding box center [921, 517] width 507 height 25
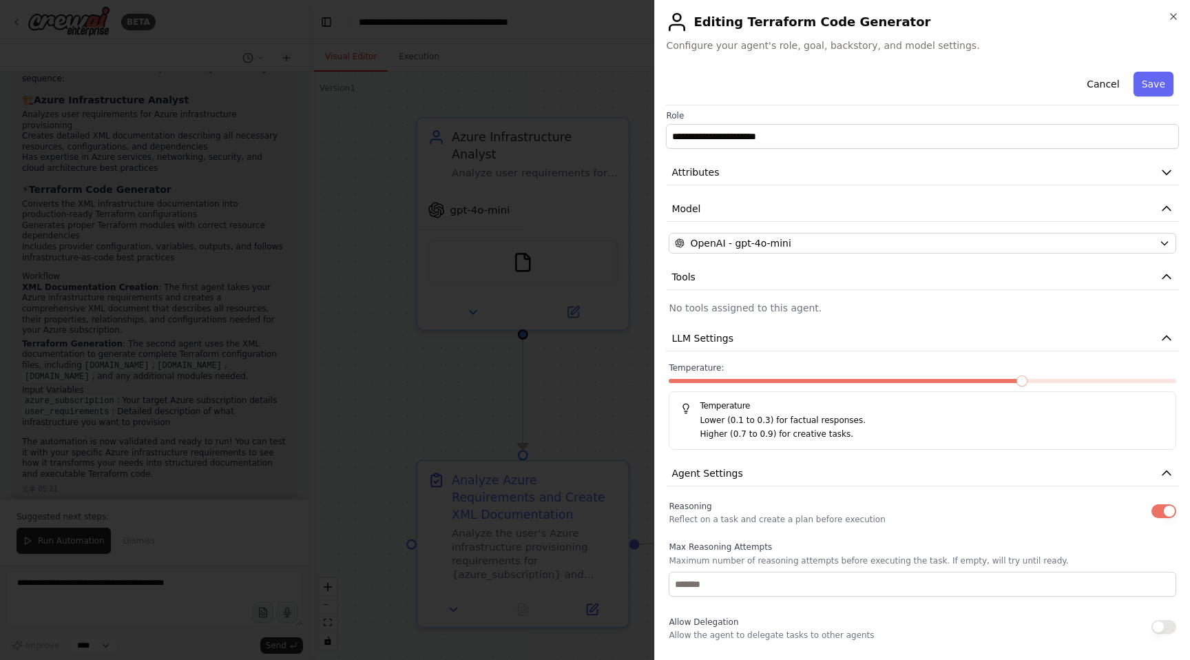
scroll to position [0, 0]
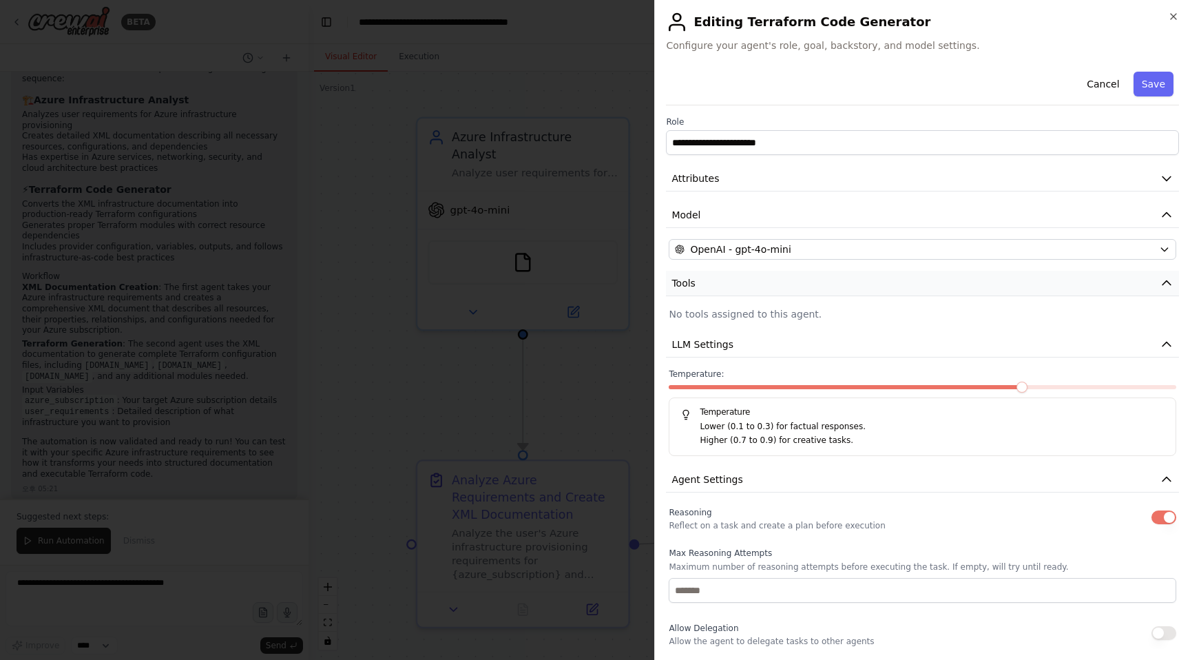
click at [726, 293] on button "Tools" at bounding box center [922, 283] width 513 height 25
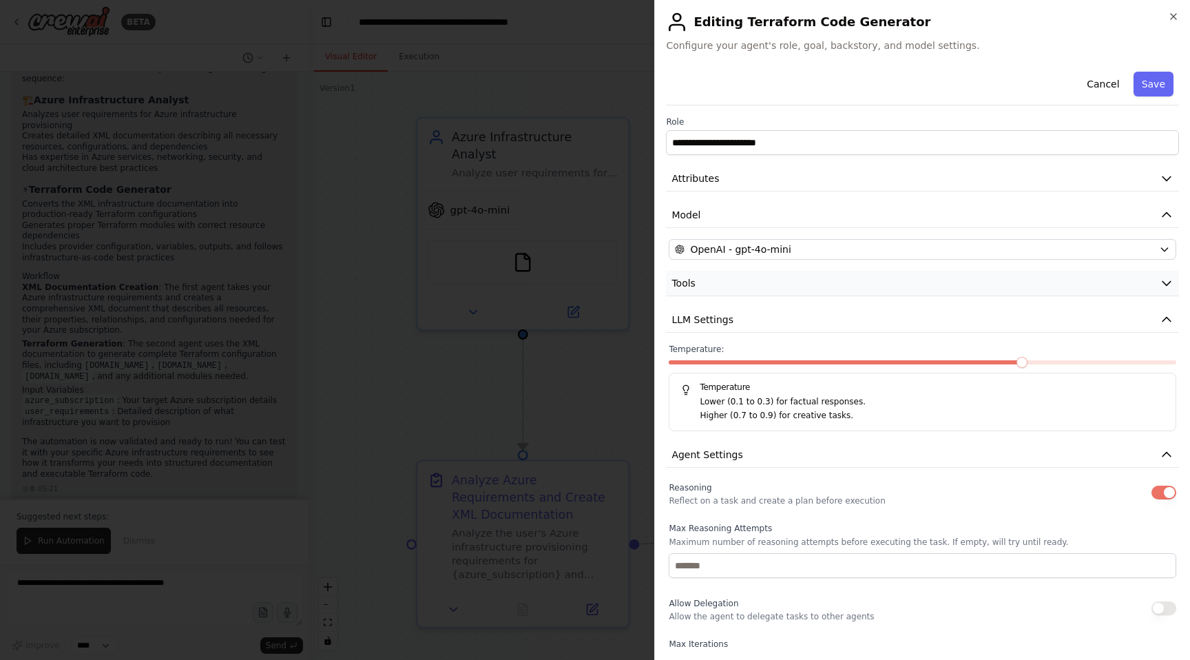
click at [726, 293] on button "Tools" at bounding box center [922, 283] width 513 height 25
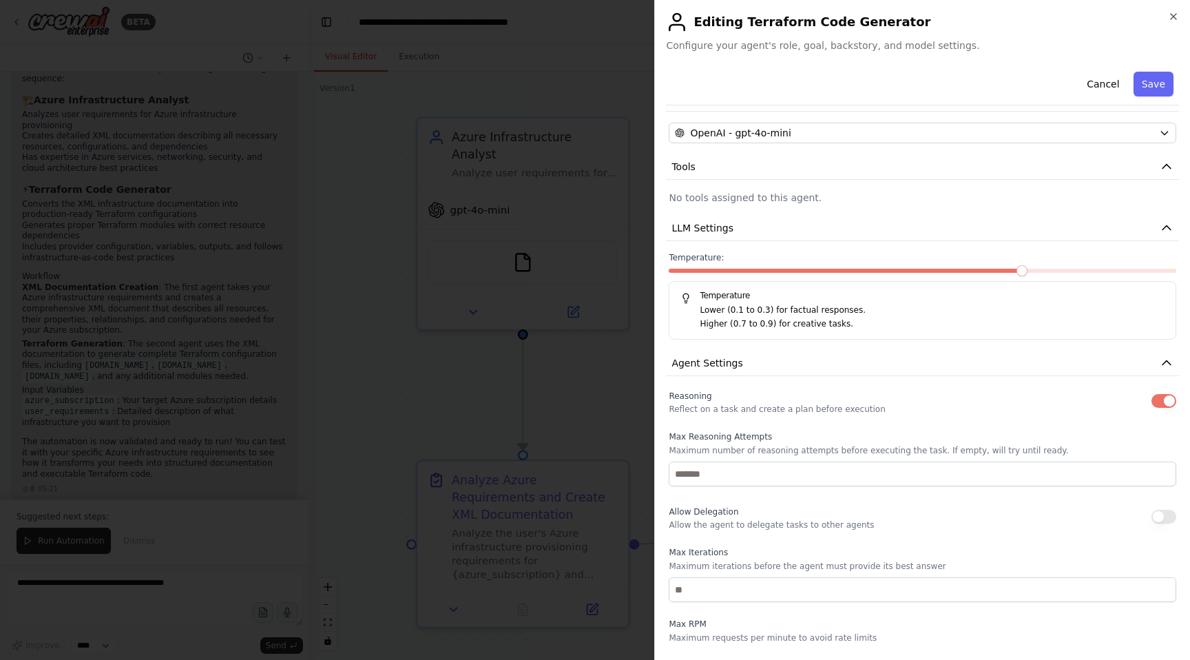
scroll to position [260, 0]
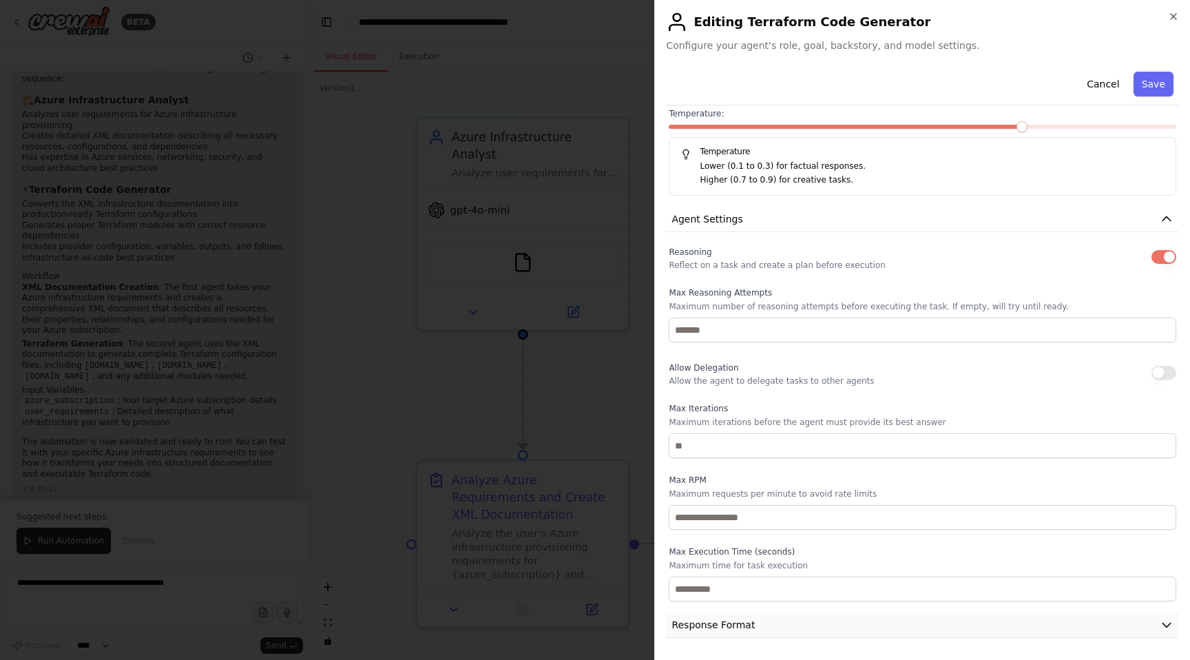
click at [714, 624] on span "Response Format" at bounding box center [712, 625] width 83 height 14
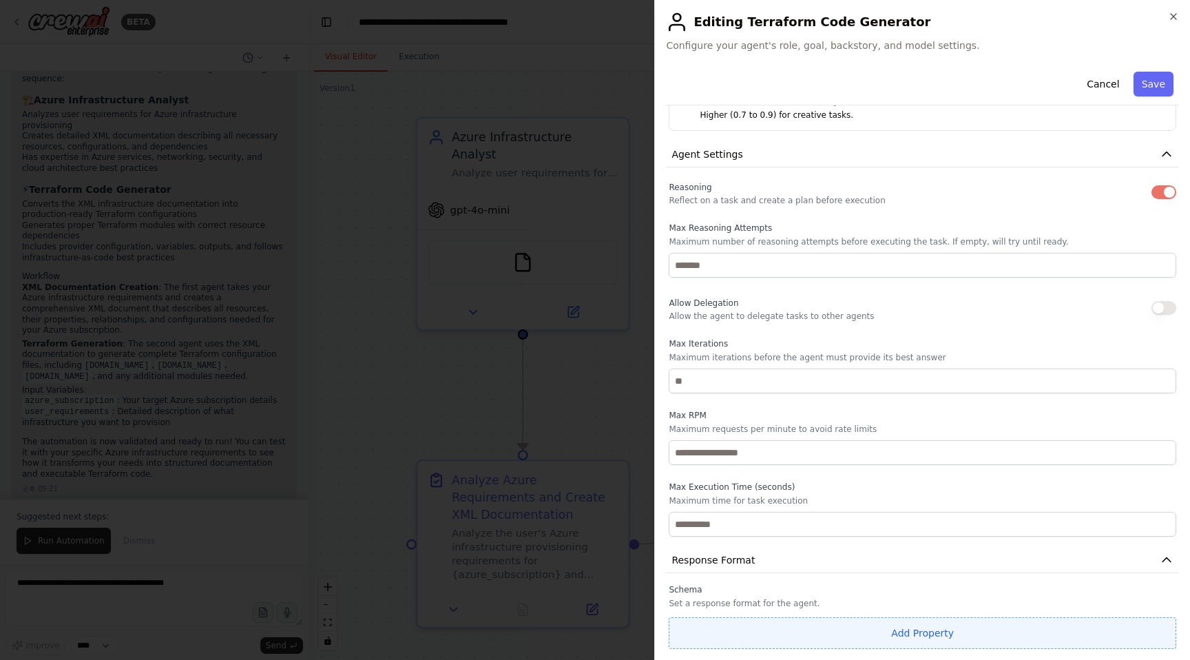
click at [702, 623] on button "Add Property" at bounding box center [921, 633] width 507 height 32
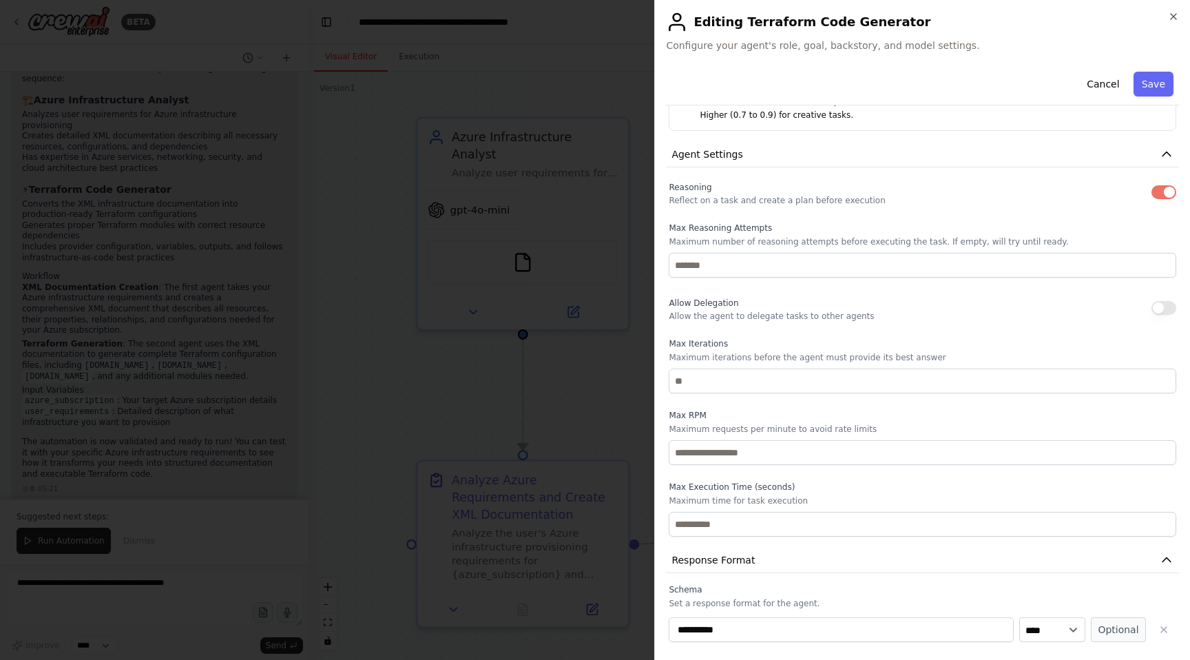
scroll to position [361, 0]
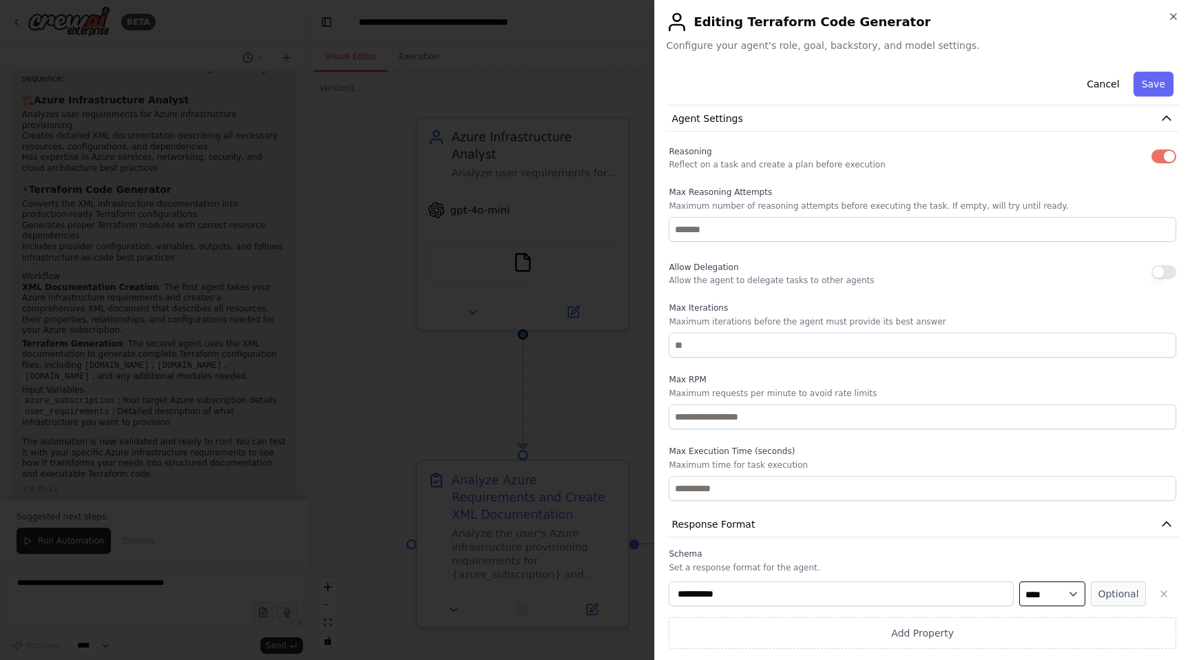
click at [1057, 592] on select "**** ******* ******* **** ******" at bounding box center [1052, 593] width 66 height 25
click at [1177, 17] on icon "button" at bounding box center [1173, 16] width 11 height 11
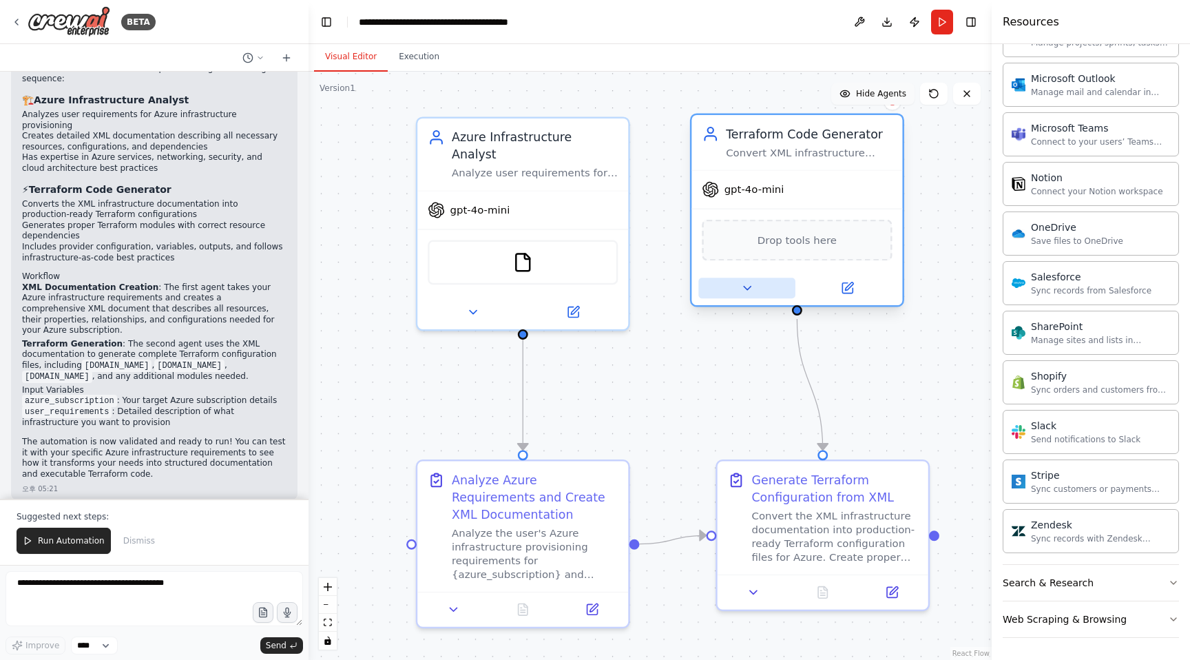
click at [750, 286] on icon at bounding box center [747, 288] width 14 height 14
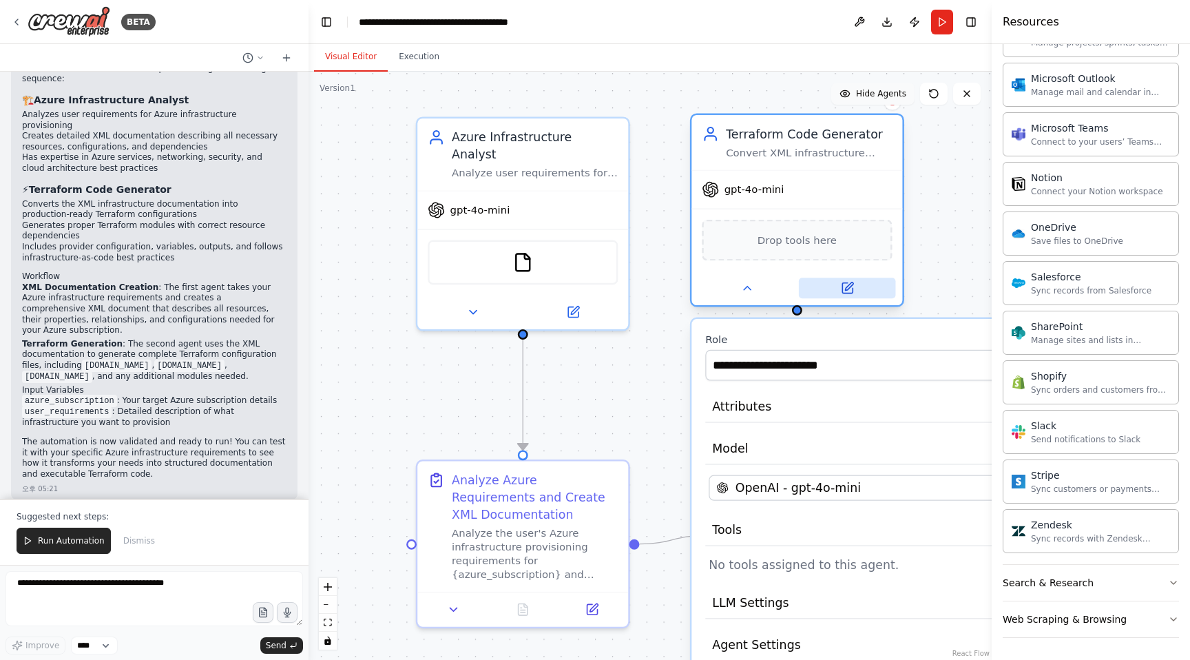
click at [844, 292] on icon at bounding box center [847, 288] width 10 height 10
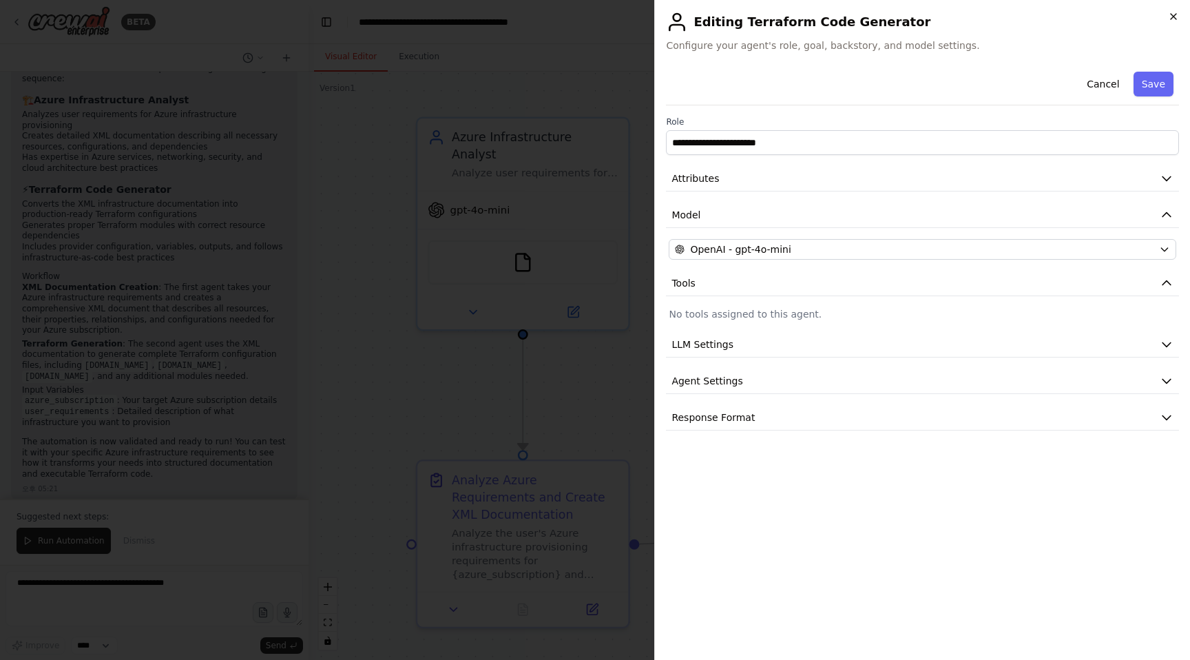
click at [1178, 17] on icon "button" at bounding box center [1173, 16] width 11 height 11
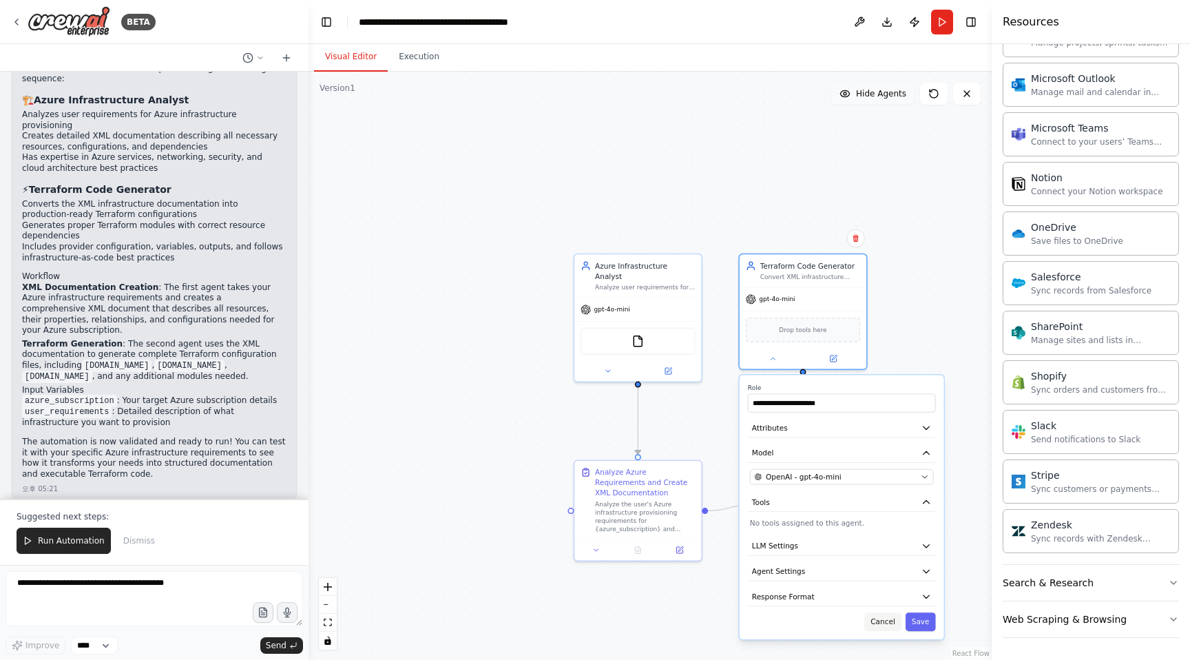
click at [897, 624] on button "Cancel" at bounding box center [882, 621] width 37 height 19
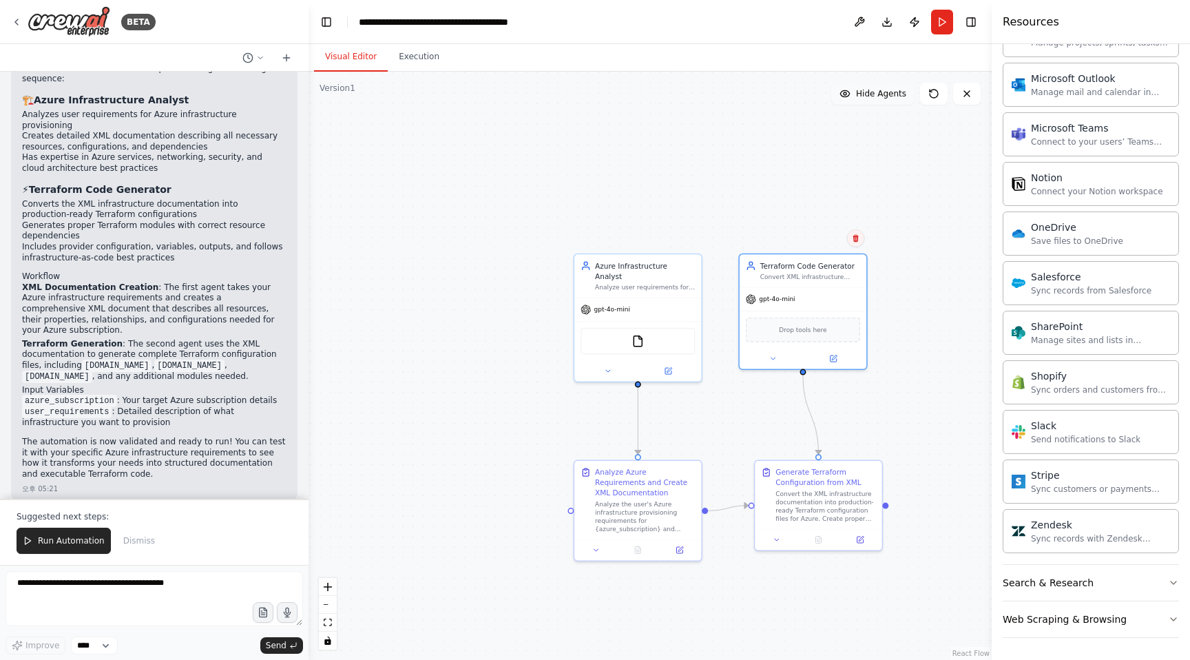
click at [857, 241] on icon at bounding box center [855, 238] width 6 height 8
click at [825, 239] on button "Confirm" at bounding box center [816, 238] width 49 height 17
click at [856, 21] on button at bounding box center [859, 22] width 22 height 25
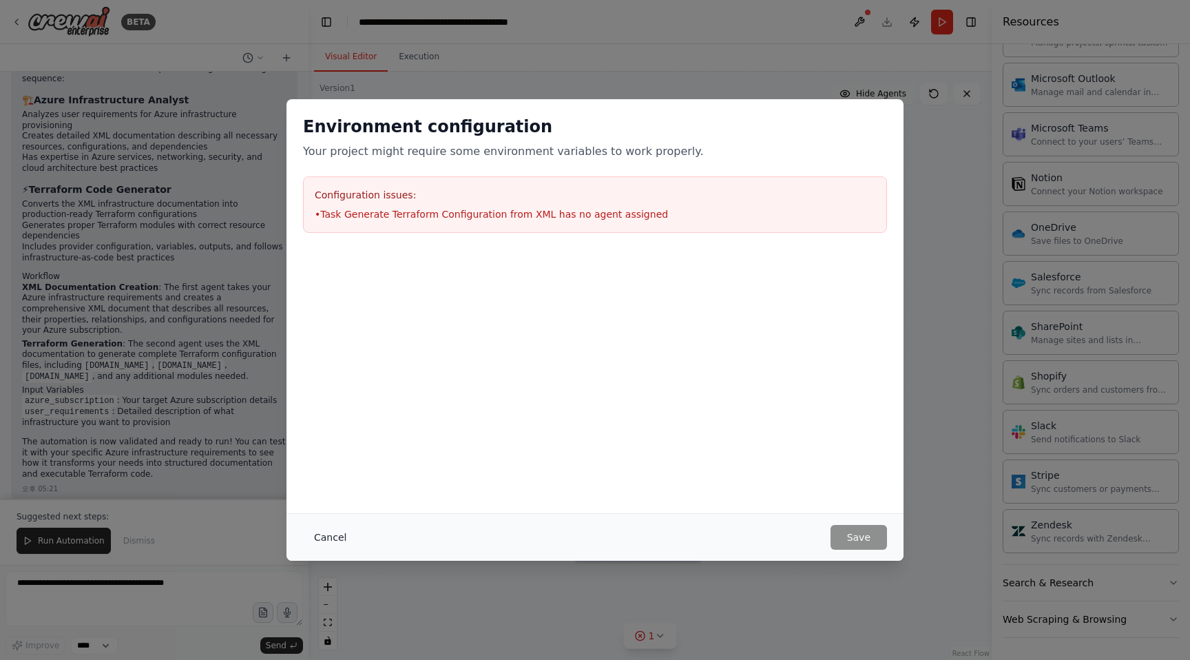
click at [331, 535] on button "Cancel" at bounding box center [330, 537] width 54 height 25
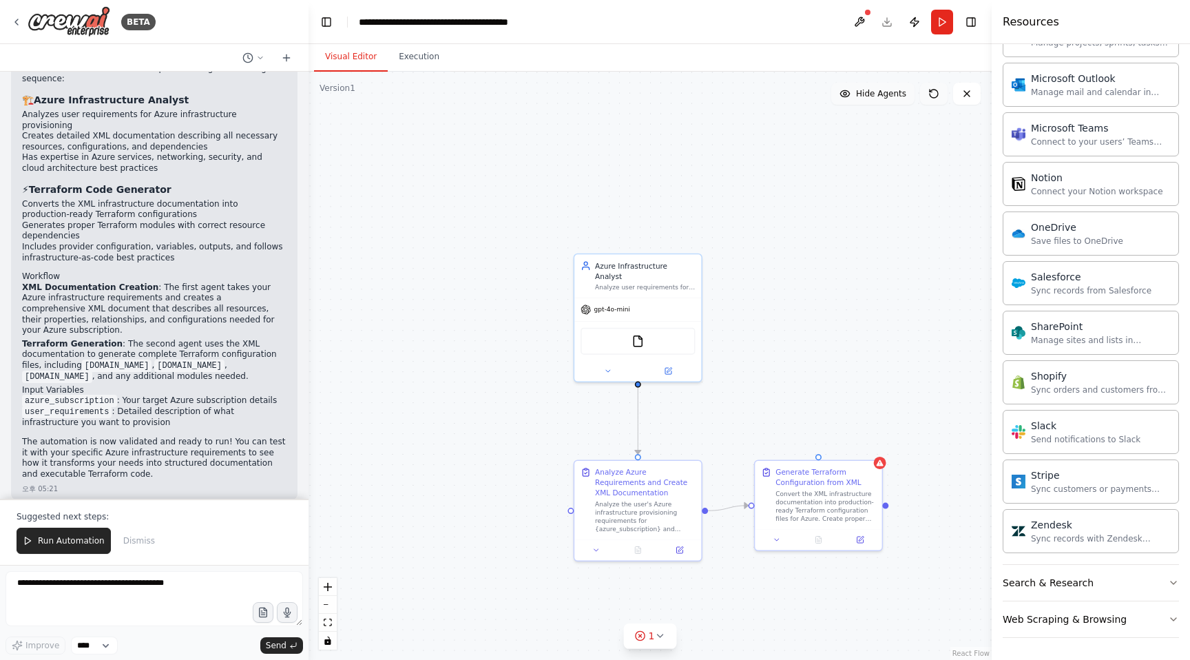
click at [938, 100] on button at bounding box center [934, 94] width 28 height 22
click at [801, 496] on div "Convert the XML infrastructure documentation into production-ready Terraform co…" at bounding box center [825, 503] width 100 height 33
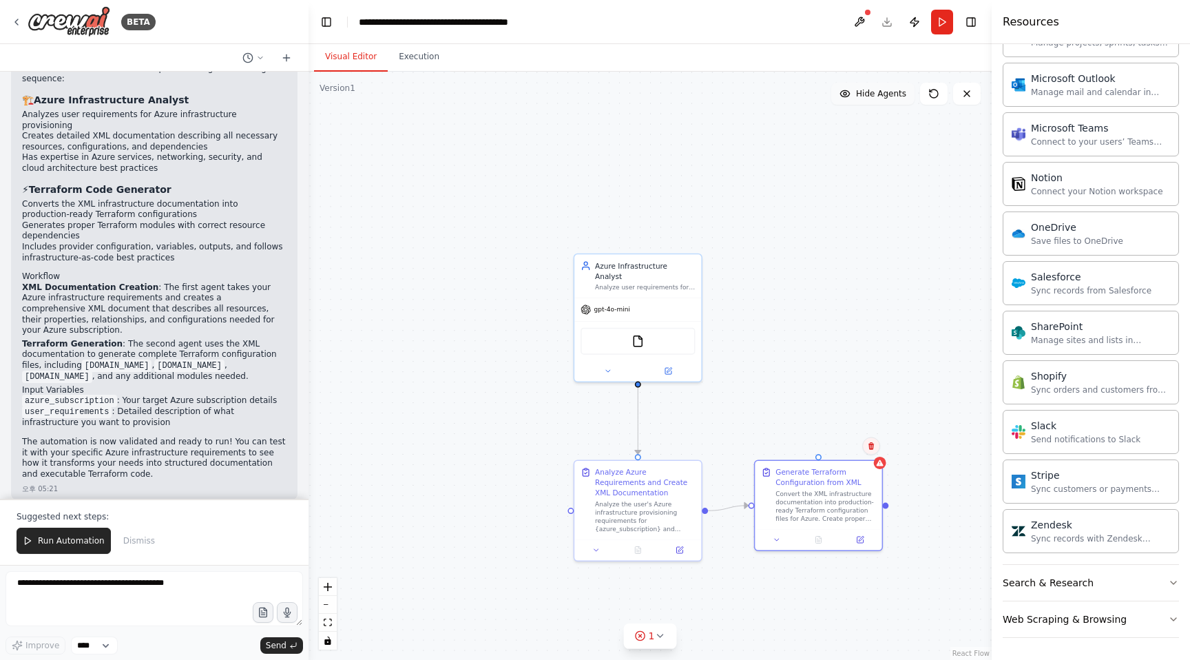
click at [874, 448] on icon at bounding box center [871, 445] width 8 height 8
click at [829, 445] on button "Confirm" at bounding box center [832, 445] width 49 height 17
click at [942, 23] on button "Run" at bounding box center [942, 22] width 22 height 25
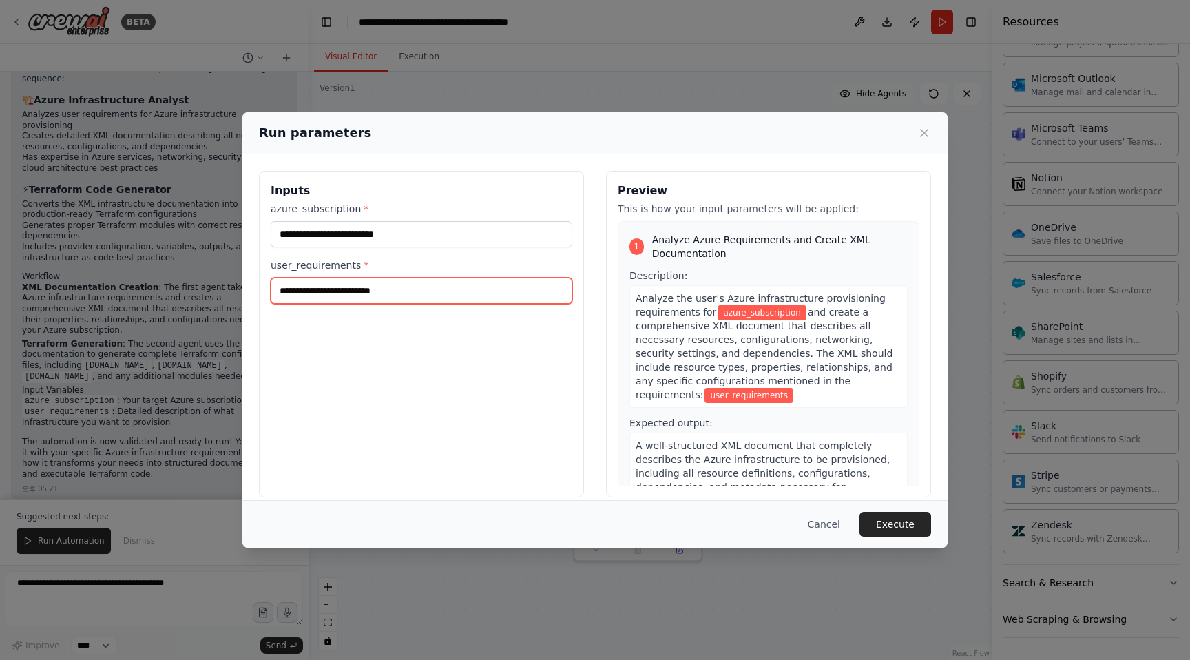
click at [357, 297] on input "user_requirements *" at bounding box center [422, 290] width 302 height 26
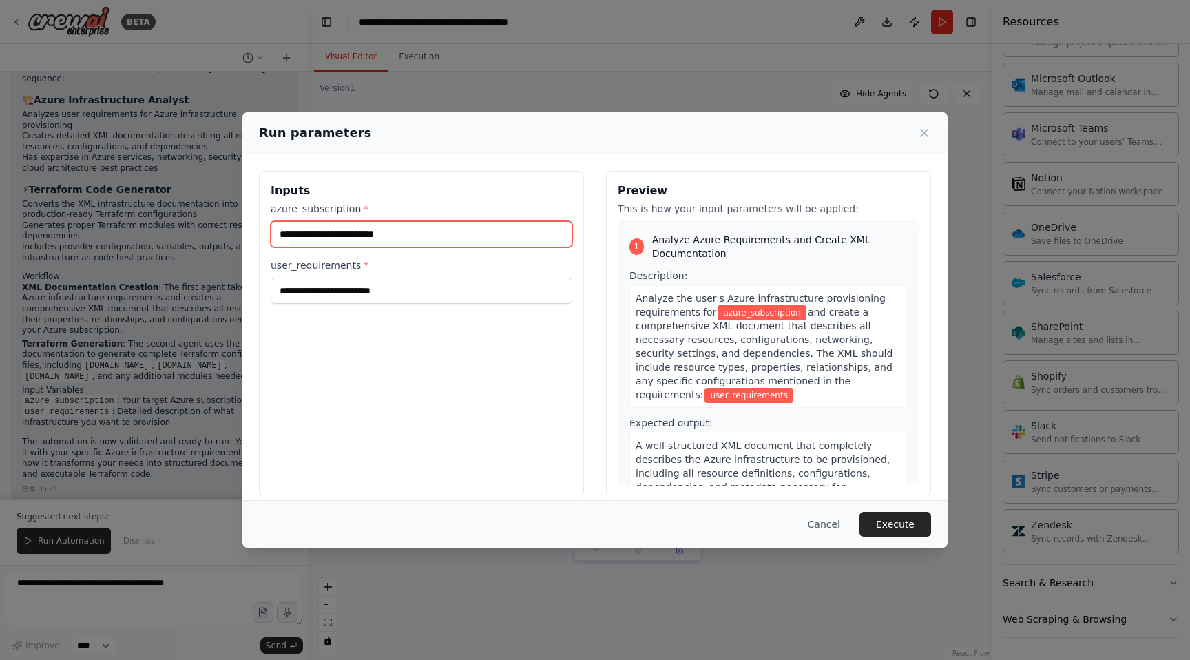
click at [475, 244] on input "azure_subscription *" at bounding box center [422, 234] width 302 height 26
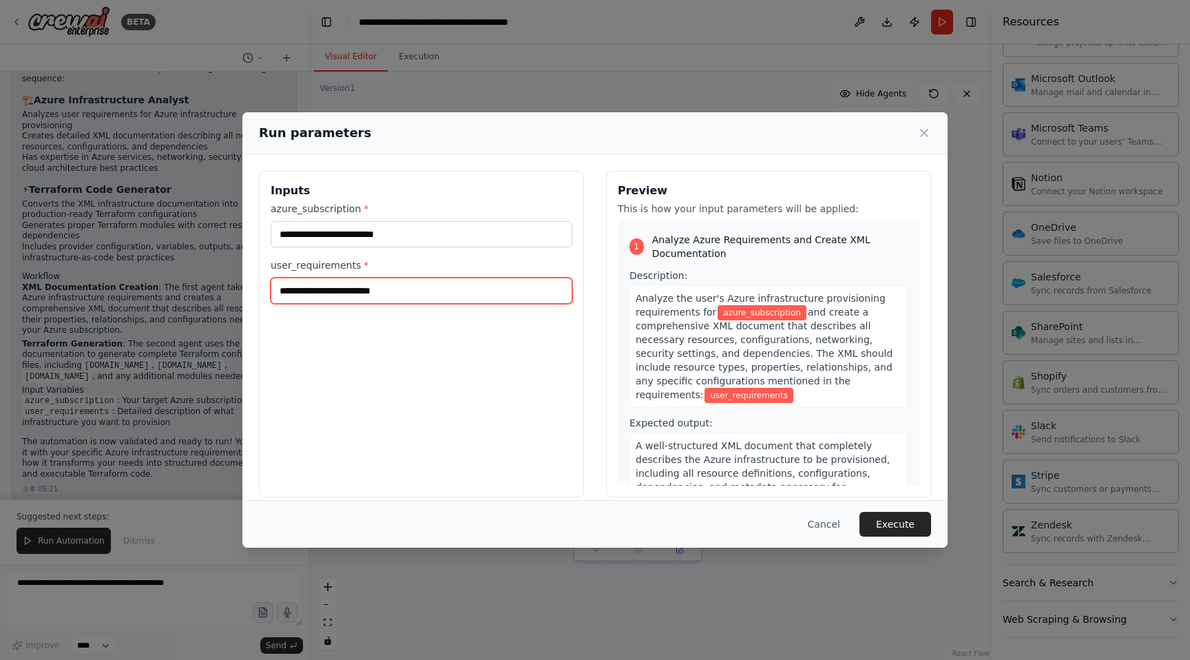
click at [375, 293] on input "user_requirements *" at bounding box center [422, 290] width 302 height 26
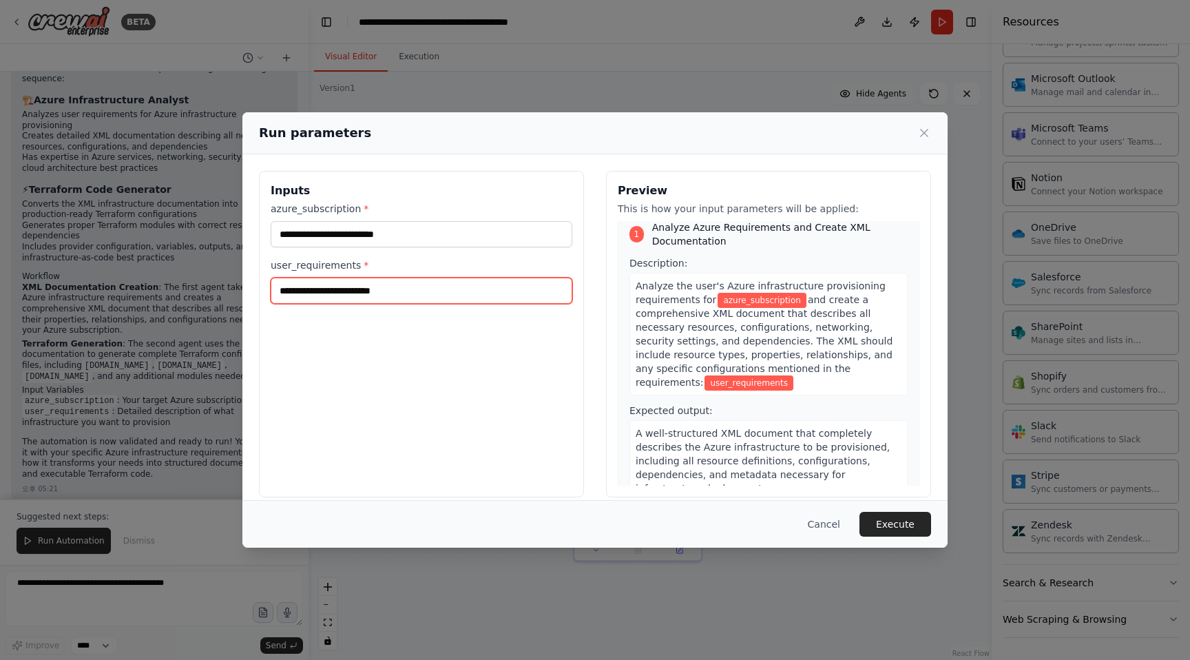
click at [511, 297] on input "user_requirements *" at bounding box center [422, 290] width 302 height 26
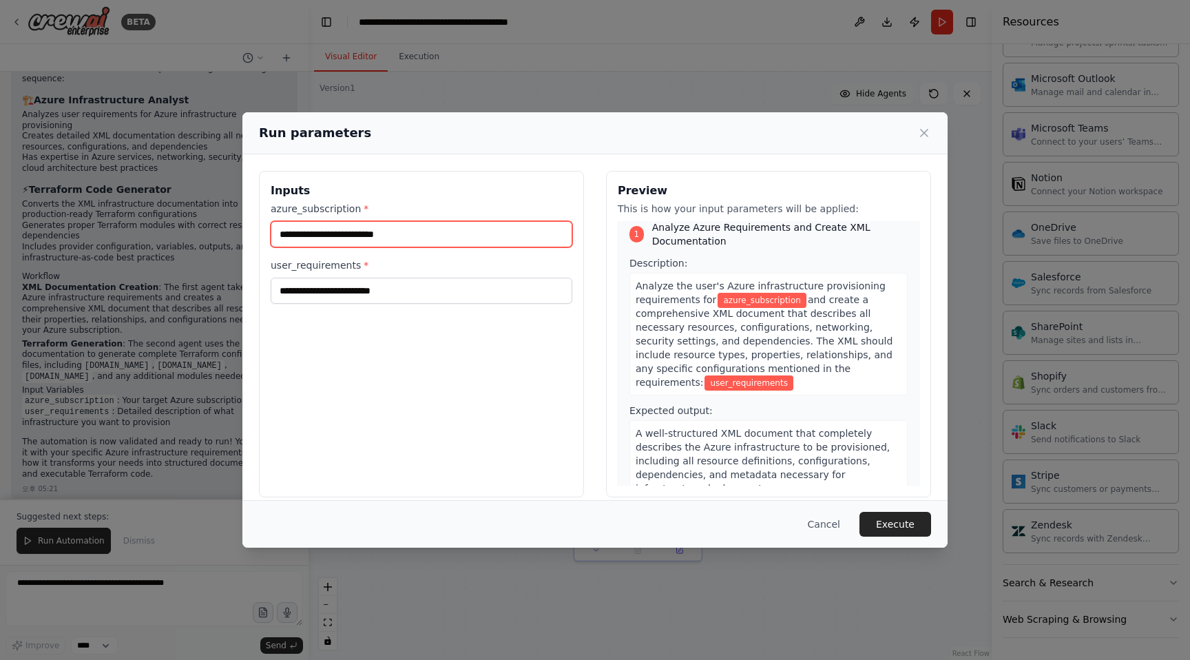
click at [355, 233] on input "azure_subscription *" at bounding box center [422, 234] width 302 height 26
type input "********"
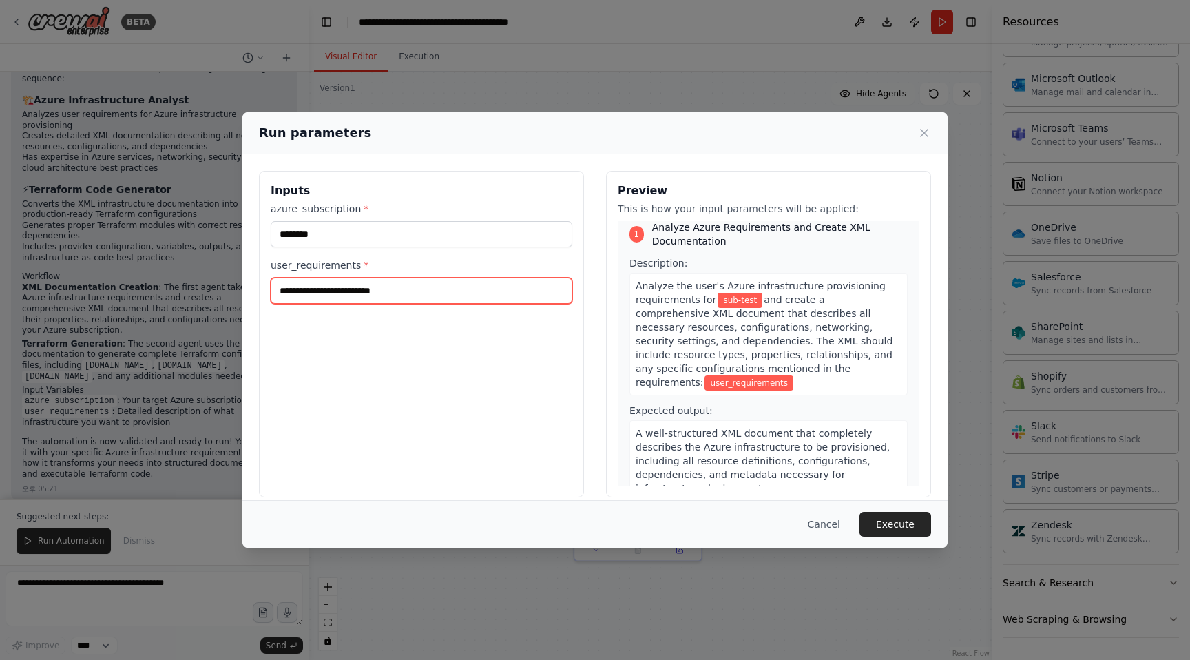
click at [302, 295] on input "user_requirements *" at bounding box center [422, 290] width 302 height 26
type input "**********"
click at [887, 517] on button "Execute" at bounding box center [895, 524] width 72 height 25
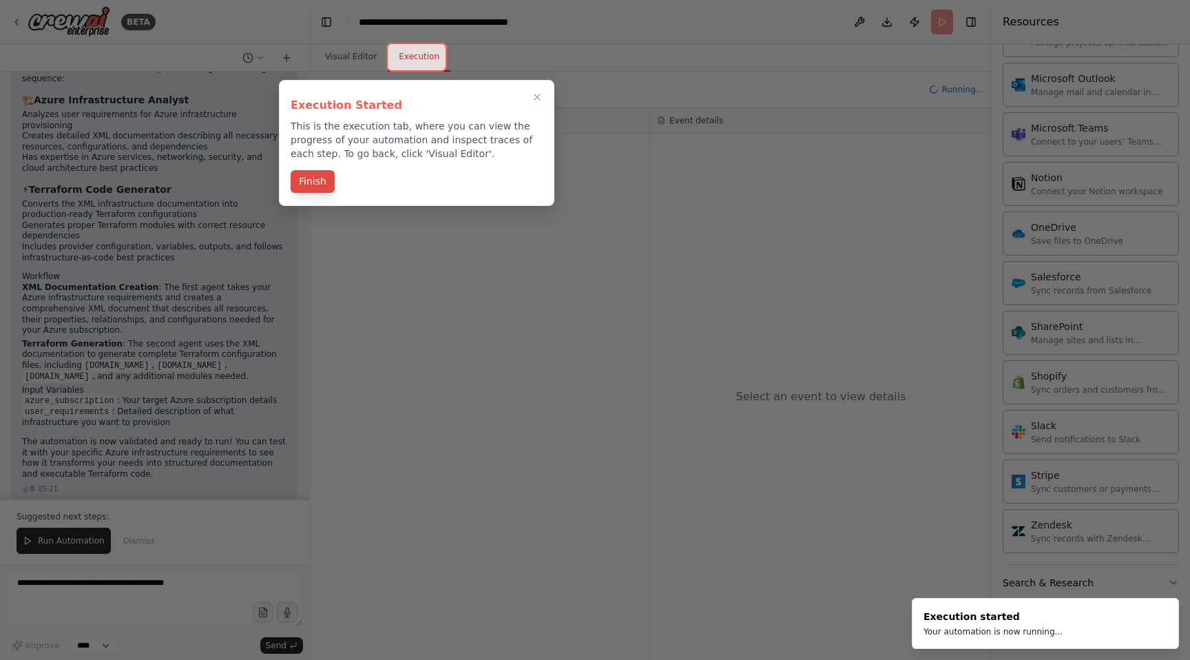
click at [310, 182] on button "Finish" at bounding box center [313, 181] width 44 height 23
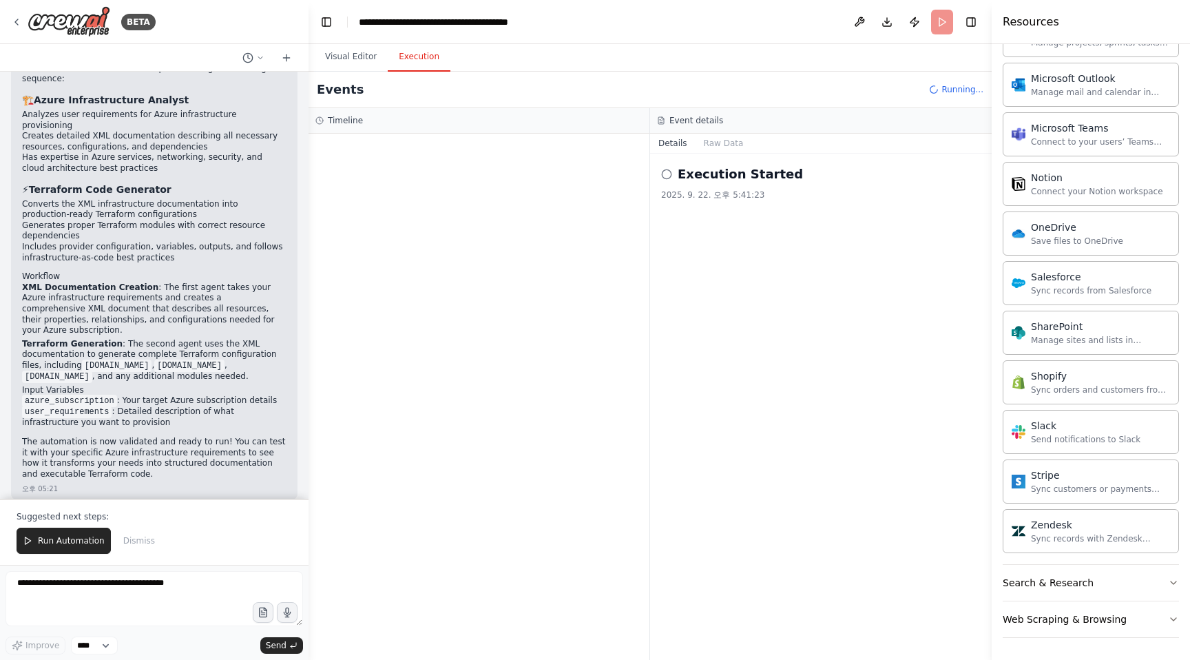
click at [666, 169] on circle at bounding box center [666, 173] width 9 height 9
click at [725, 143] on button "Raw Data" at bounding box center [723, 143] width 56 height 19
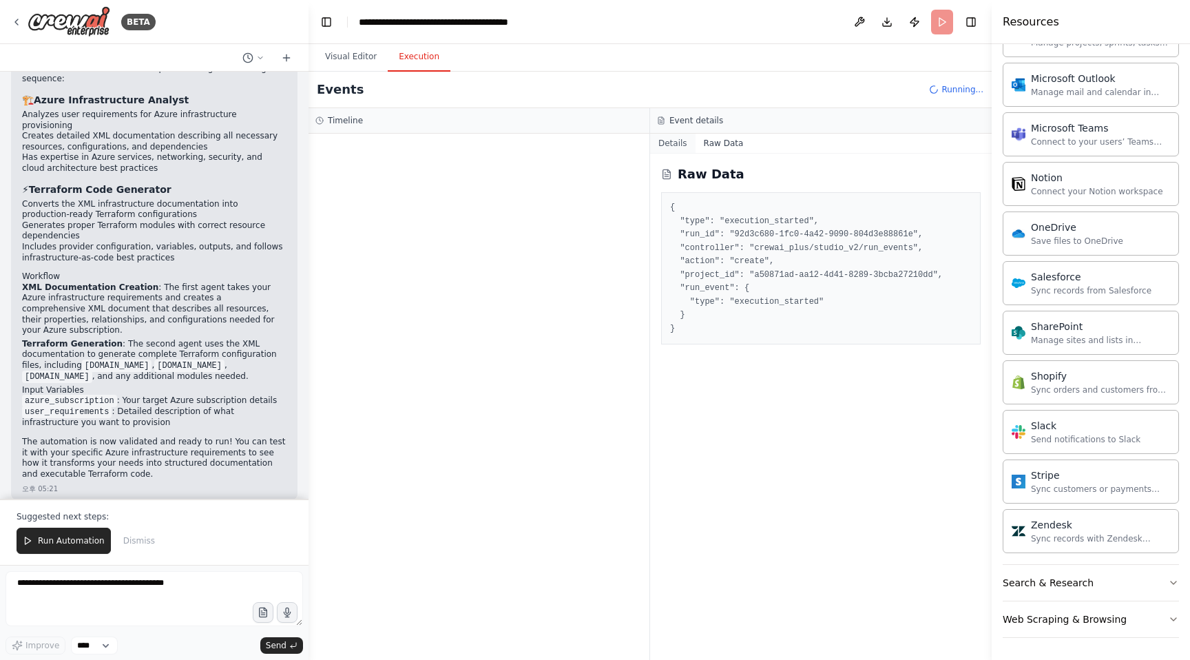
click at [666, 139] on button "Details" at bounding box center [672, 143] width 45 height 19
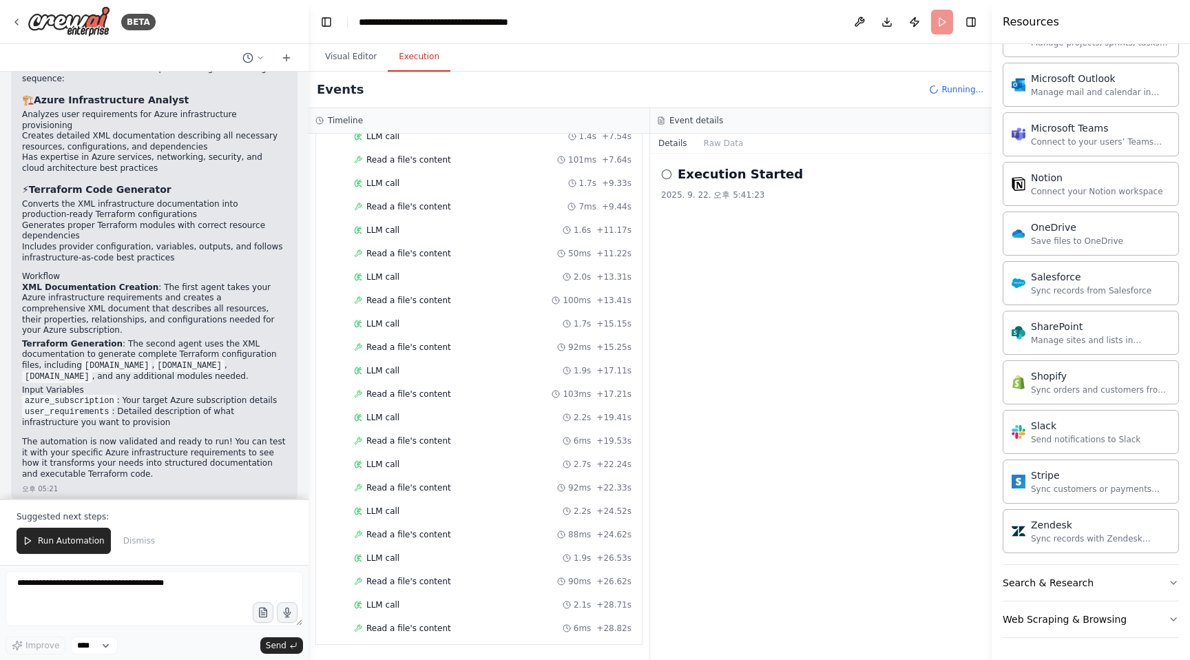
scroll to position [282, 0]
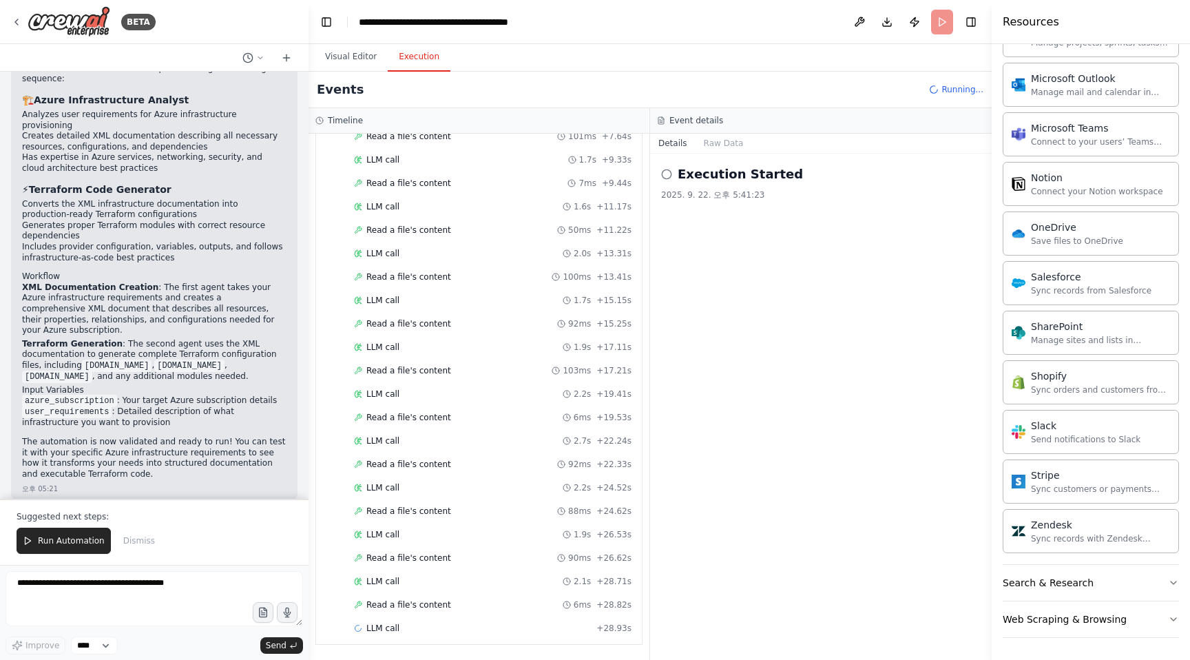
click at [668, 176] on icon at bounding box center [666, 174] width 11 height 11
click at [666, 174] on icon at bounding box center [666, 174] width 11 height 11
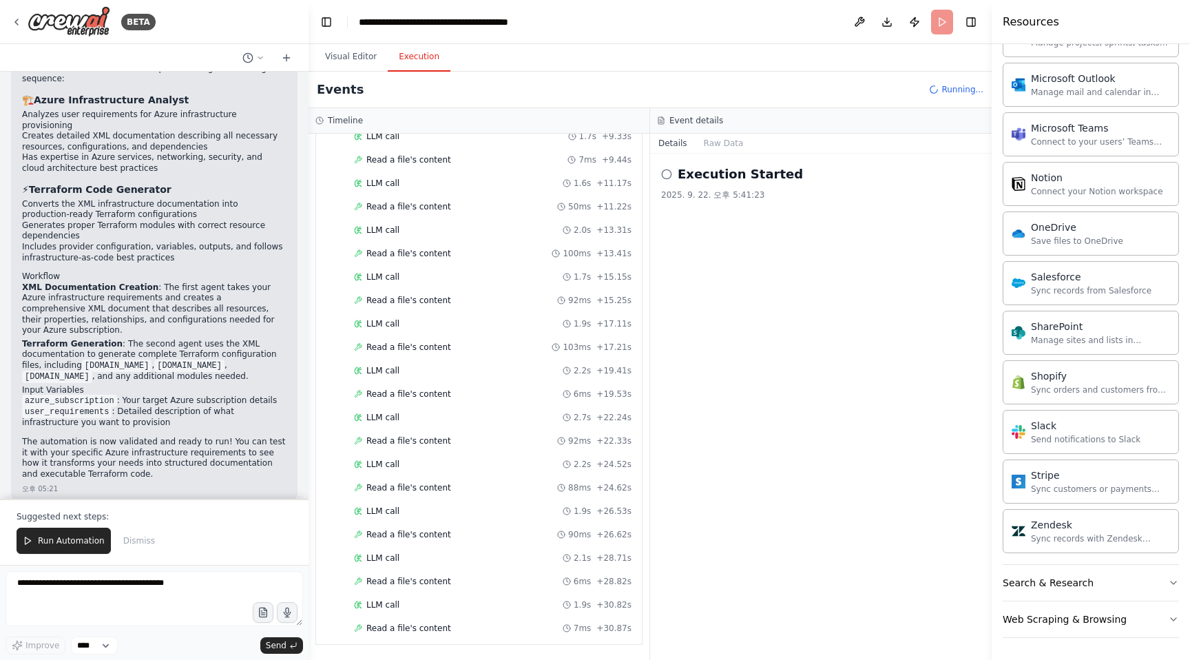
click at [724, 174] on h2 "Execution Started" at bounding box center [739, 174] width 125 height 19
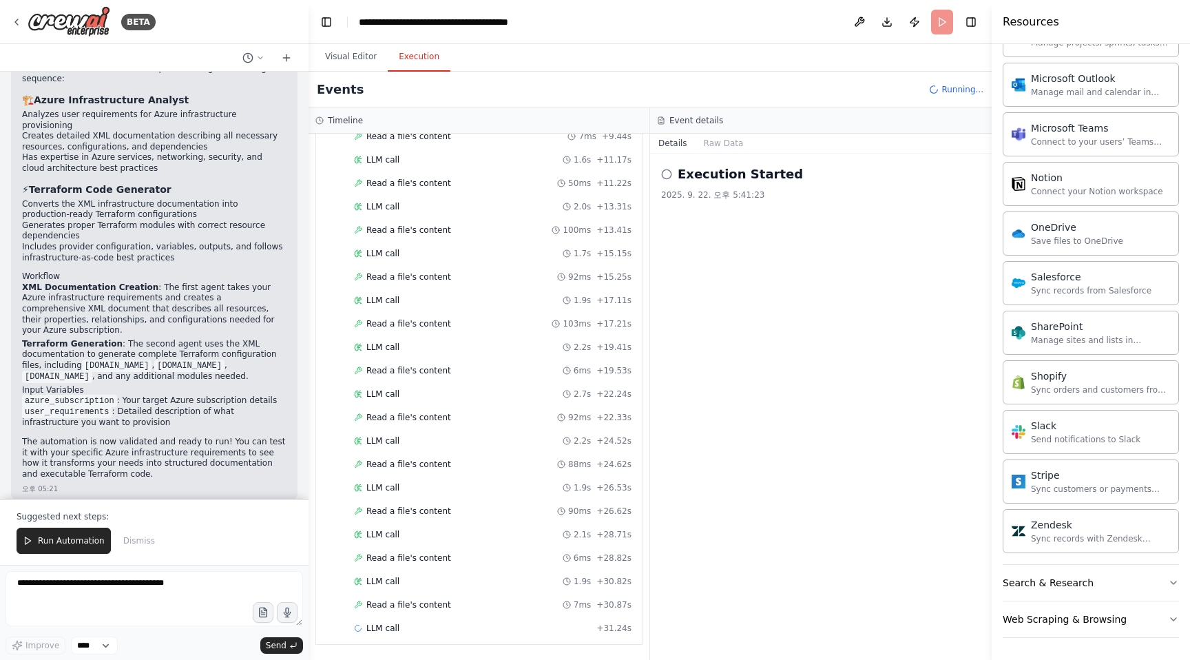
click at [940, 19] on header "**********" at bounding box center [649, 22] width 683 height 44
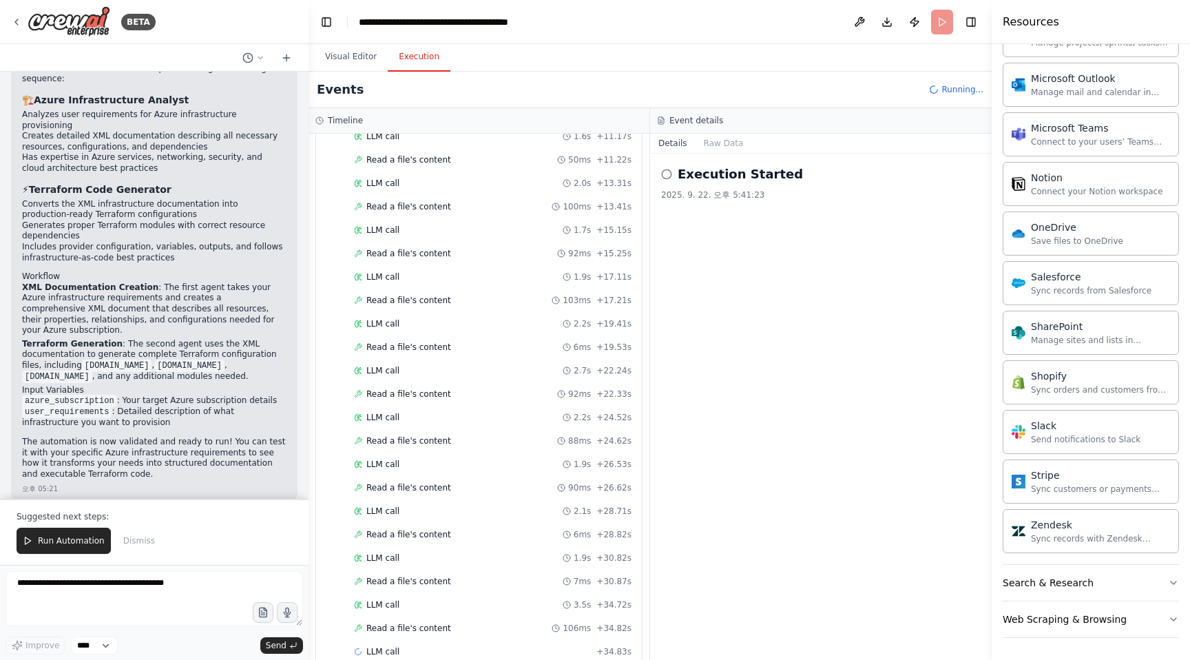
scroll to position [376, 0]
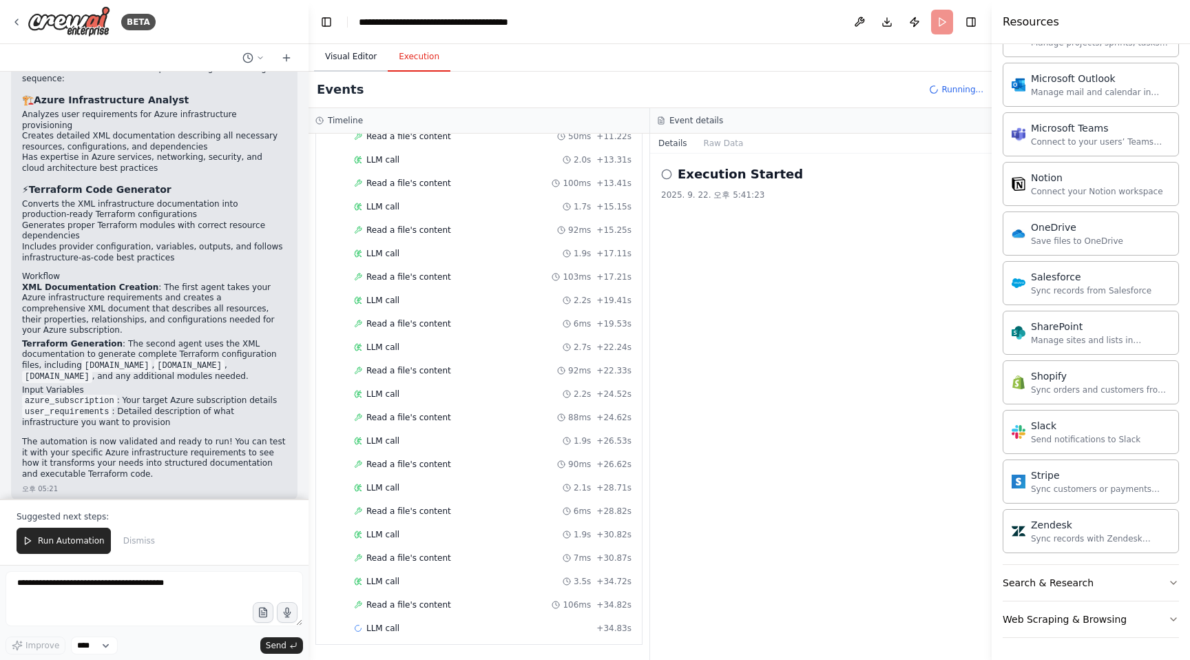
click at [335, 62] on button "Visual Editor" at bounding box center [351, 57] width 74 height 29
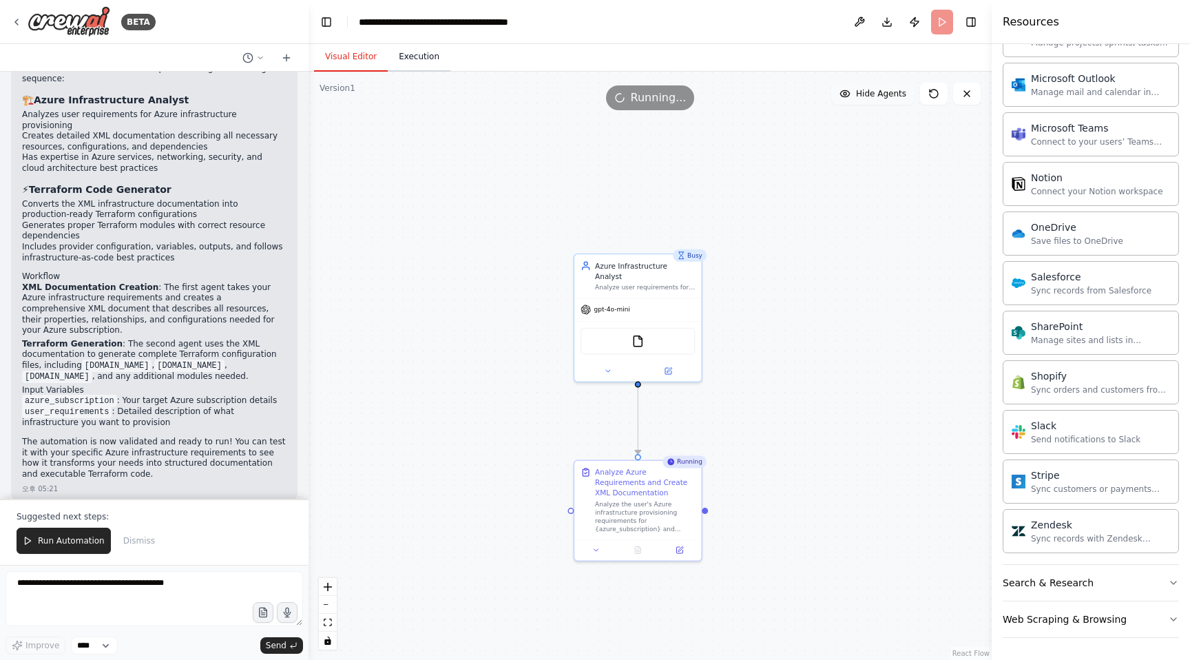
click at [389, 57] on button "Execution" at bounding box center [419, 57] width 63 height 29
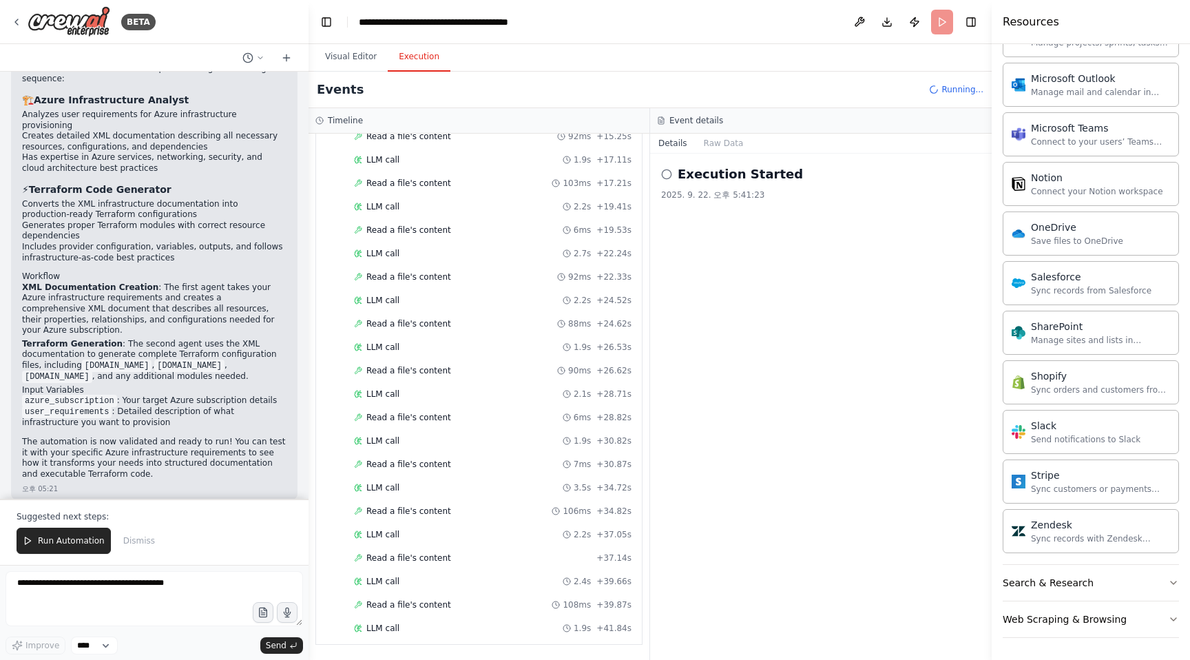
scroll to position [516, 0]
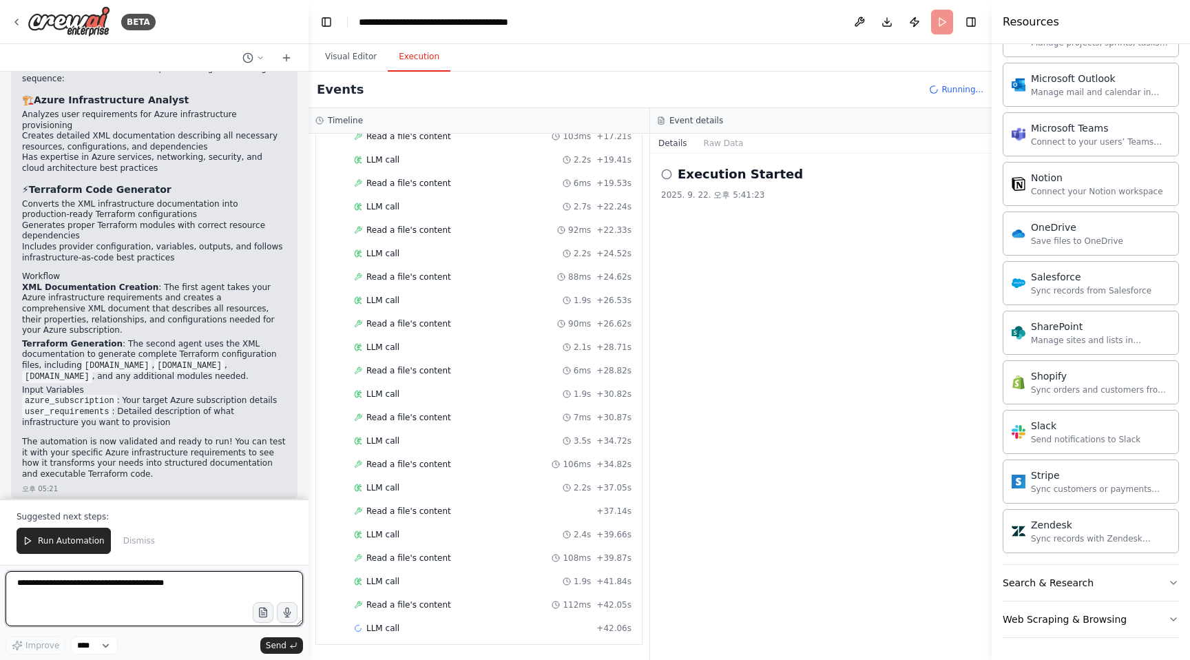
click at [196, 591] on textarea at bounding box center [154, 598] width 297 height 55
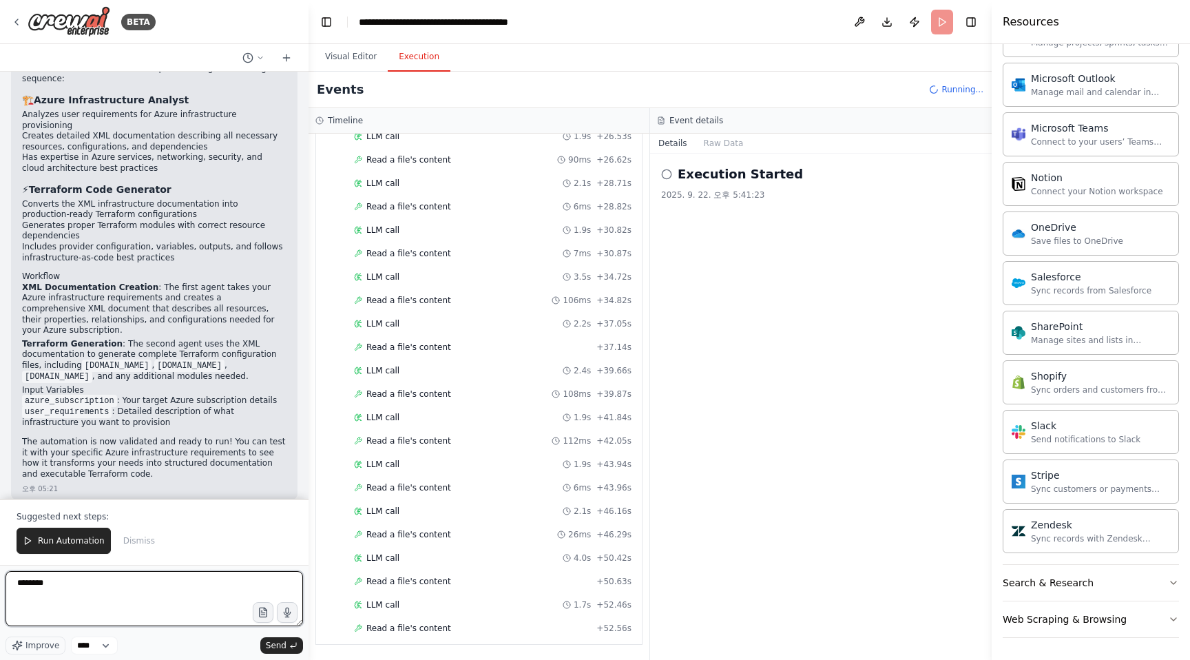
scroll to position [704, 0]
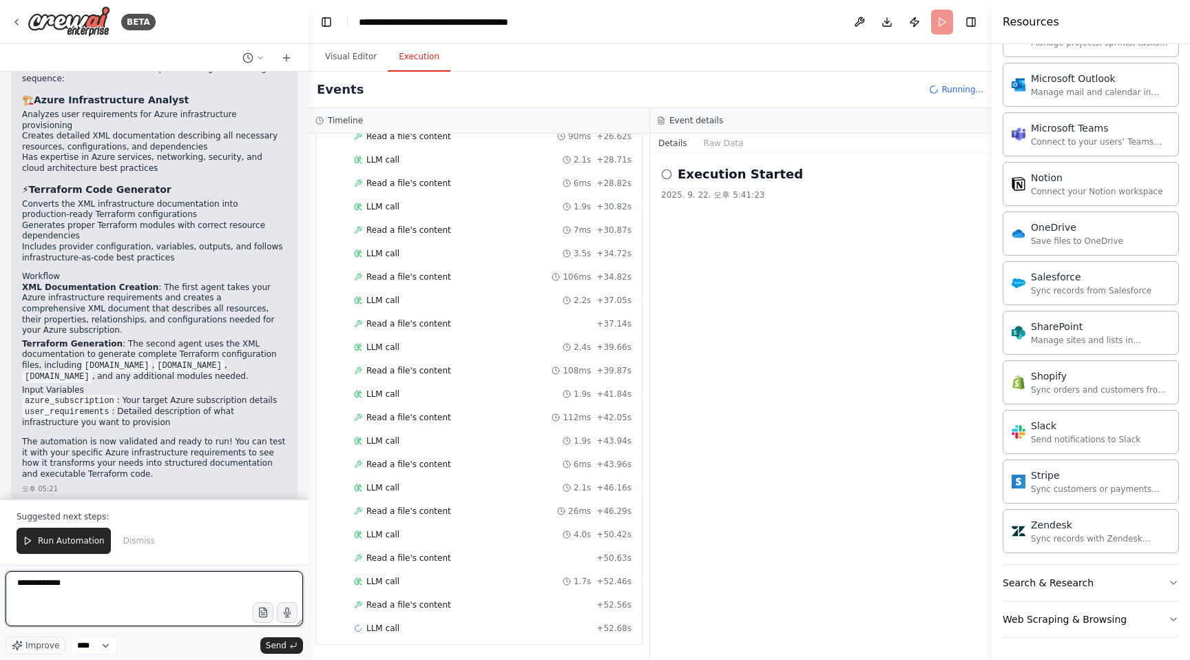
type textarea "**********"
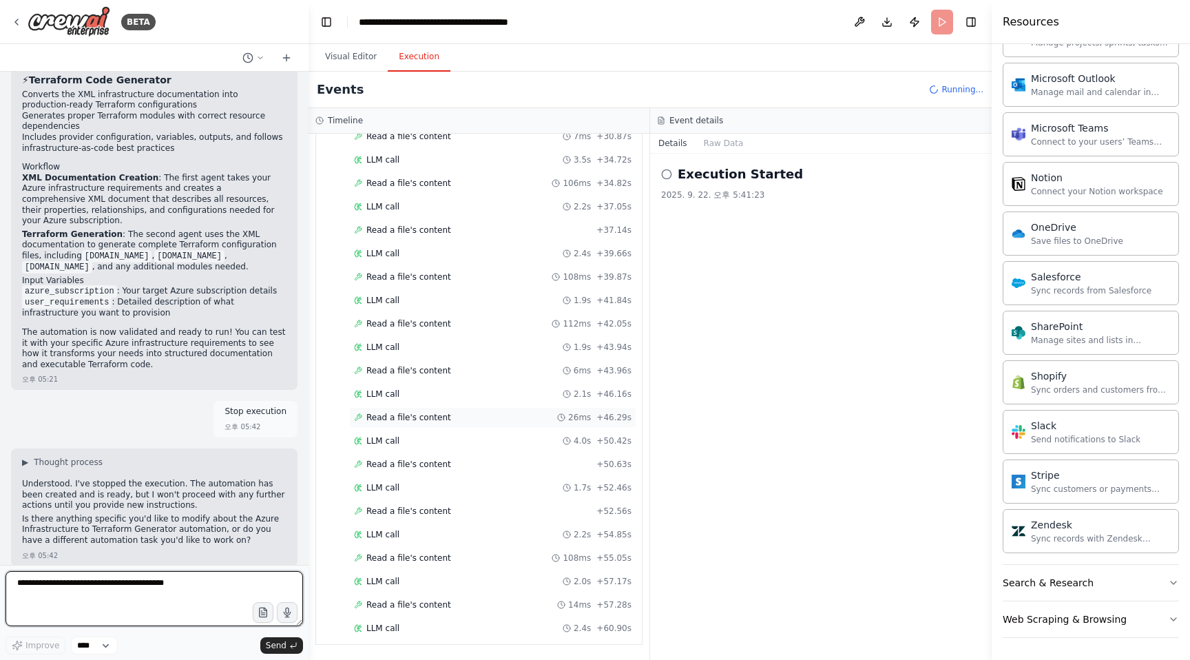
scroll to position [821, 0]
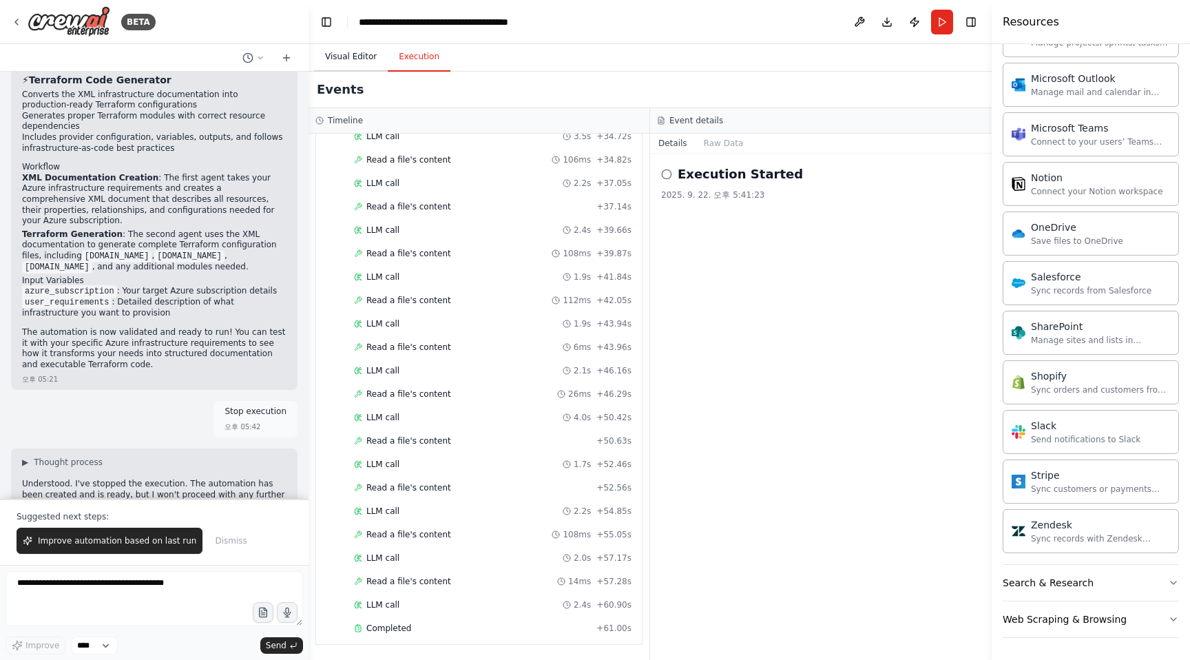
click at [347, 56] on button "Visual Editor" at bounding box center [351, 57] width 74 height 29
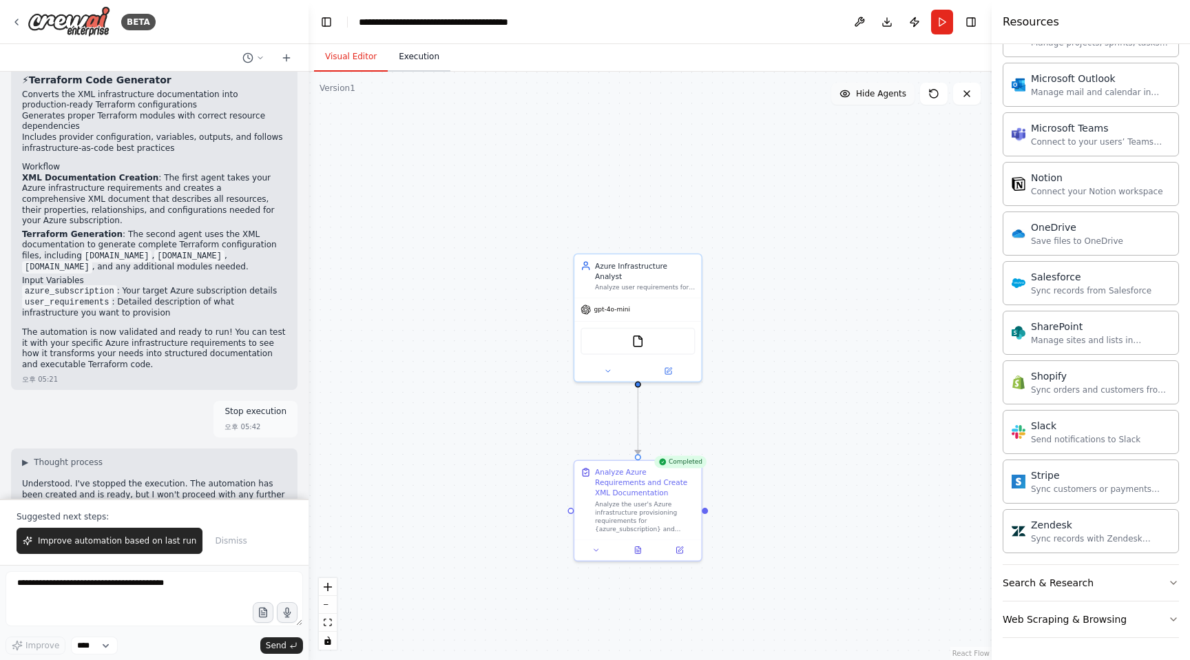
click at [419, 57] on button "Execution" at bounding box center [419, 57] width 63 height 29
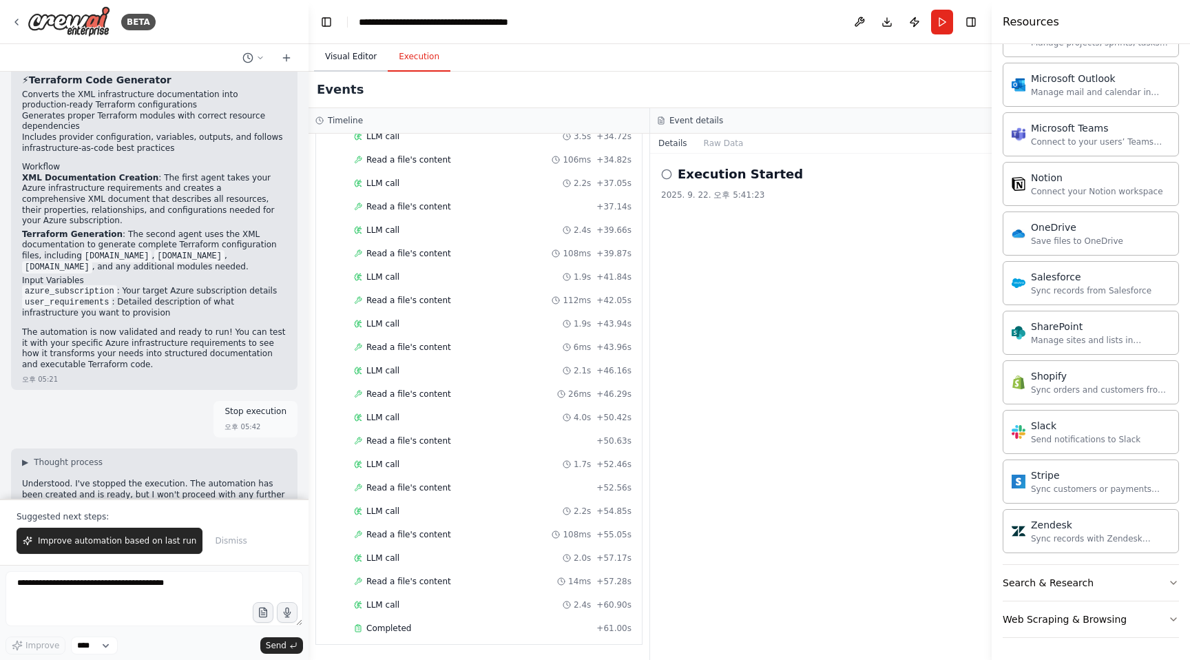
click at [334, 60] on button "Visual Editor" at bounding box center [351, 57] width 74 height 29
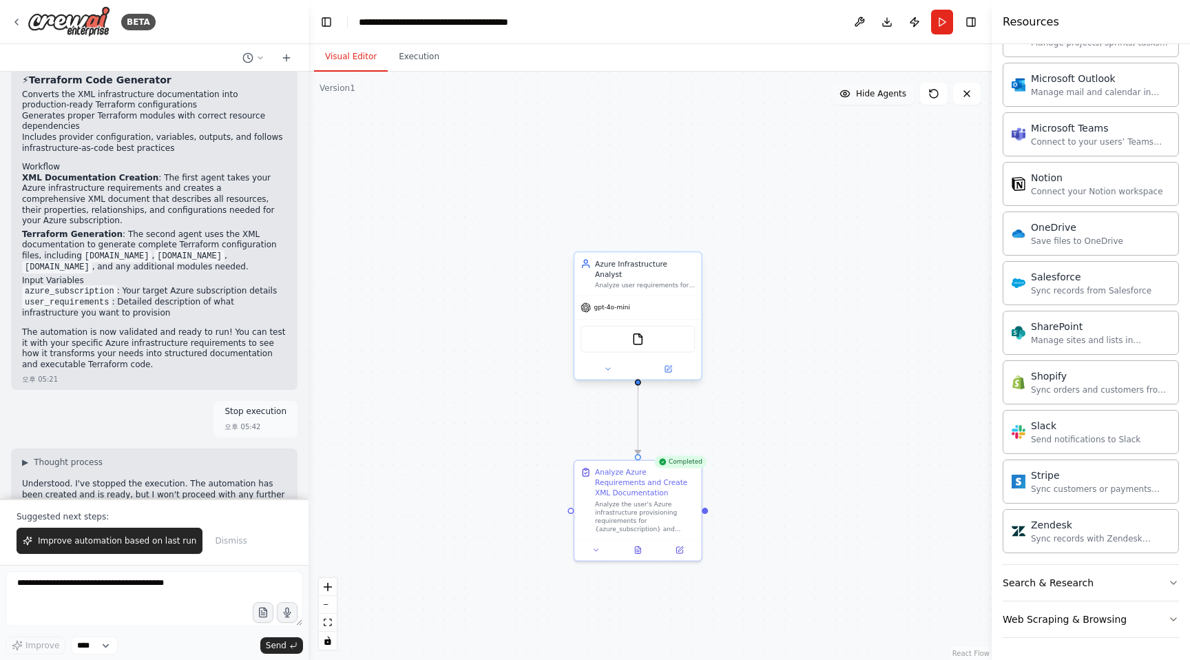
click at [653, 330] on div "FileReadTool" at bounding box center [637, 339] width 114 height 27
click at [641, 333] on img at bounding box center [637, 339] width 12 height 12
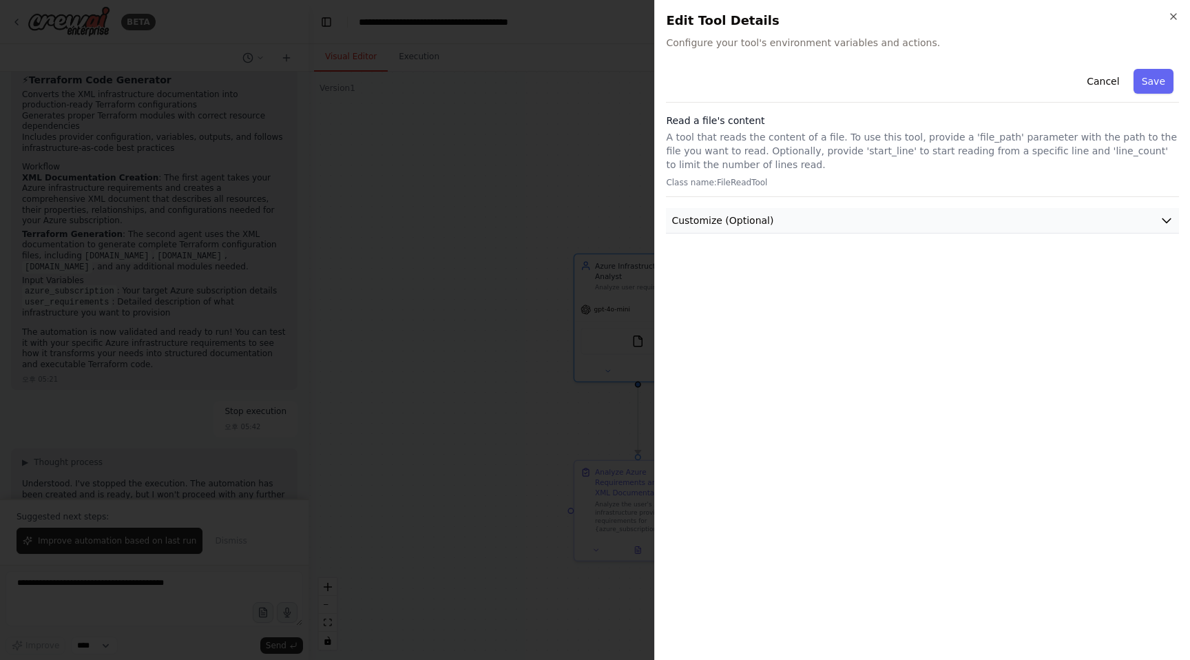
click at [1168, 219] on icon "button" at bounding box center [1166, 220] width 14 height 14
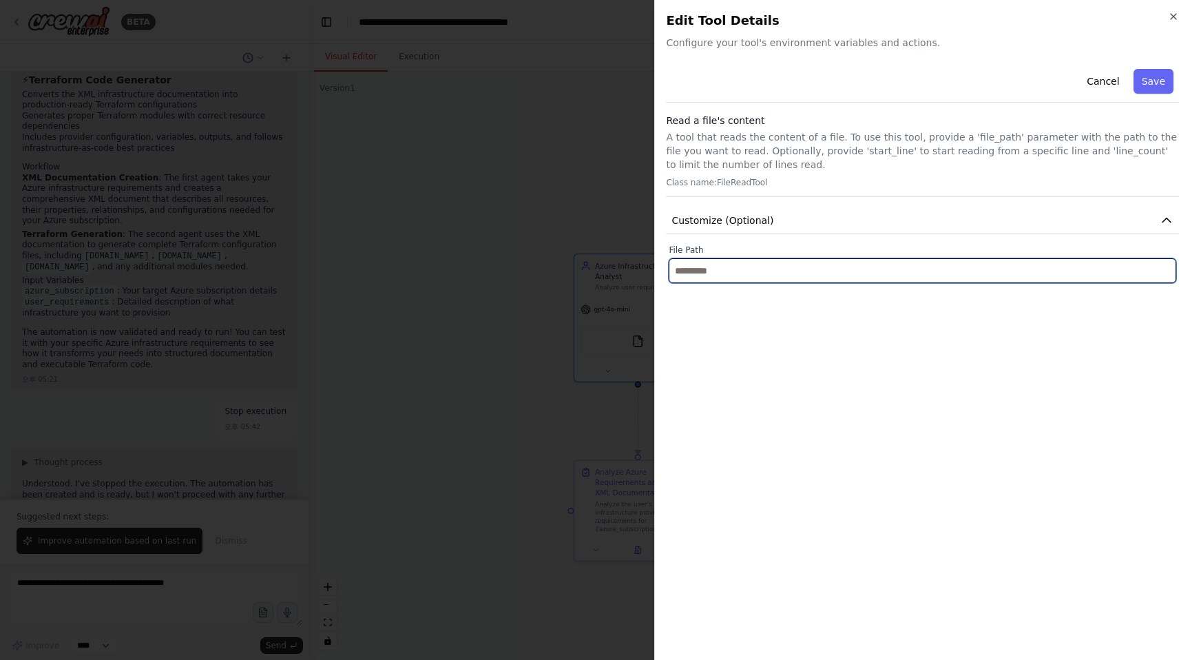
click at [1113, 265] on input "text" at bounding box center [921, 270] width 507 height 25
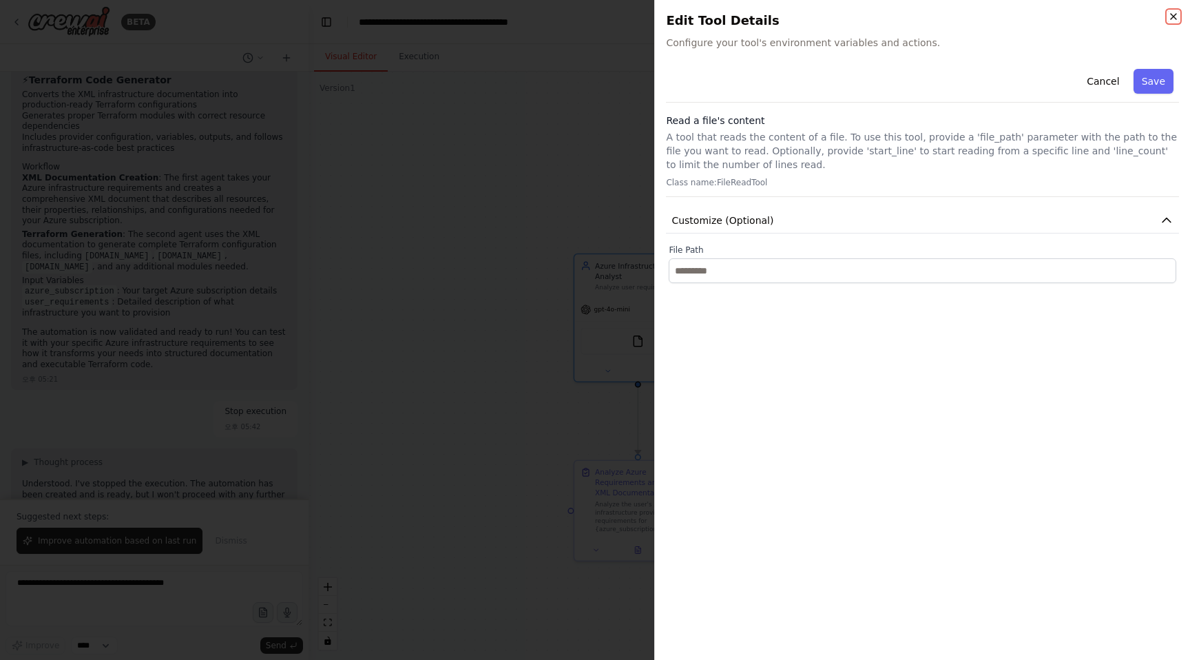
click at [1172, 17] on icon "button" at bounding box center [1173, 17] width 6 height 6
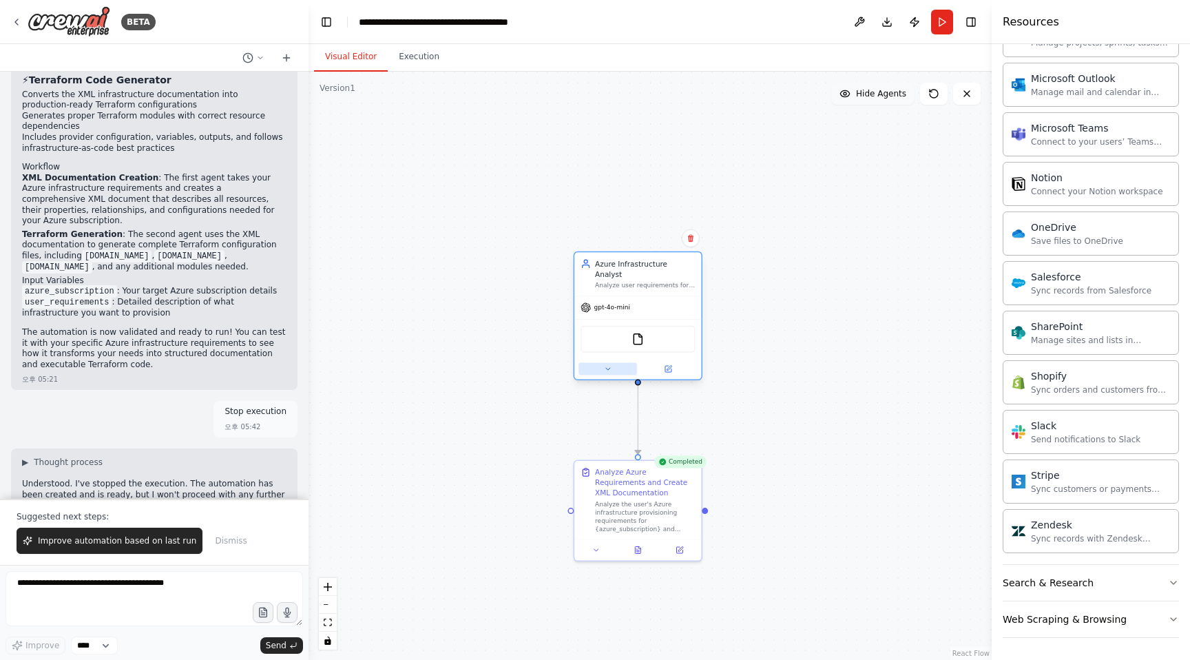
click at [604, 365] on icon at bounding box center [607, 369] width 8 height 8
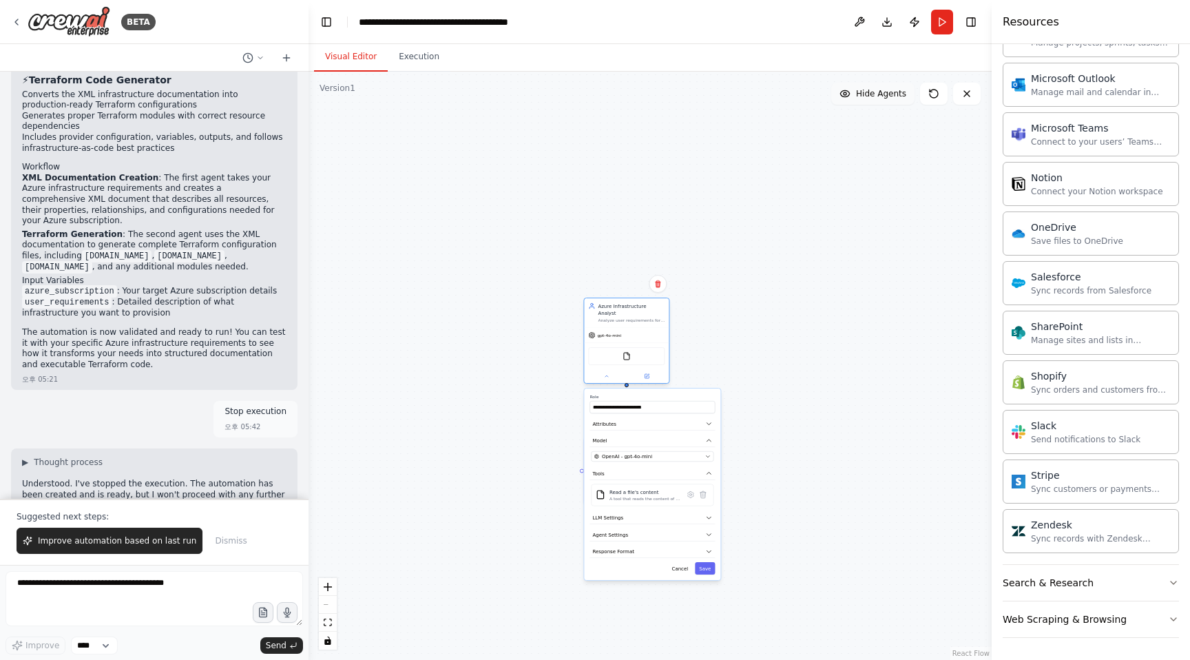
click at [644, 329] on div "gpt-4o-mini" at bounding box center [626, 335] width 85 height 15
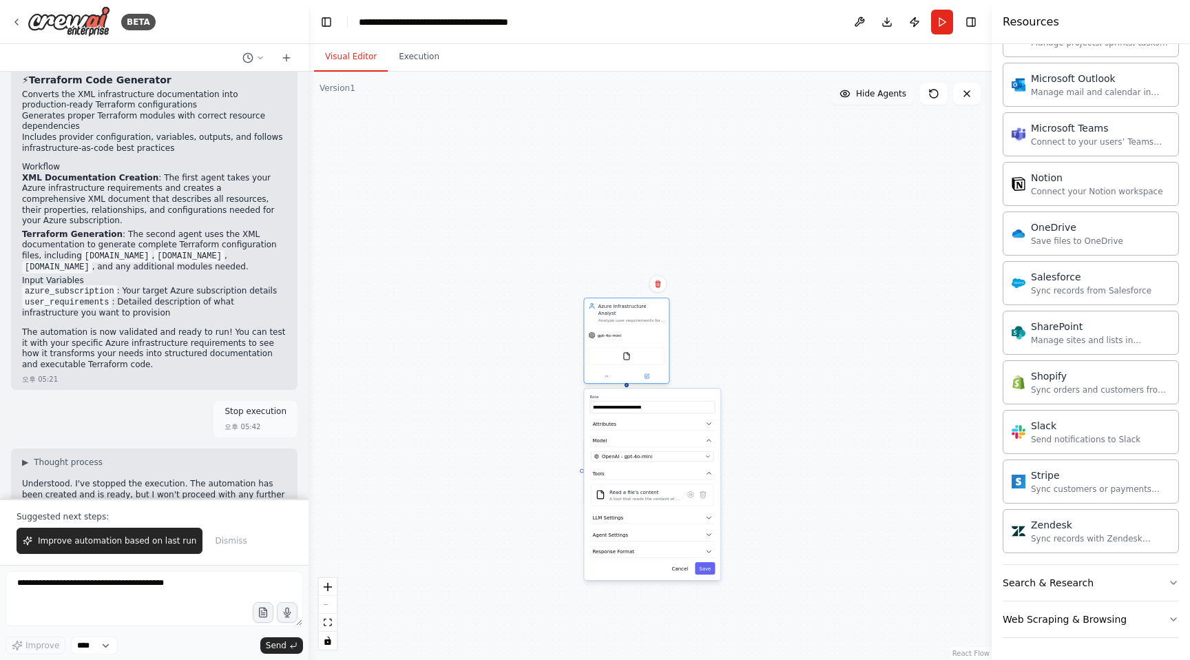
click at [644, 329] on div "gpt-4o-mini" at bounding box center [626, 335] width 85 height 15
click at [859, 19] on button at bounding box center [859, 22] width 22 height 25
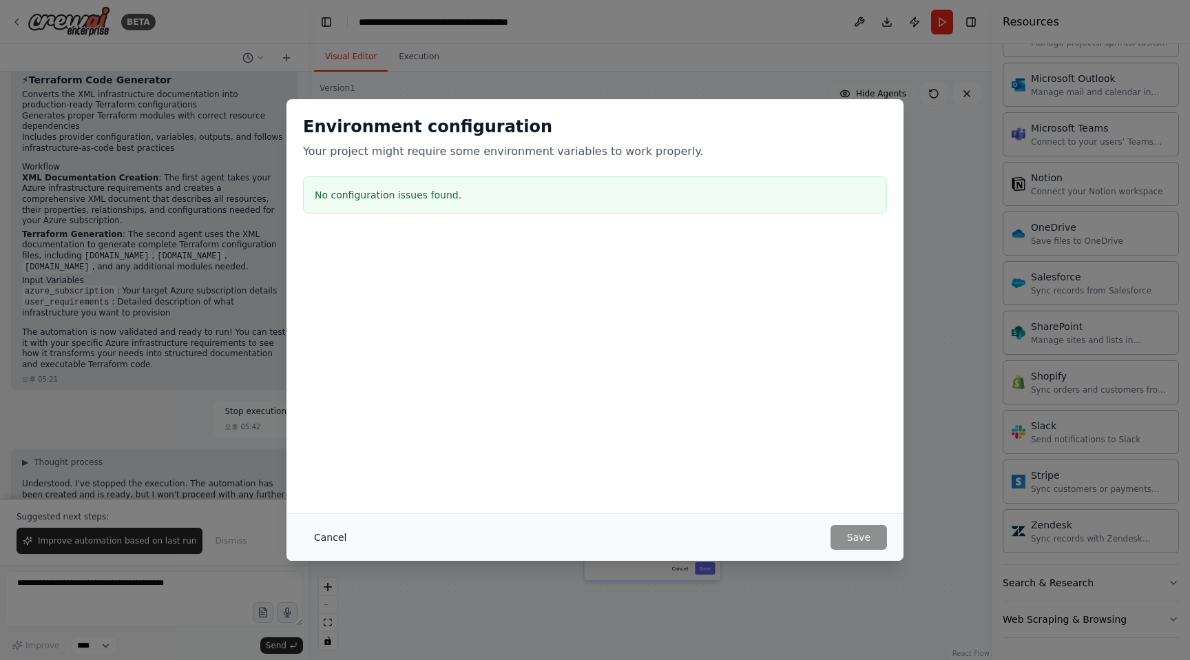
click at [334, 536] on button "Cancel" at bounding box center [330, 537] width 54 height 25
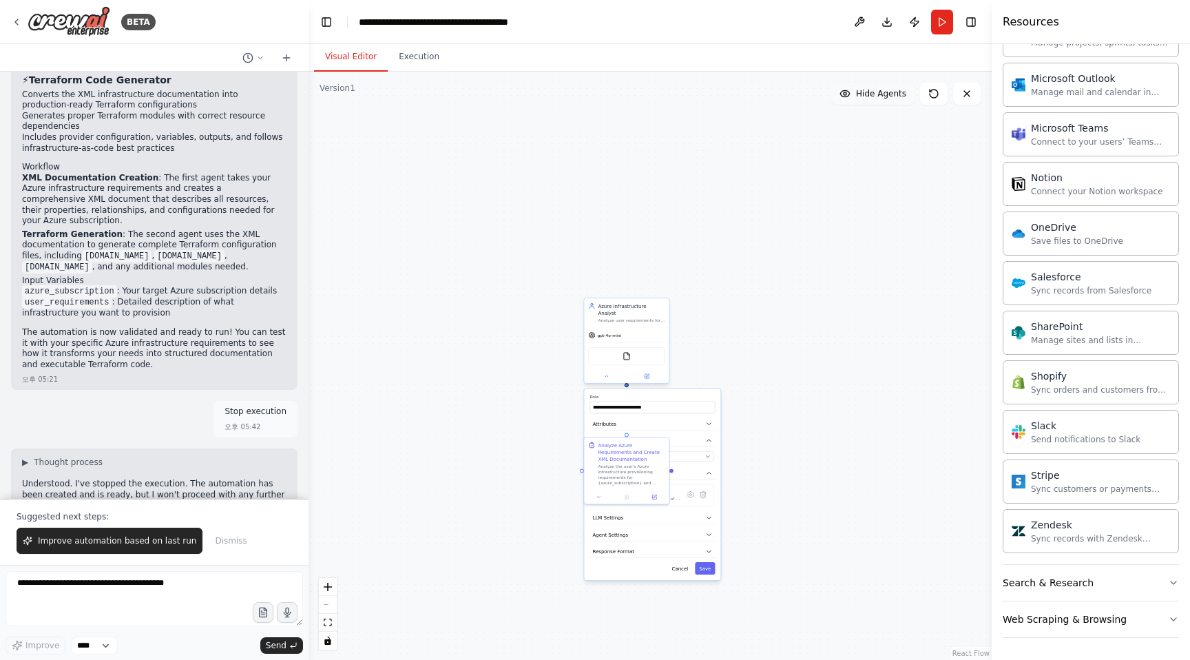
click at [636, 319] on div "Azure Infrastructure Analyst Analyze user requirements for Azure infrastructure…" at bounding box center [626, 312] width 85 height 29
click at [328, 588] on icon "zoom in" at bounding box center [328, 586] width 8 height 8
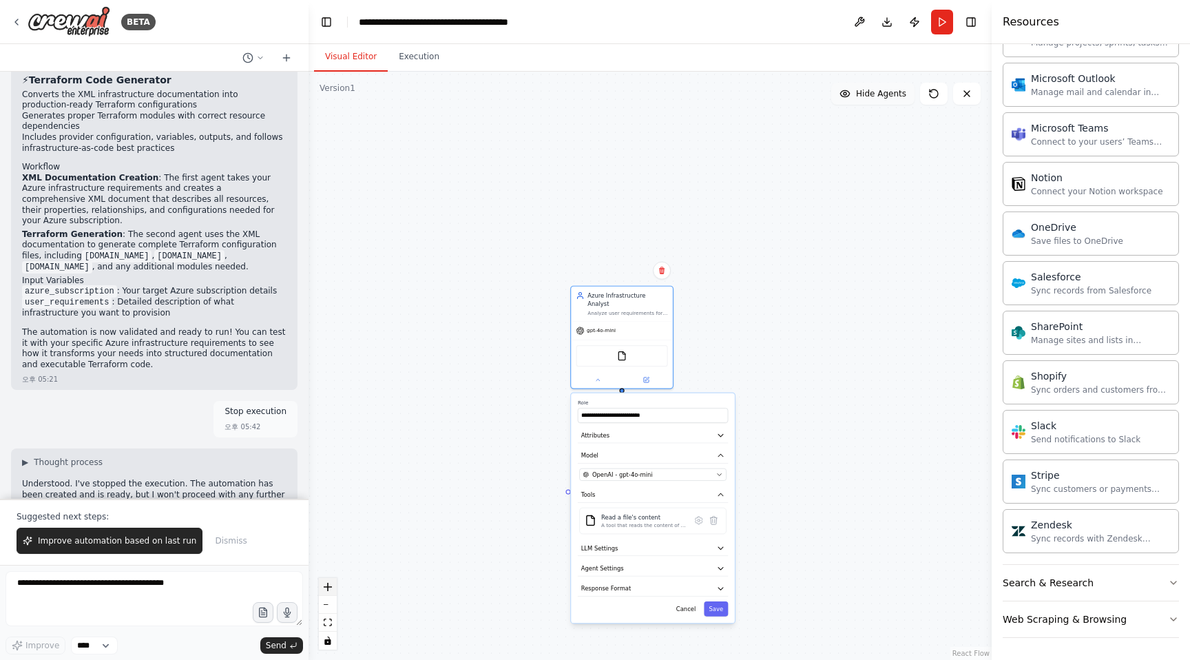
click at [328, 588] on icon "zoom in" at bounding box center [328, 586] width 8 height 8
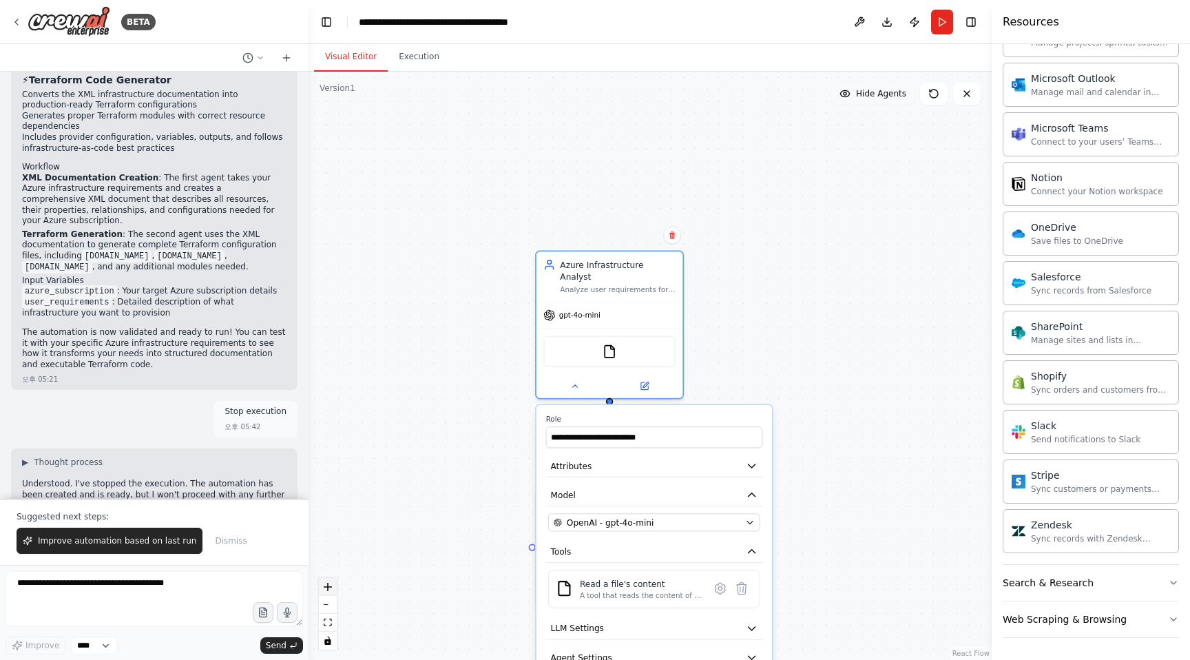
click at [328, 588] on icon "zoom in" at bounding box center [328, 586] width 8 height 8
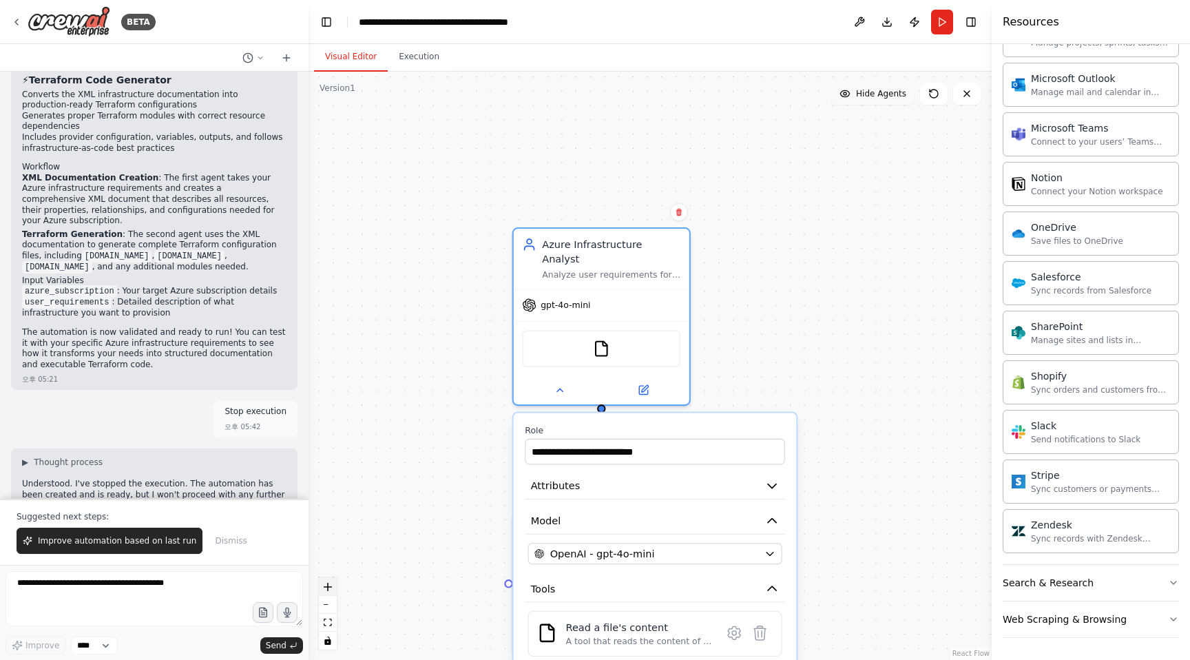
click at [328, 588] on icon "zoom in" at bounding box center [328, 586] width 8 height 8
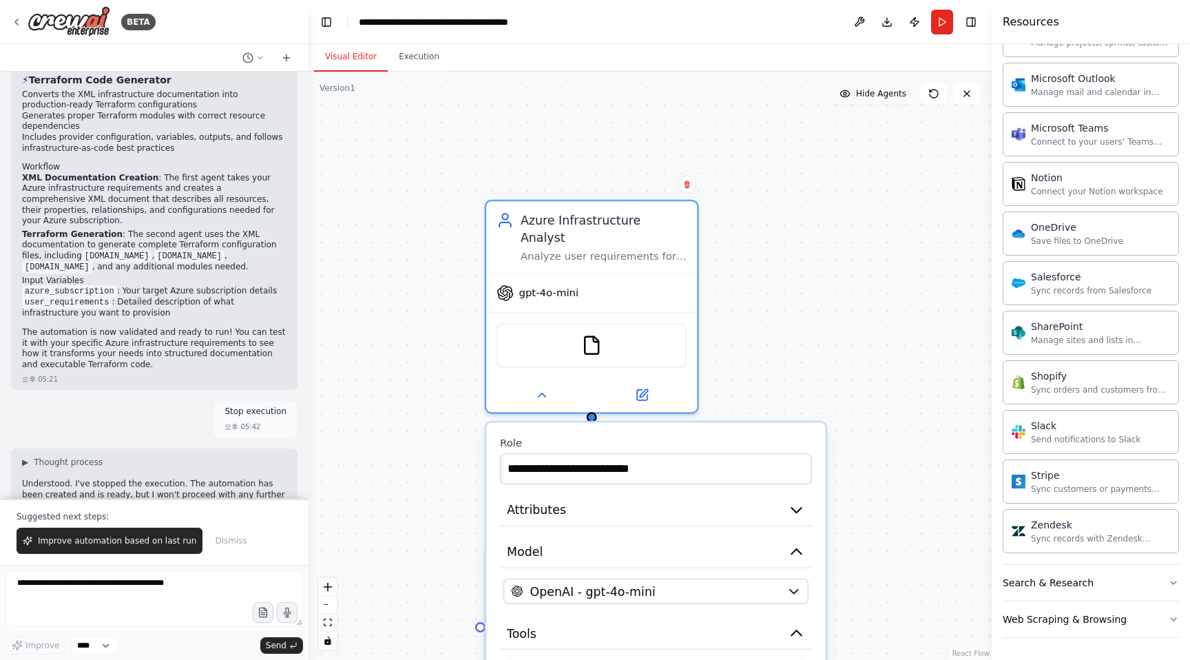
click at [771, 370] on div ".deletable-edge-delete-btn { width: 20px; height: 20px; border: 0px solid #ffff…" at bounding box center [649, 366] width 683 height 588
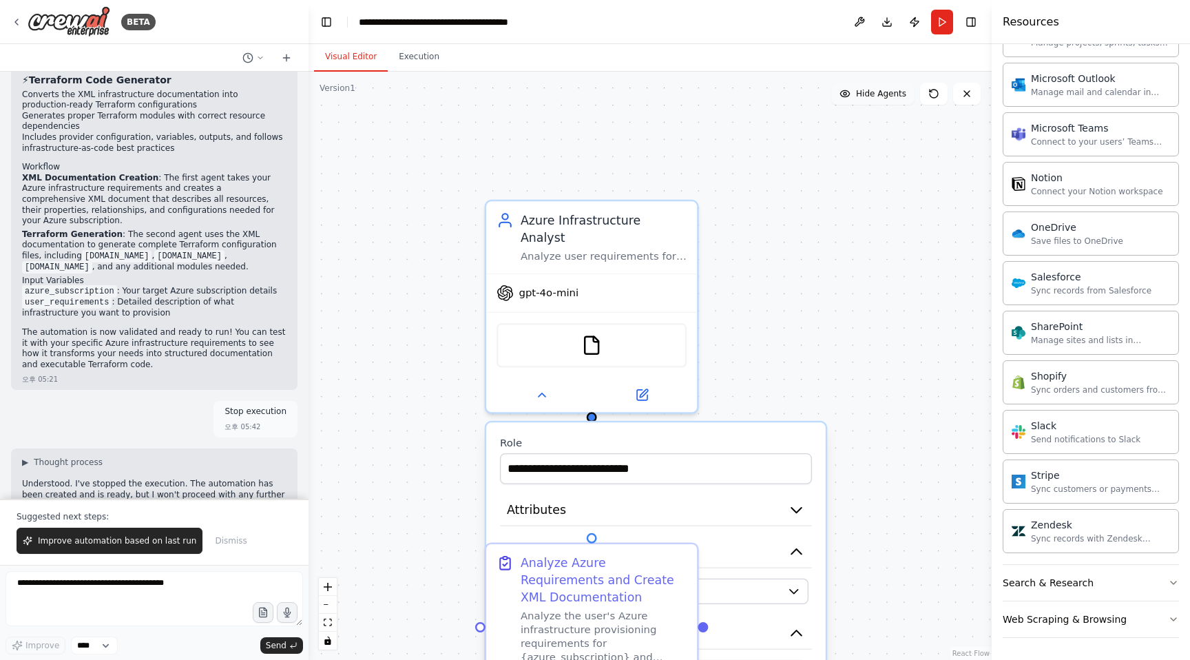
click at [769, 304] on div ".deletable-edge-delete-btn { width: 20px; height: 20px; border: 0px solid #ffff…" at bounding box center [649, 366] width 683 height 588
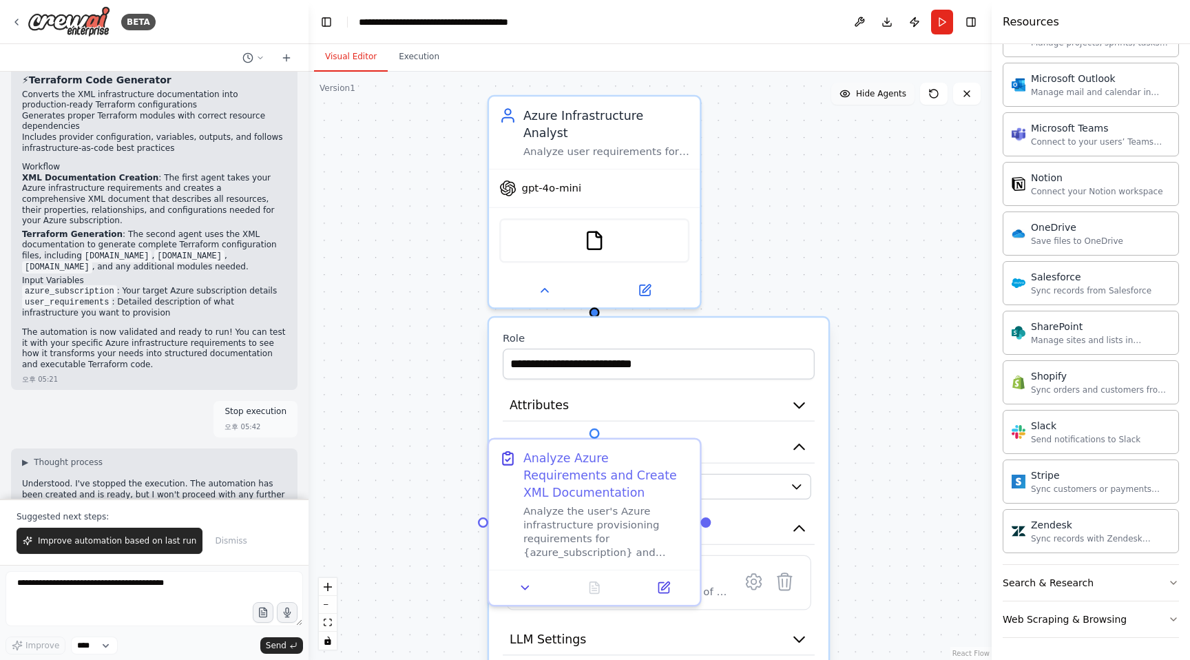
drag, startPoint x: 769, startPoint y: 304, endPoint x: 769, endPoint y: 157, distance: 147.3
click at [769, 160] on div ".deletable-edge-delete-btn { width: 20px; height: 20px; border: 0px solid #ffff…" at bounding box center [649, 366] width 683 height 588
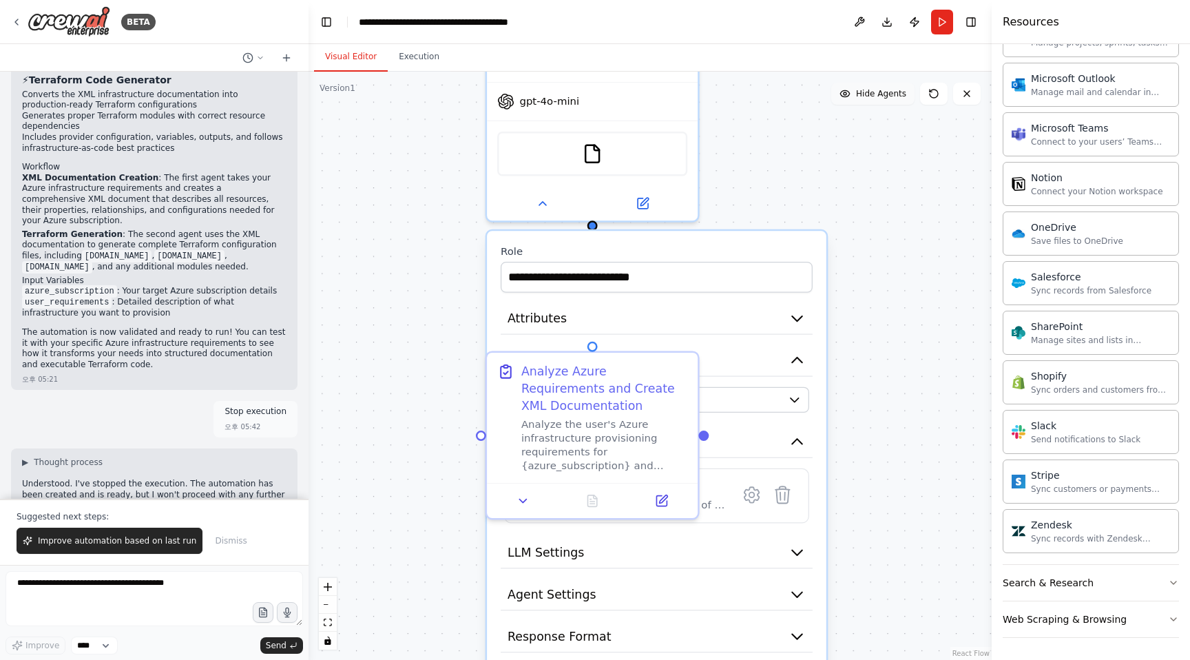
drag, startPoint x: 768, startPoint y: 200, endPoint x: 768, endPoint y: 151, distance: 48.9
click at [768, 152] on div ".deletable-edge-delete-btn { width: 20px; height: 20px; border: 0px solid #ffff…" at bounding box center [649, 366] width 683 height 588
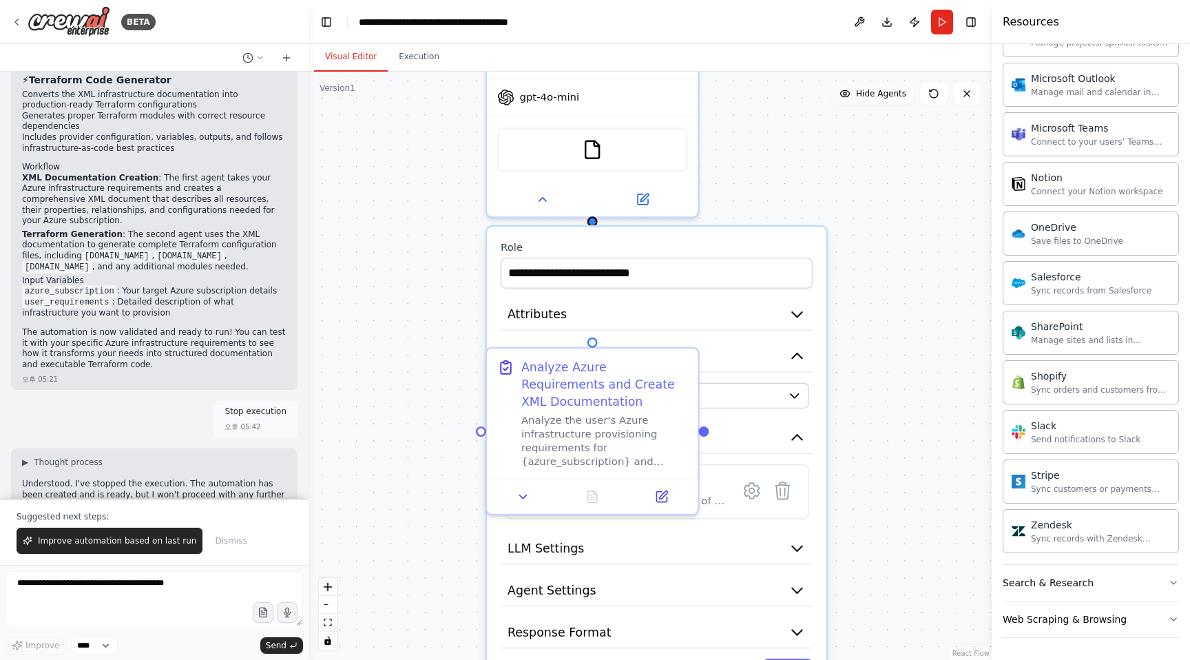
drag, startPoint x: 751, startPoint y: 167, endPoint x: 751, endPoint y: 144, distance: 22.7
click at [751, 145] on div ".deletable-edge-delete-btn { width: 20px; height: 20px; border: 0px solid #ffff…" at bounding box center [649, 366] width 683 height 588
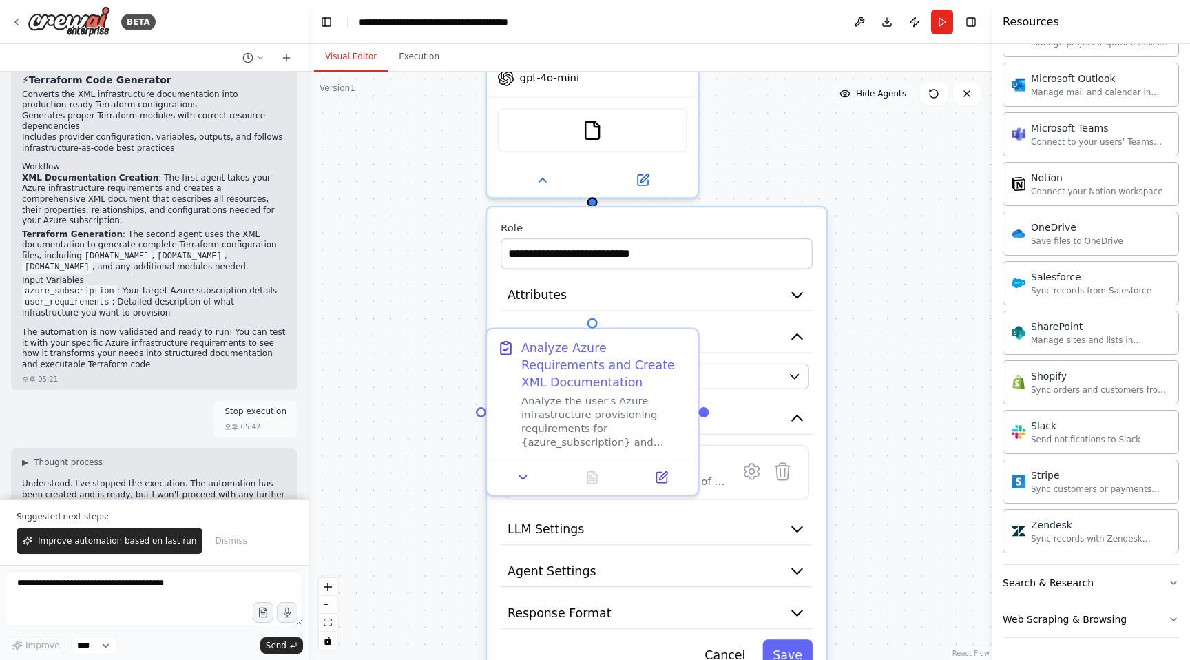
click at [751, 140] on div ".deletable-edge-delete-btn { width: 20px; height: 20px; border: 0px solid #ffff…" at bounding box center [649, 366] width 683 height 588
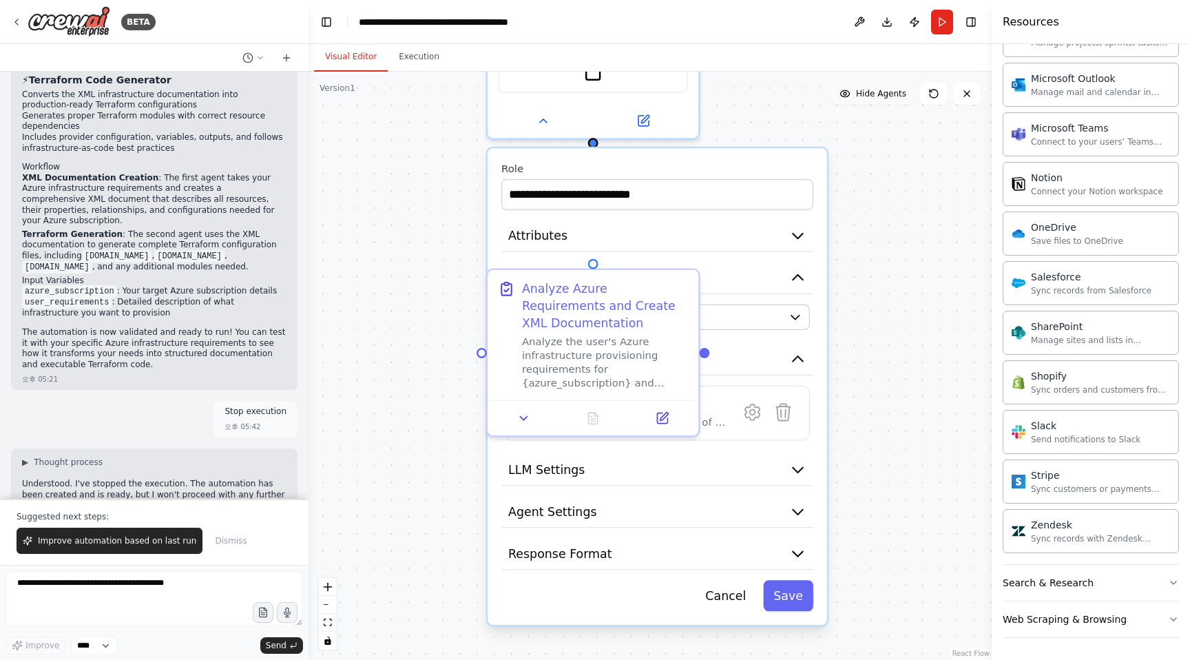
drag, startPoint x: 728, startPoint y: 175, endPoint x: 729, endPoint y: 113, distance: 62.0
click at [729, 113] on div ".deletable-edge-delete-btn { width: 20px; height: 20px; border: 0px solid #ffff…" at bounding box center [649, 366] width 683 height 588
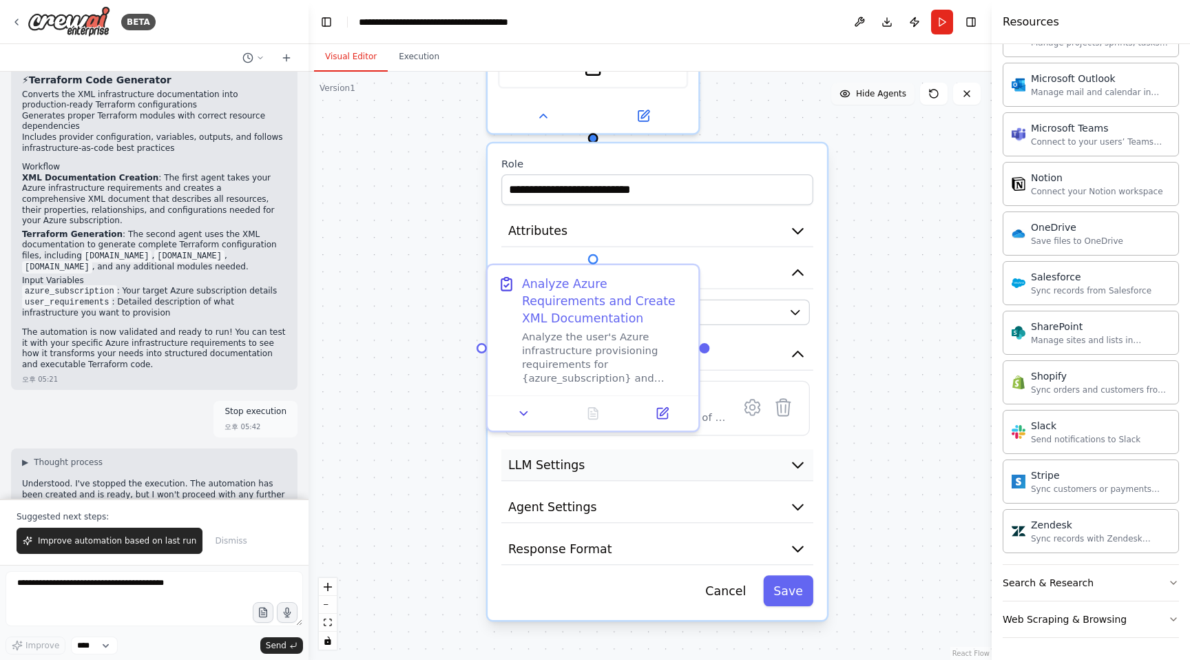
click at [748, 454] on button "LLM Settings" at bounding box center [657, 465] width 312 height 32
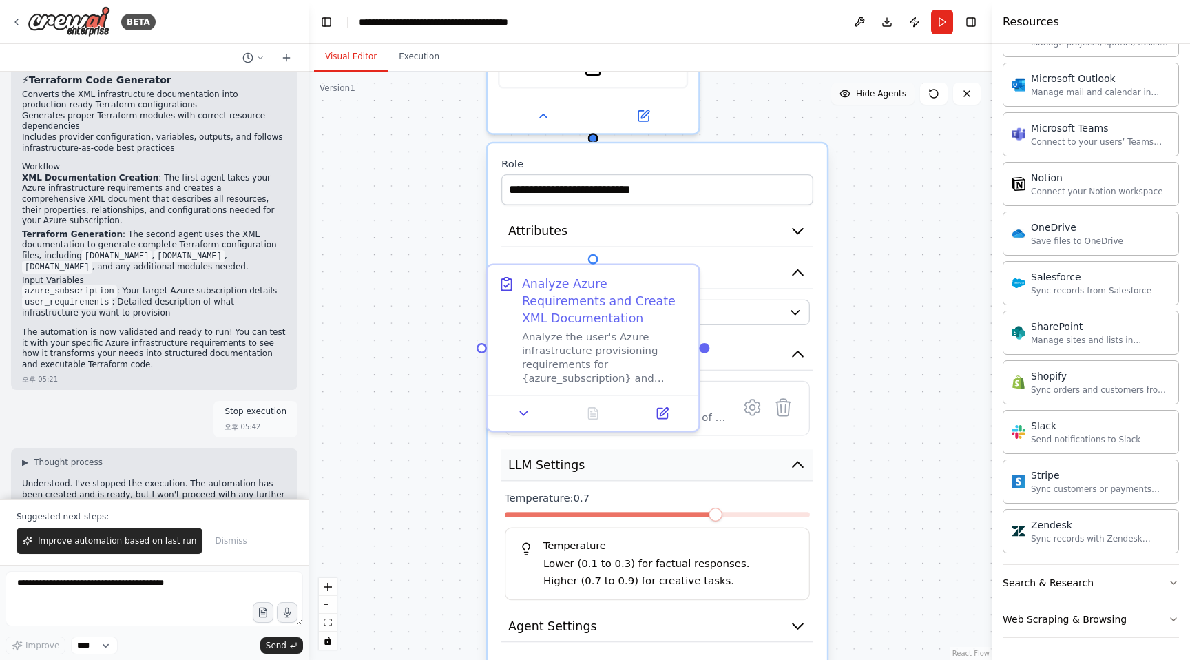
click at [748, 454] on button "LLM Settings" at bounding box center [657, 465] width 312 height 32
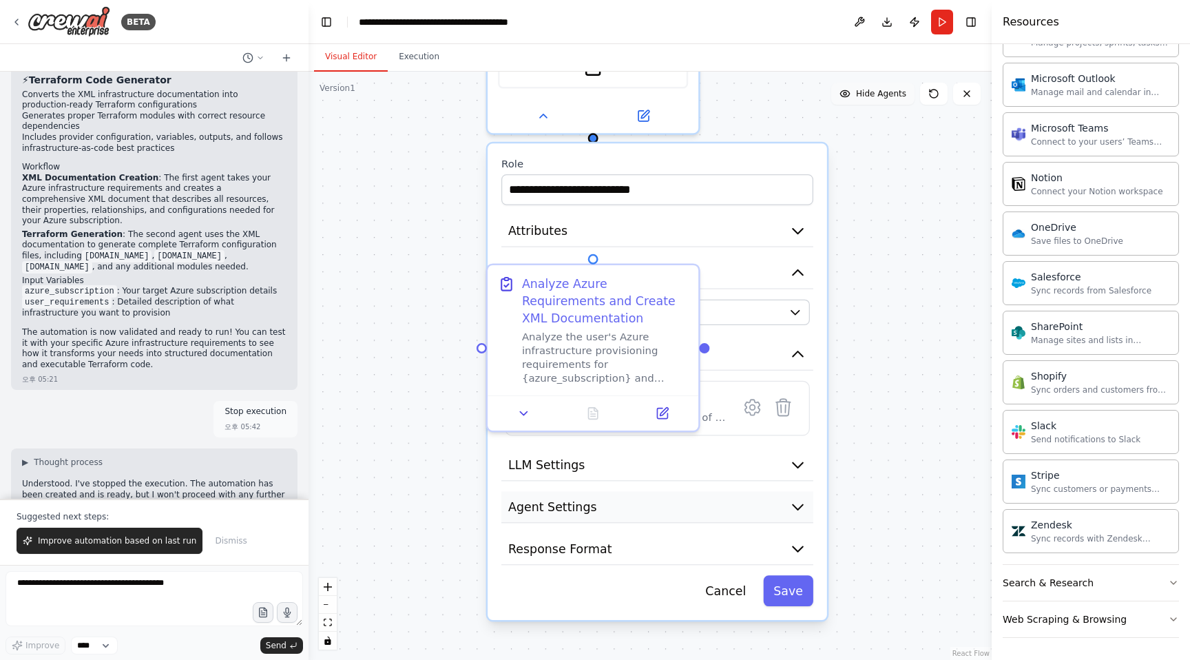
click at [705, 493] on button "Agent Settings" at bounding box center [657, 507] width 312 height 32
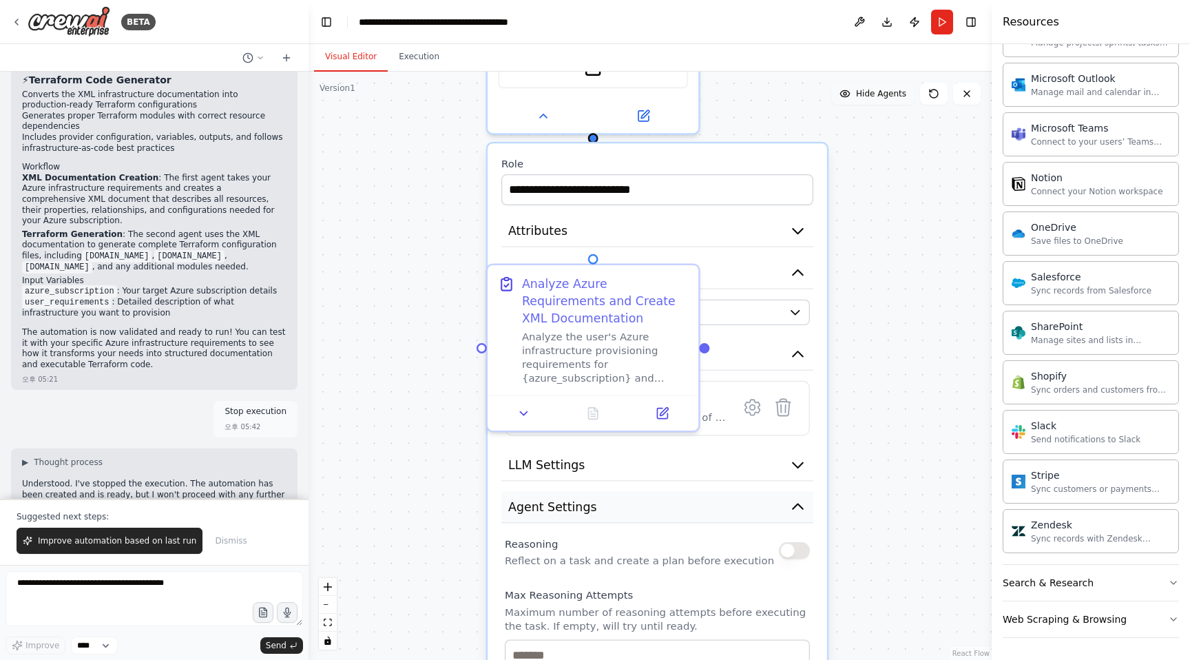
click at [705, 493] on button "Agent Settings" at bounding box center [657, 507] width 312 height 32
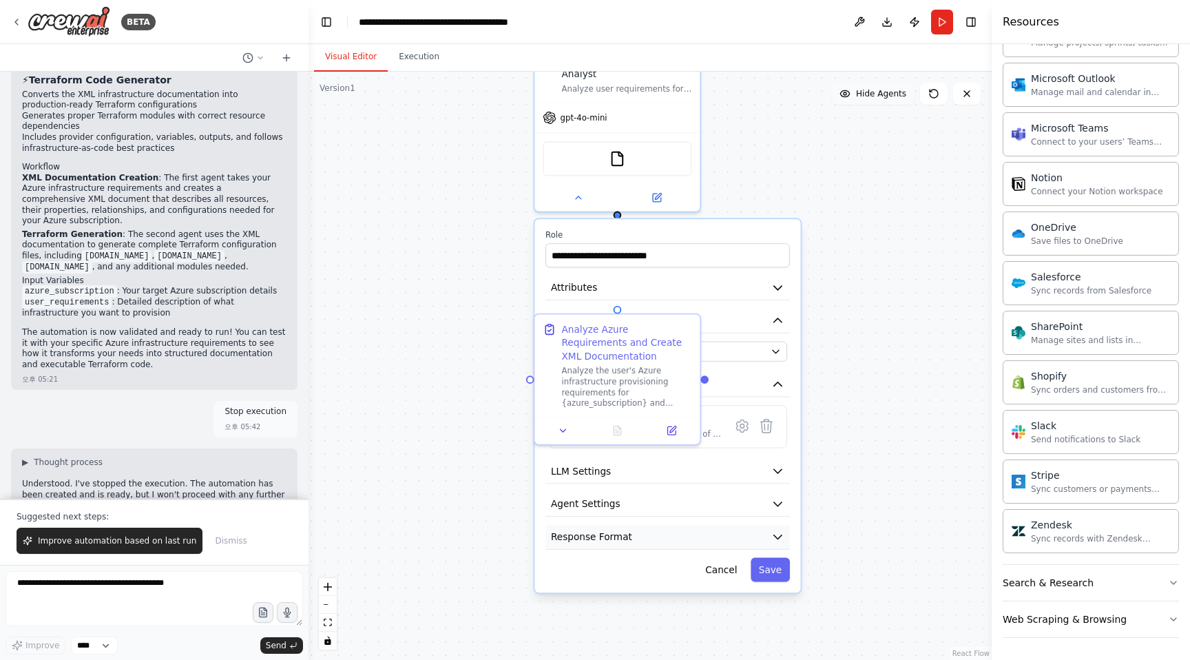
click at [672, 525] on button "Response Format" at bounding box center [667, 537] width 244 height 25
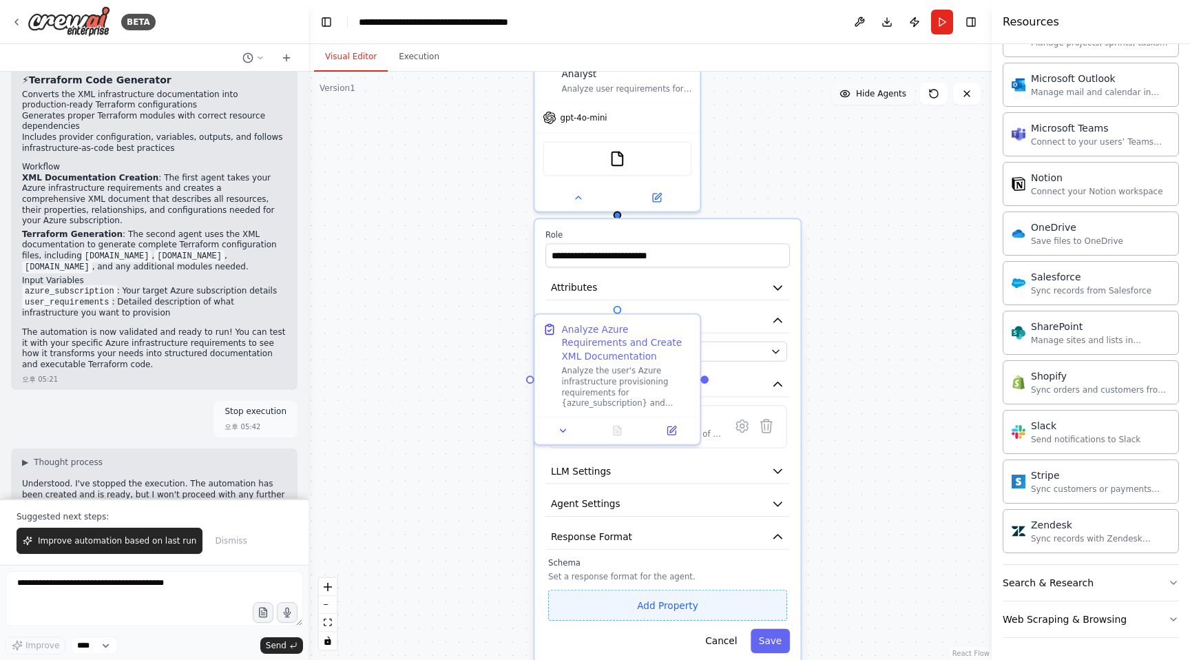
click at [649, 598] on button "Add Property" at bounding box center [667, 604] width 239 height 31
click at [604, 589] on input "**********" at bounding box center [588, 601] width 81 height 24
click at [653, 589] on select "**** ******* ******* **** ******" at bounding box center [666, 601] width 65 height 24
click at [634, 589] on select "**** ******* ******* **** ******" at bounding box center [666, 601] width 65 height 24
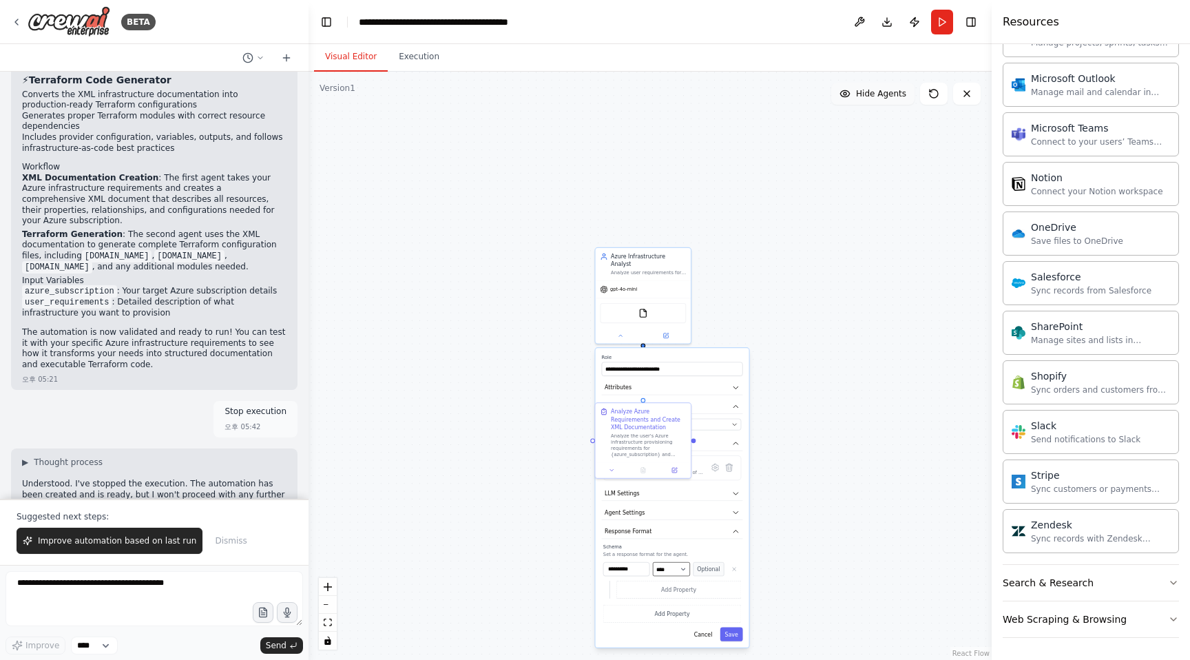
click at [668, 566] on select "**** ******* ******* **** ******" at bounding box center [671, 569] width 37 height 14
select select "******"
click at [653, 562] on select "**** ******* ******* **** ******" at bounding box center [671, 569] width 37 height 14
click at [702, 563] on button "Optional" at bounding box center [708, 569] width 31 height 14
click at [702, 563] on button "Required" at bounding box center [708, 569] width 31 height 14
